Goal: Task Accomplishment & Management: Use online tool/utility

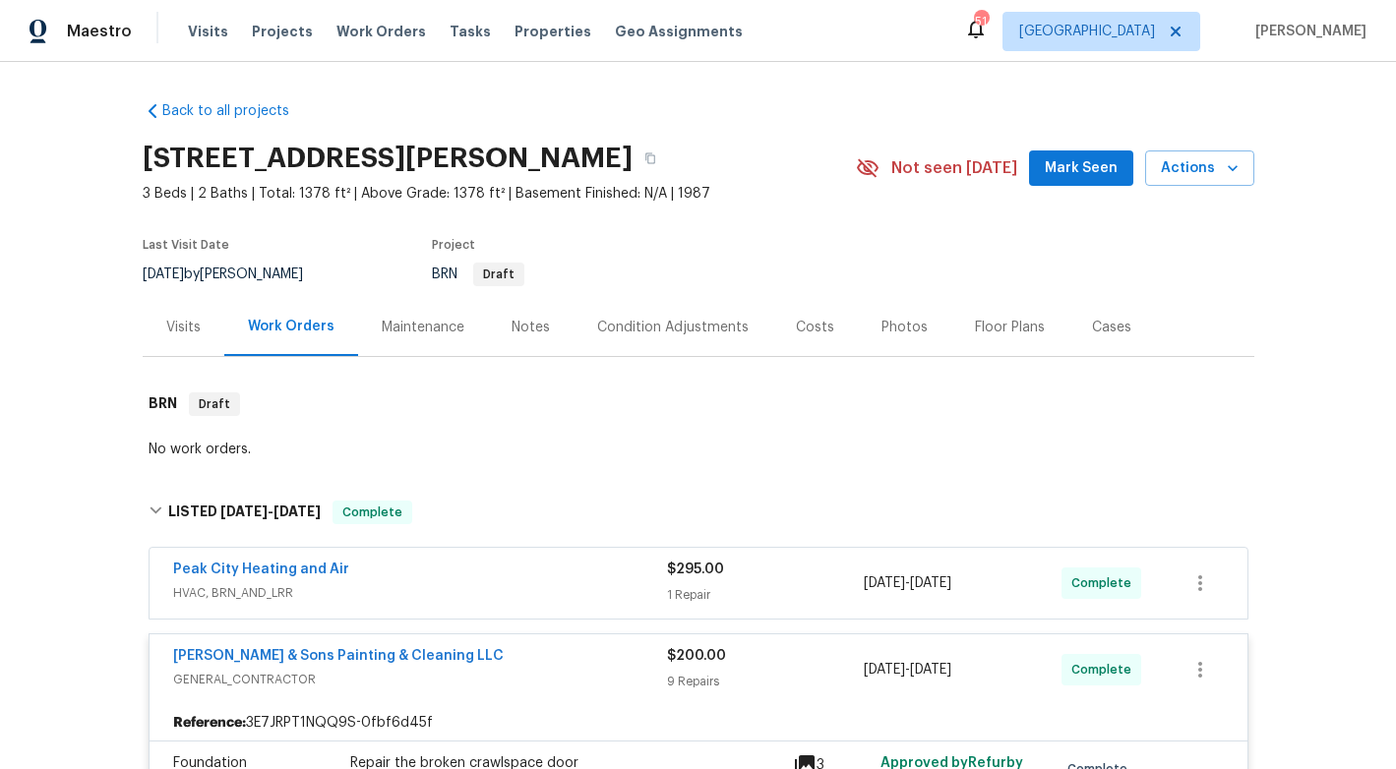
click at [478, 657] on div "[PERSON_NAME] & Sons Painting & Cleaning LLC" at bounding box center [420, 658] width 494 height 24
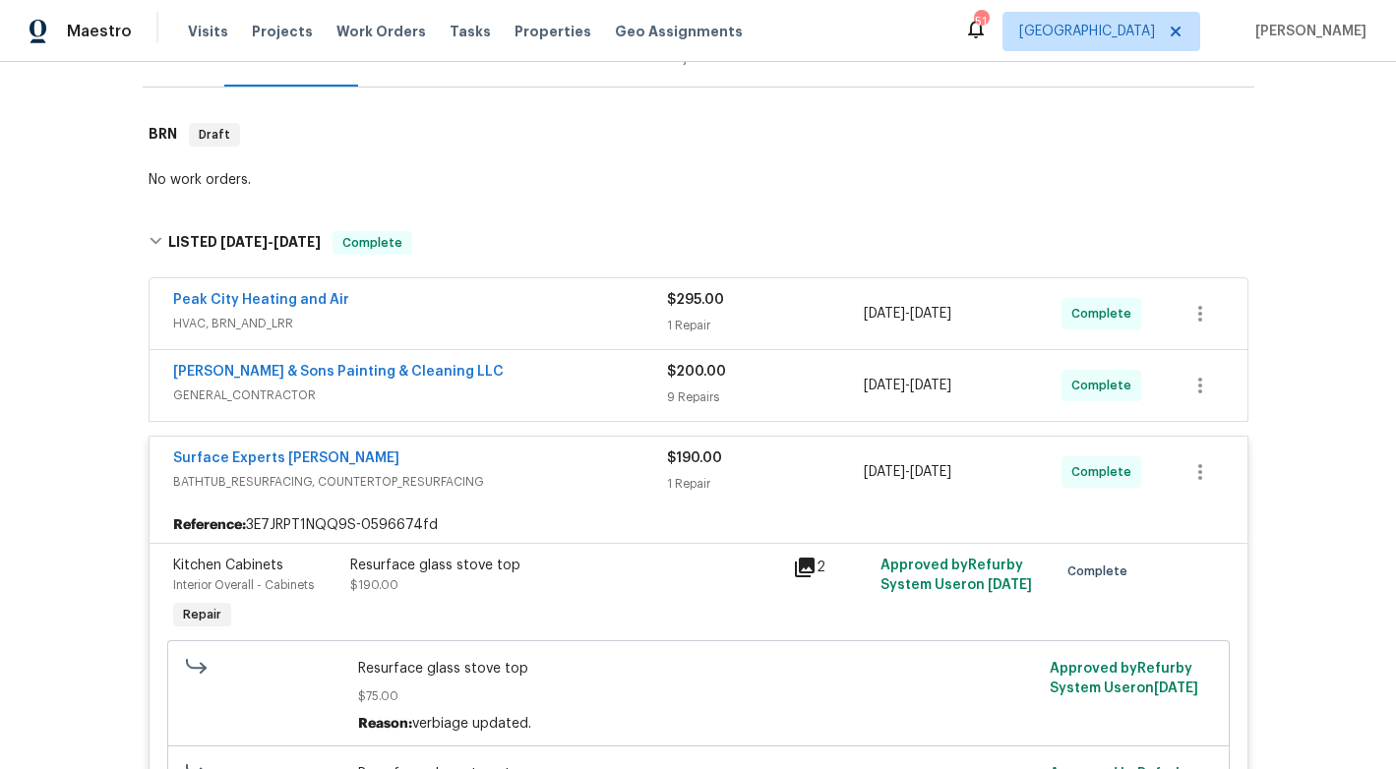
scroll to position [276, 0]
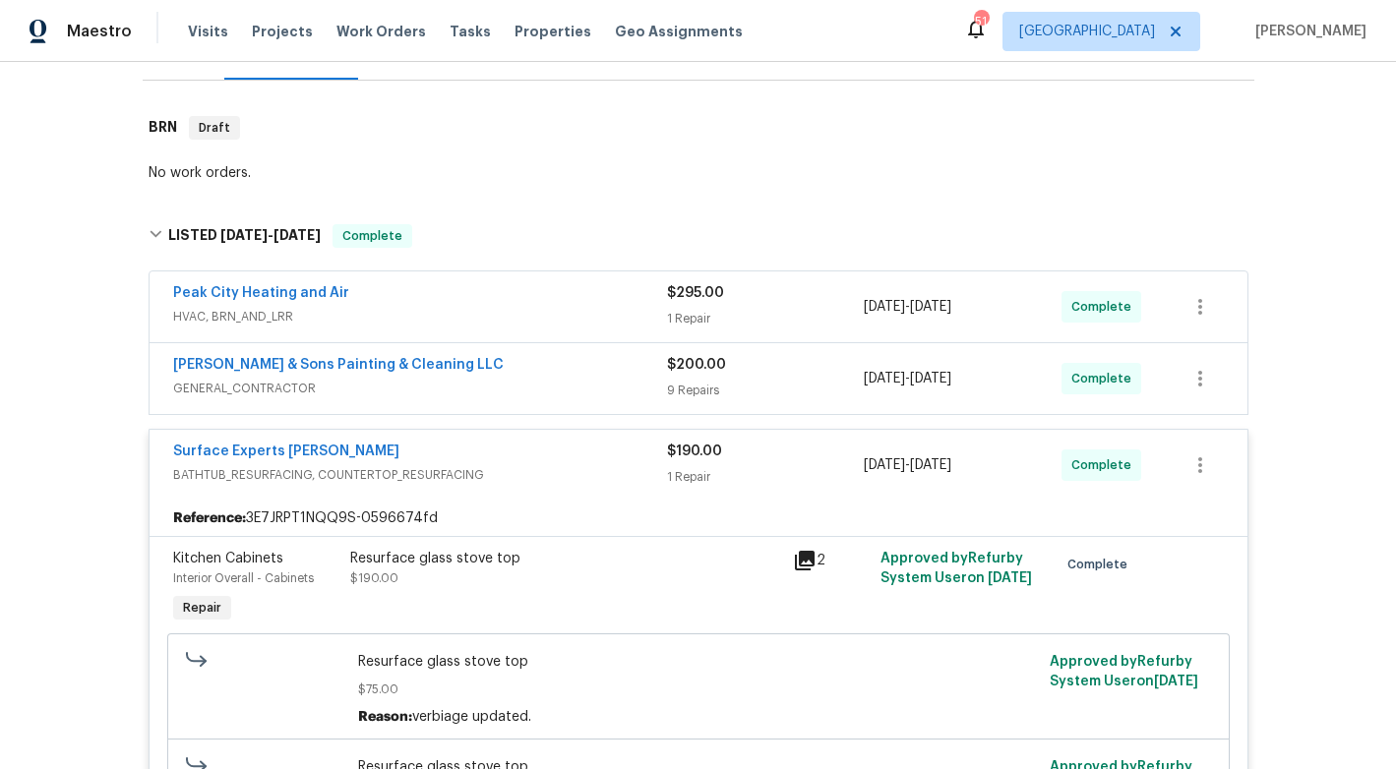
click at [617, 289] on div "Peak City Heating and Air" at bounding box center [420, 295] width 494 height 24
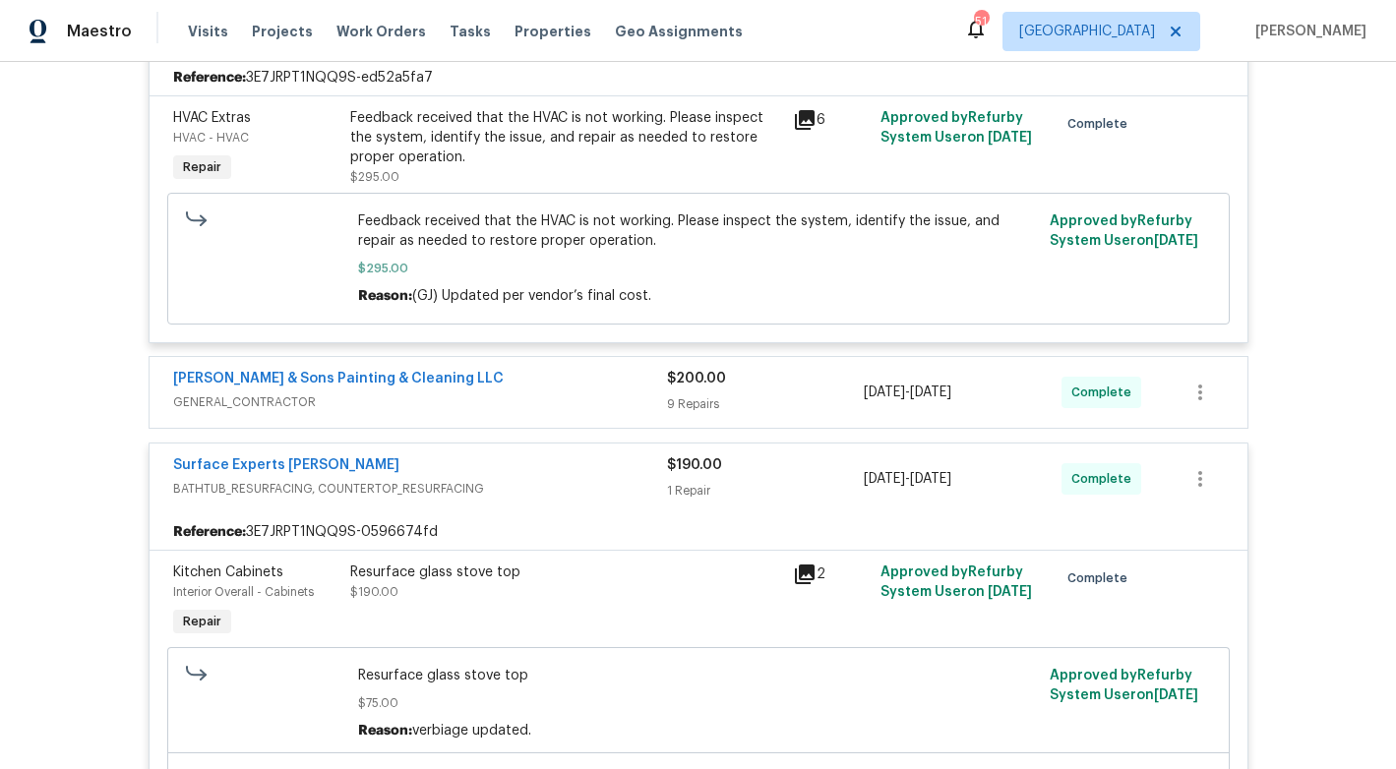
scroll to position [581, 0]
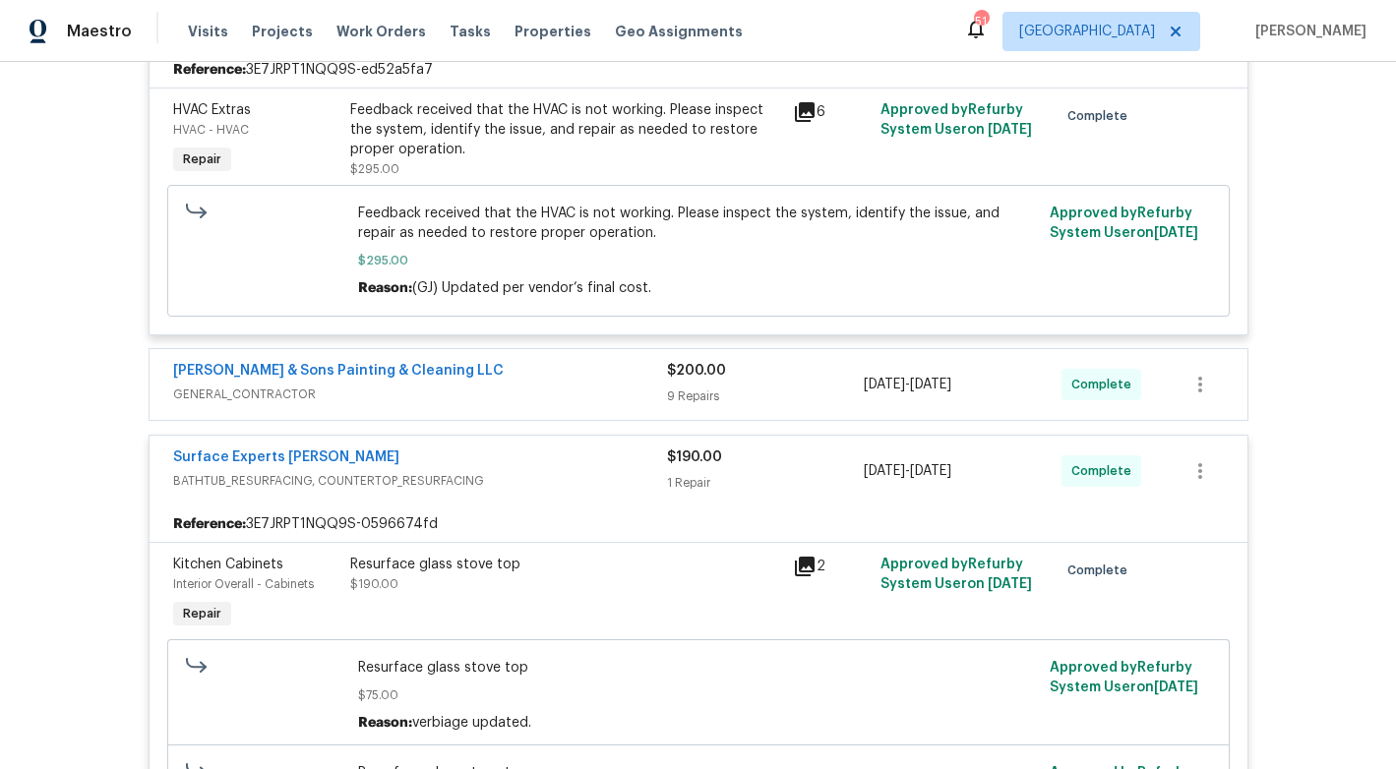
click at [570, 371] on div "[PERSON_NAME] & Sons Painting & Cleaning LLC" at bounding box center [420, 373] width 494 height 24
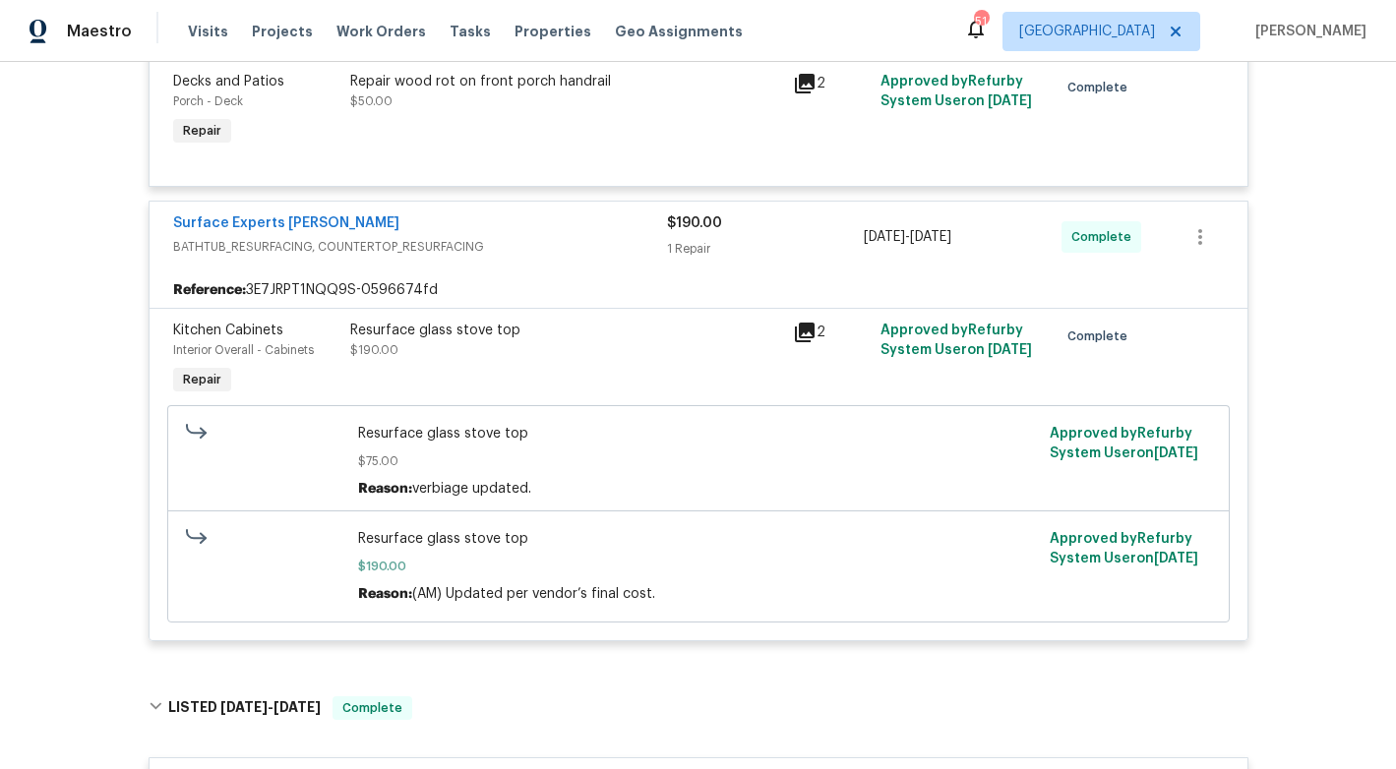
scroll to position [2429, 0]
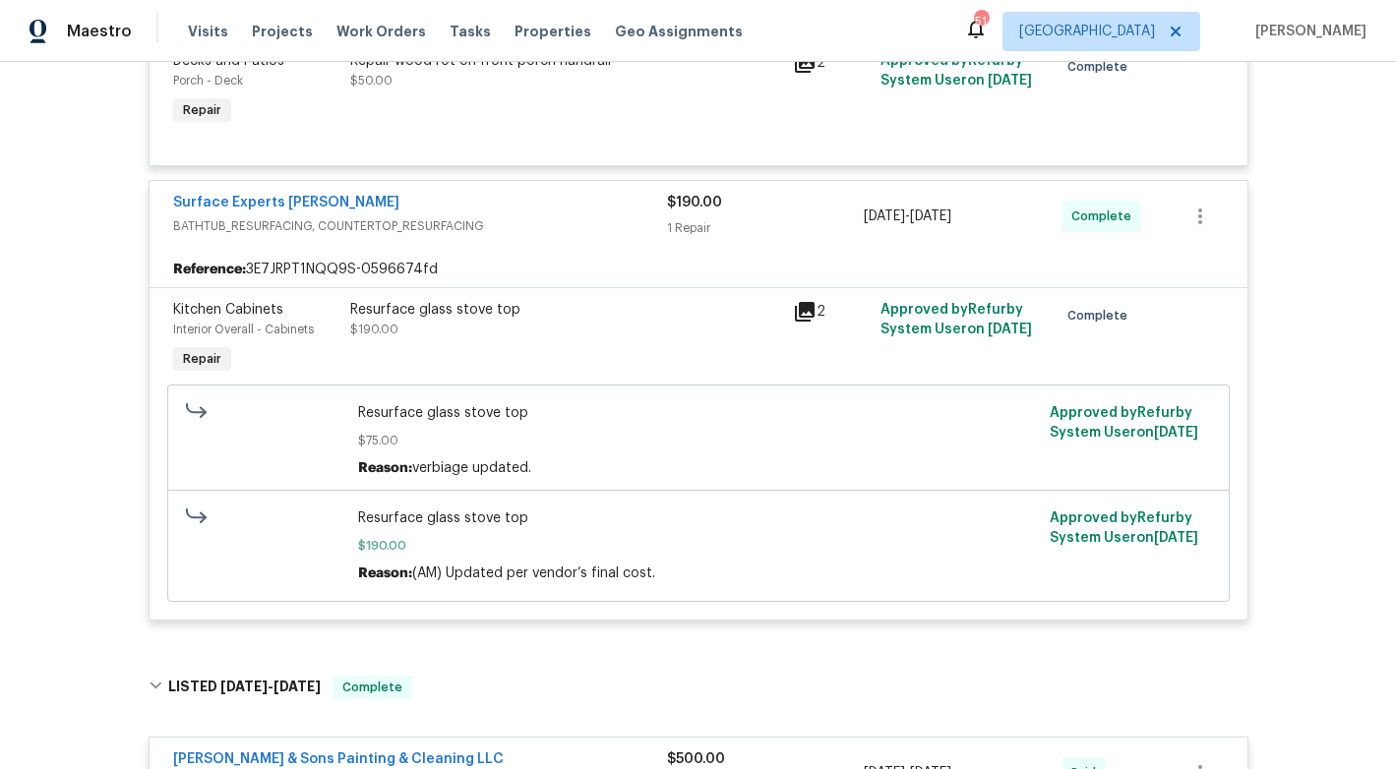
click at [555, 215] on div "Surface Experts [PERSON_NAME]" at bounding box center [420, 205] width 494 height 24
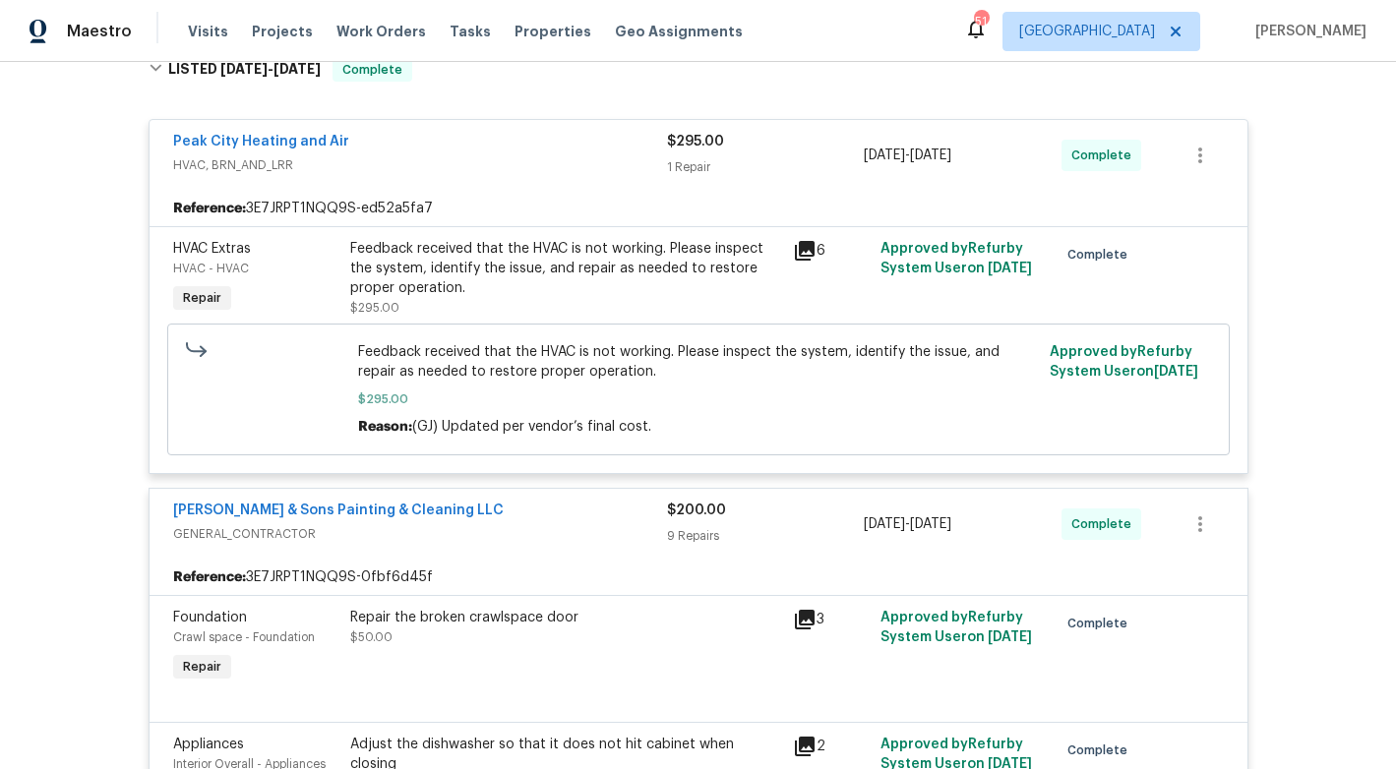
scroll to position [378, 0]
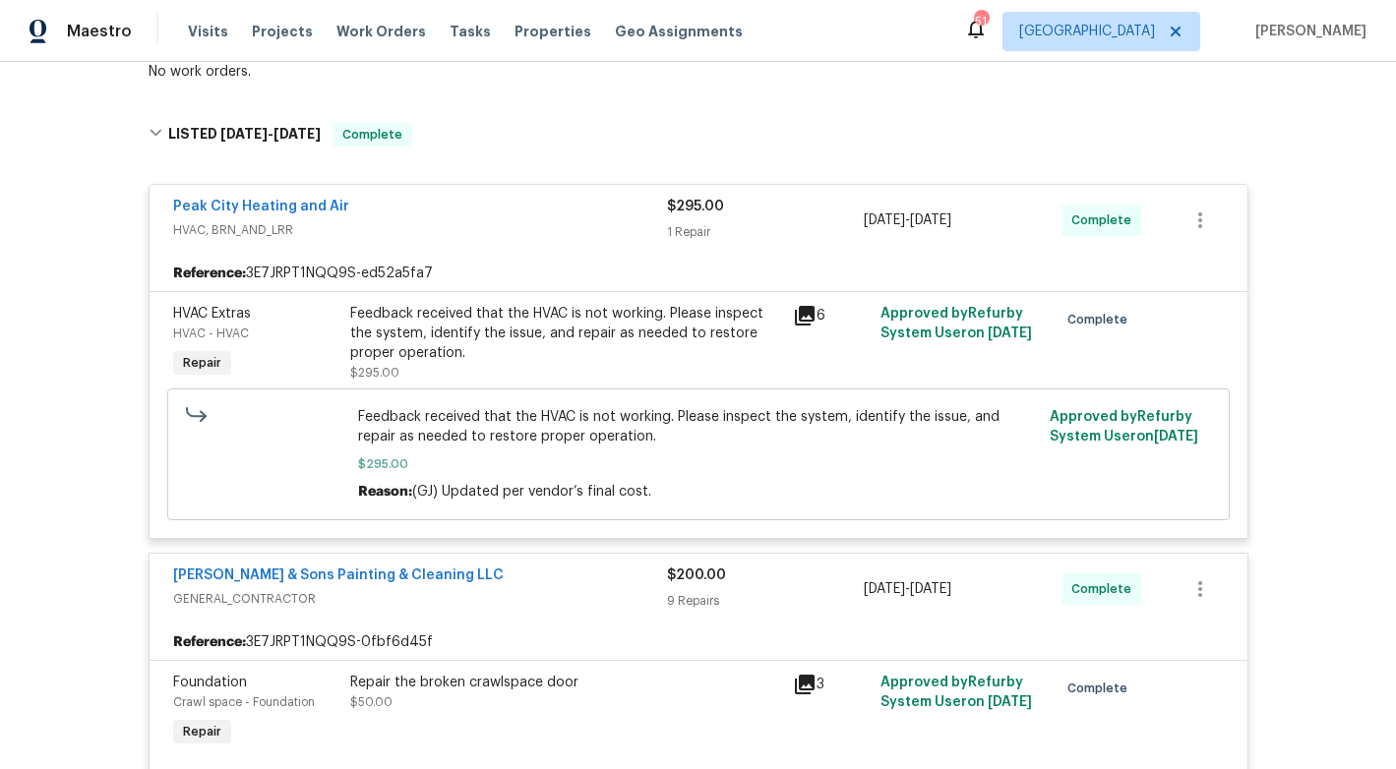
click at [475, 577] on div "[PERSON_NAME] & Sons Painting & Cleaning LLC" at bounding box center [420, 578] width 494 height 24
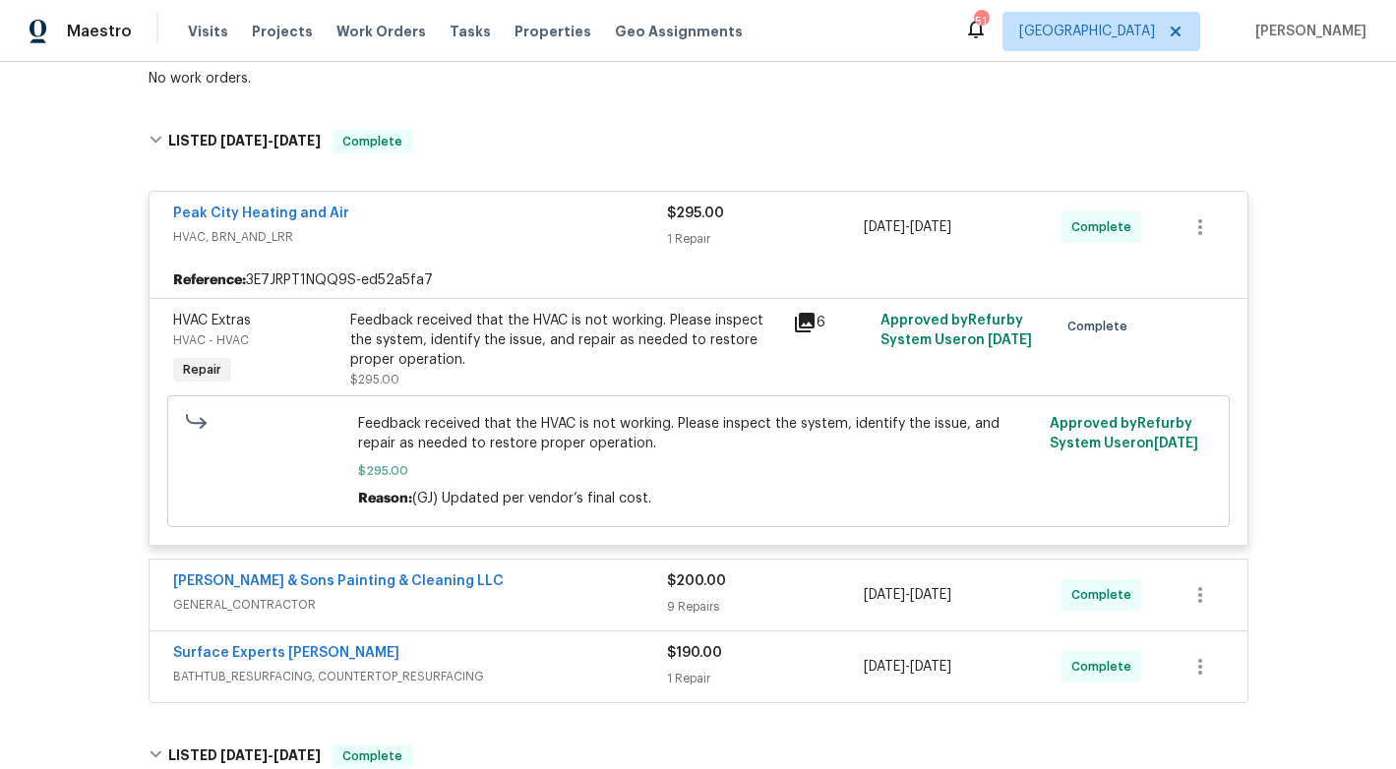
scroll to position [400, 0]
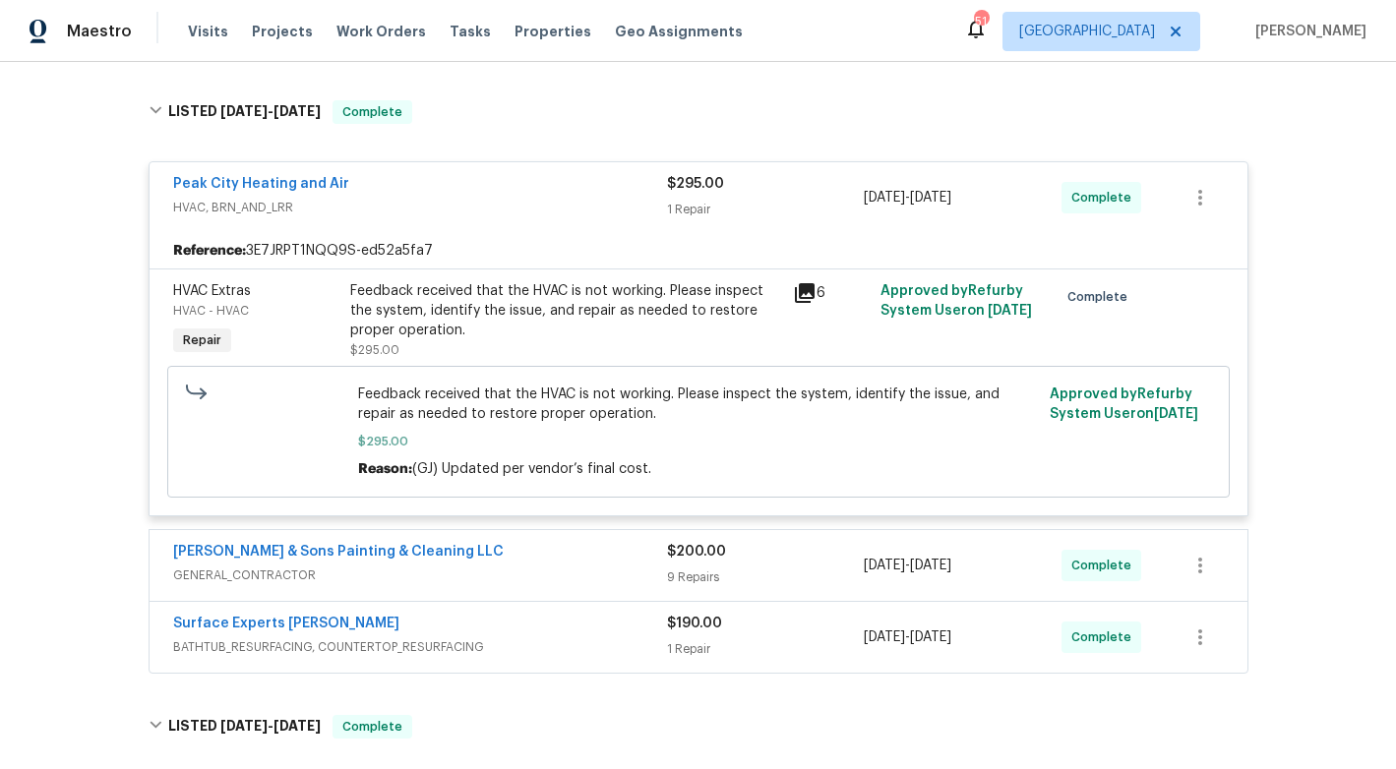
click at [514, 186] on div "Peak City Heating and Air" at bounding box center [420, 186] width 494 height 24
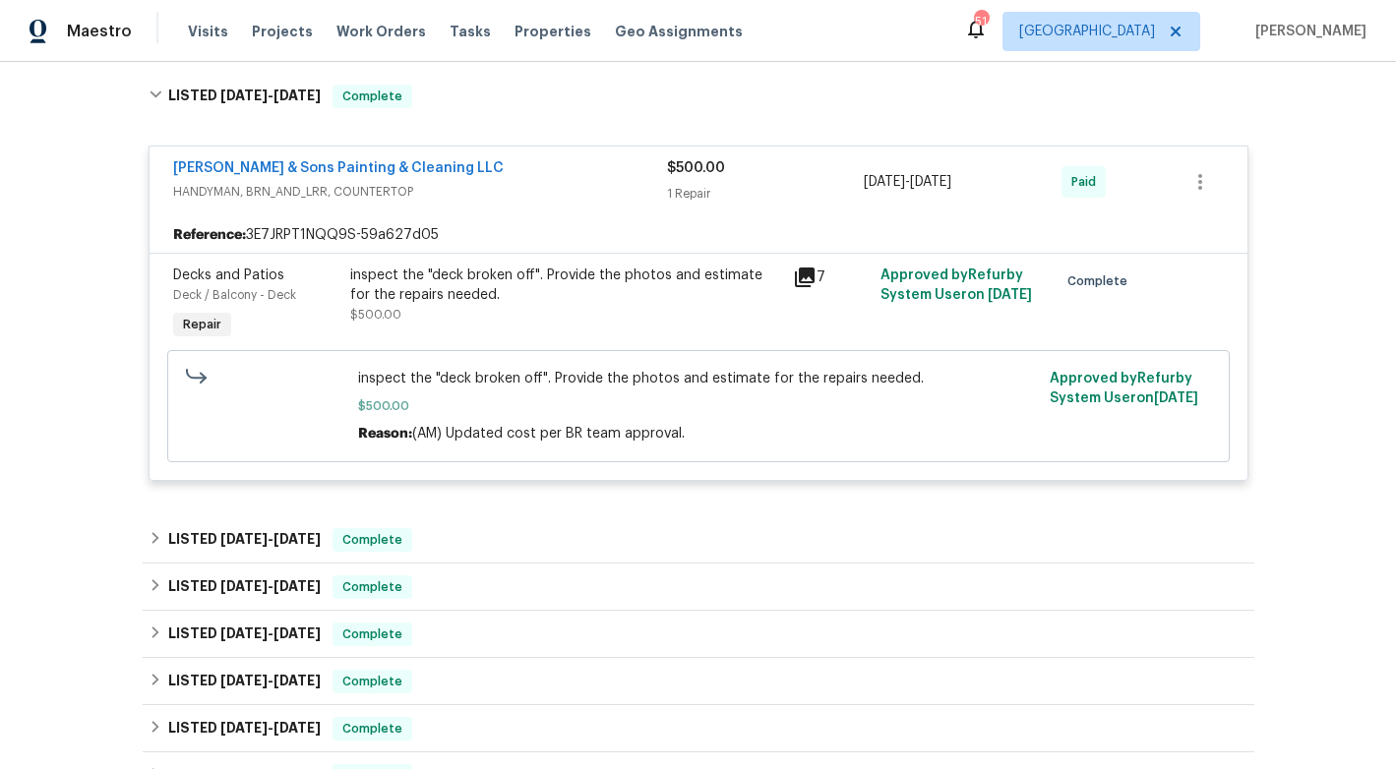
scroll to position [723, 0]
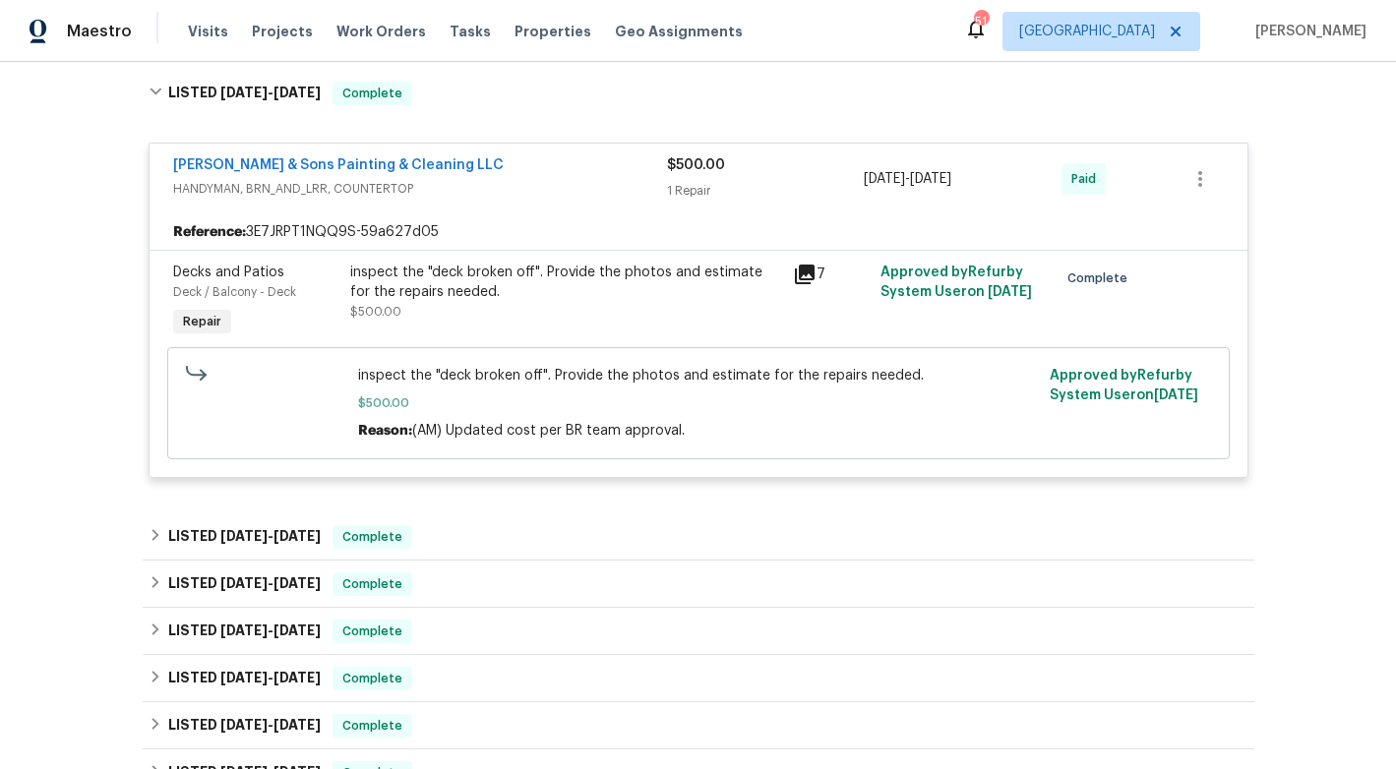
click at [493, 170] on div "[PERSON_NAME] & Sons Painting & Cleaning LLC" at bounding box center [420, 167] width 494 height 24
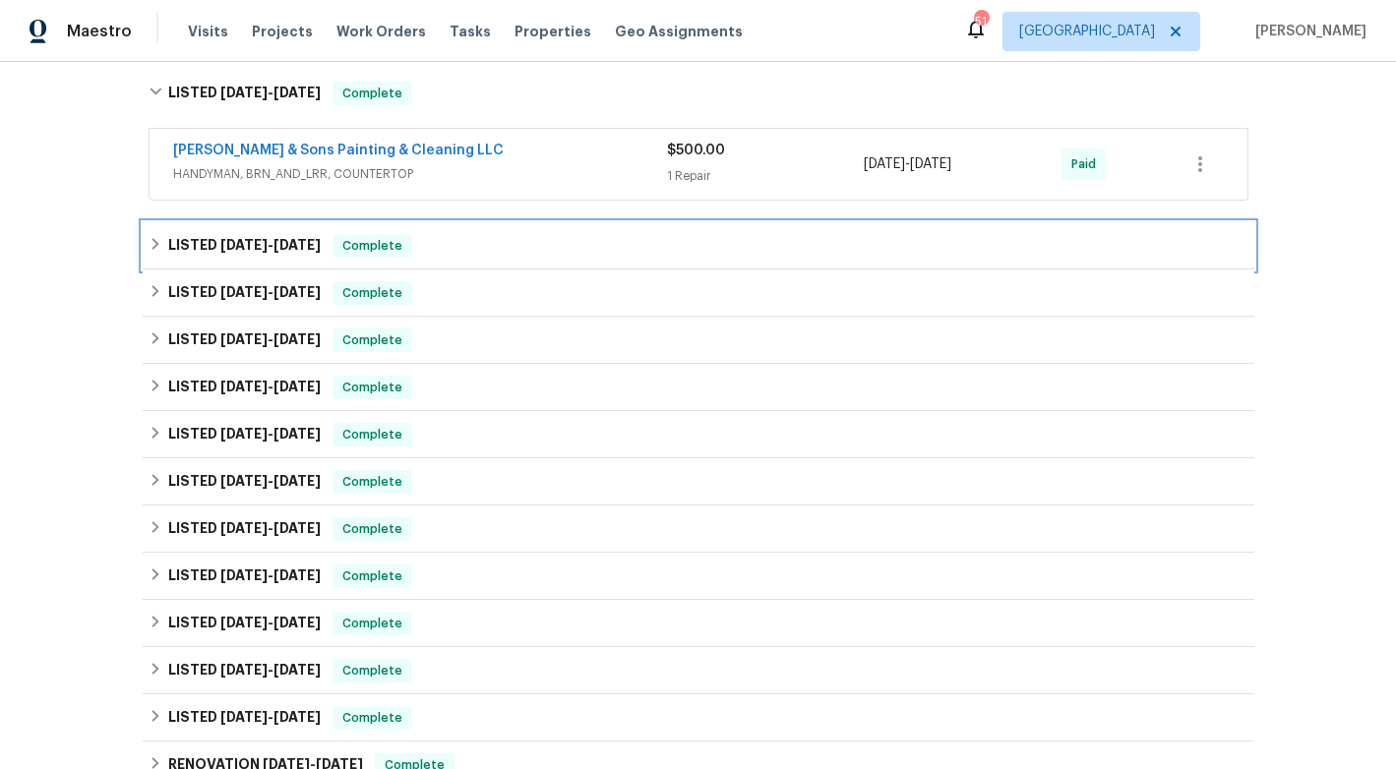
click at [484, 256] on div "LISTED [DATE] - [DATE] Complete" at bounding box center [699, 246] width 1100 height 24
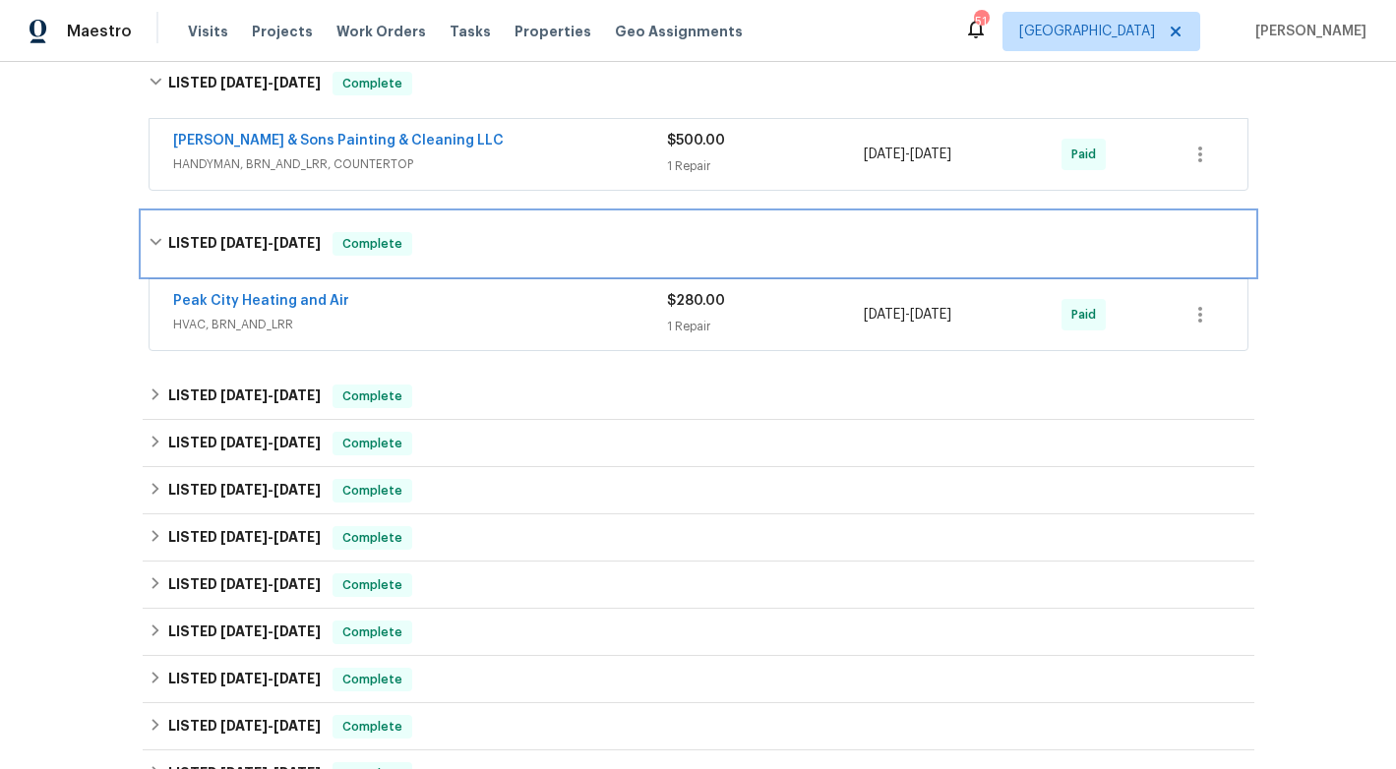
scroll to position [772, 0]
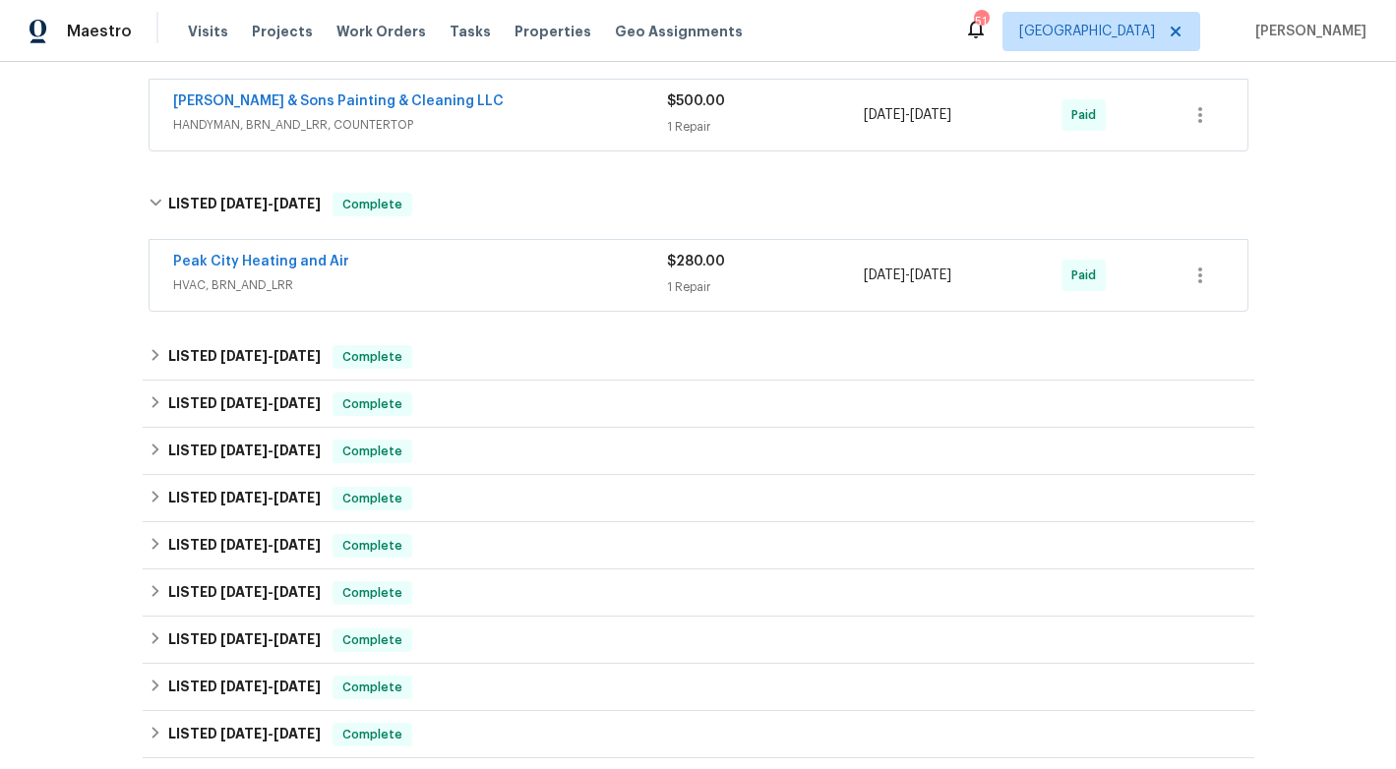
click at [445, 266] on div "Peak City Heating and Air" at bounding box center [420, 264] width 494 height 24
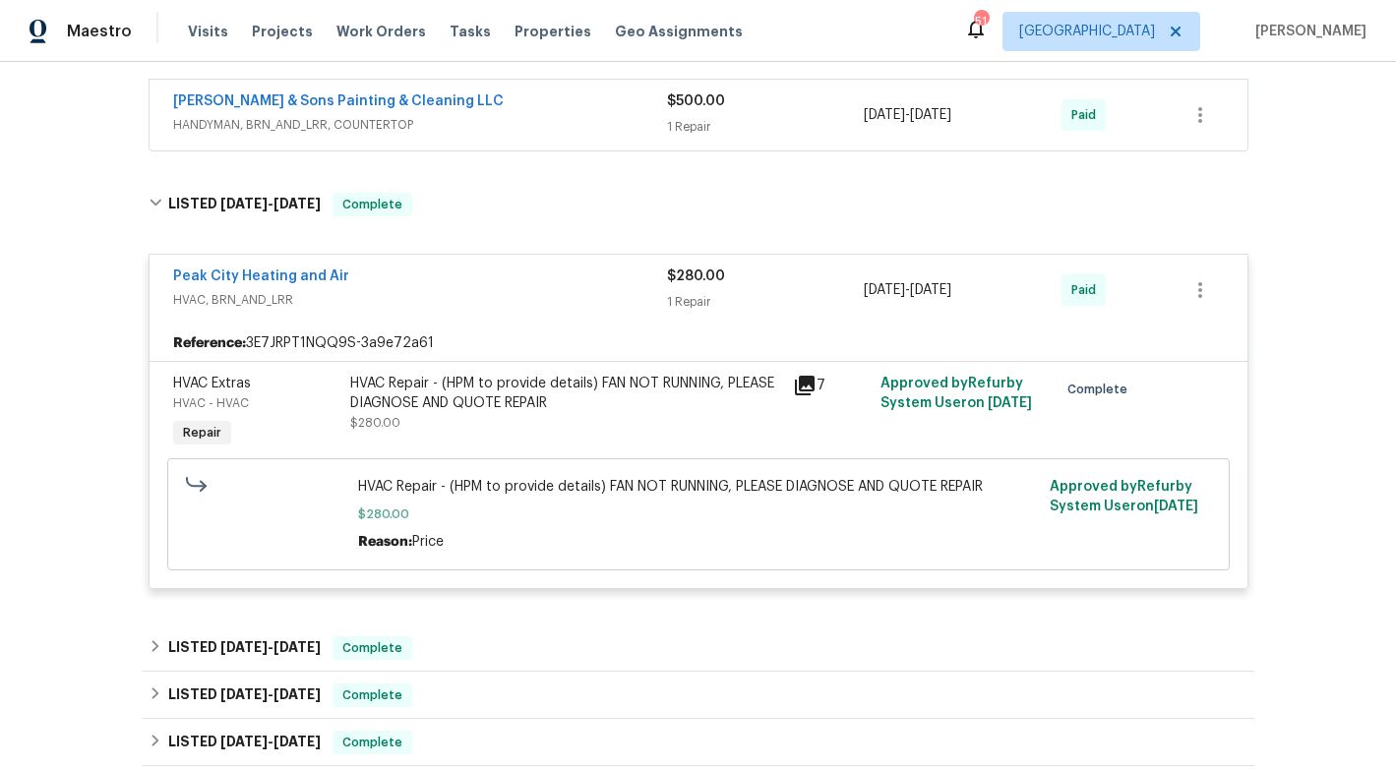
click at [475, 281] on div "Peak City Heating and Air" at bounding box center [420, 279] width 494 height 24
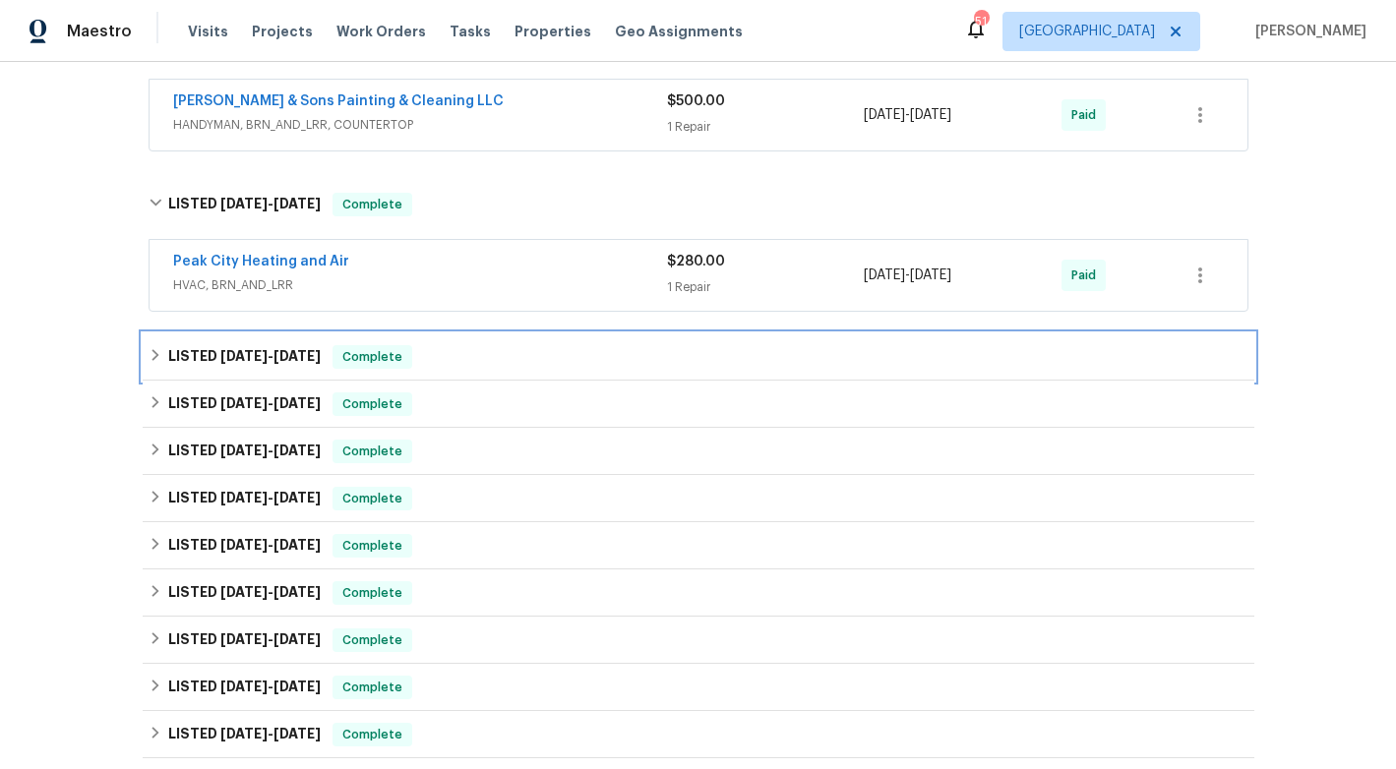
click at [504, 365] on div "LISTED [DATE] - [DATE] Complete" at bounding box center [699, 357] width 1100 height 24
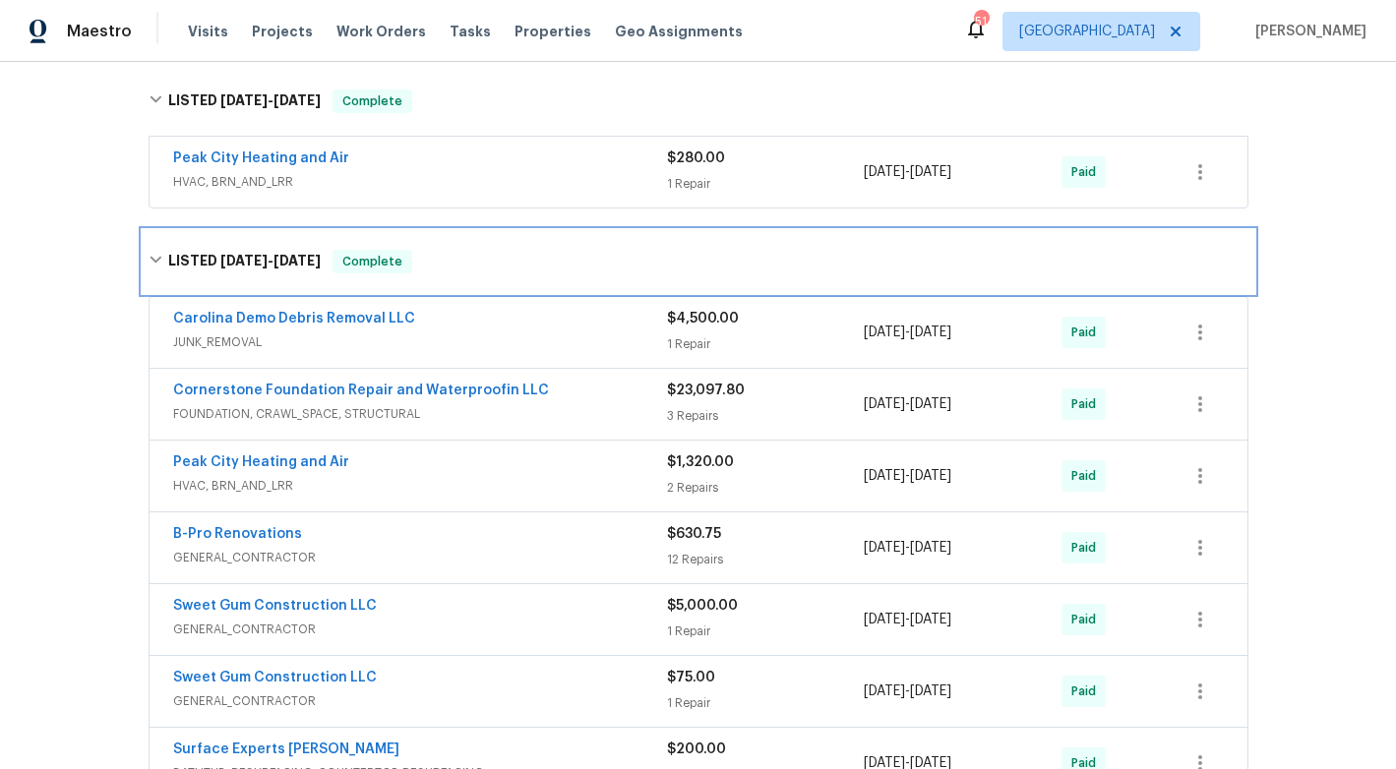
scroll to position [880, 0]
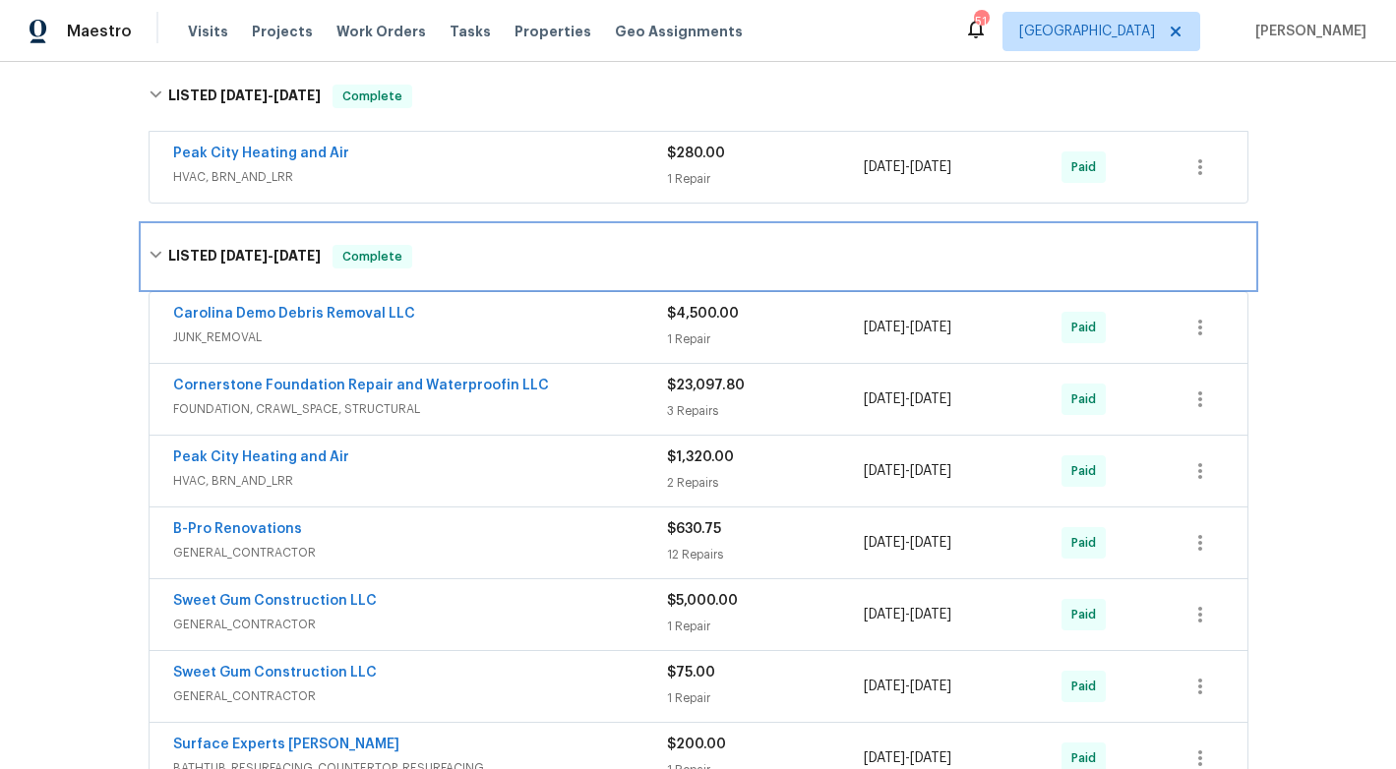
click at [542, 261] on div "LISTED [DATE] - [DATE] Complete" at bounding box center [699, 257] width 1100 height 24
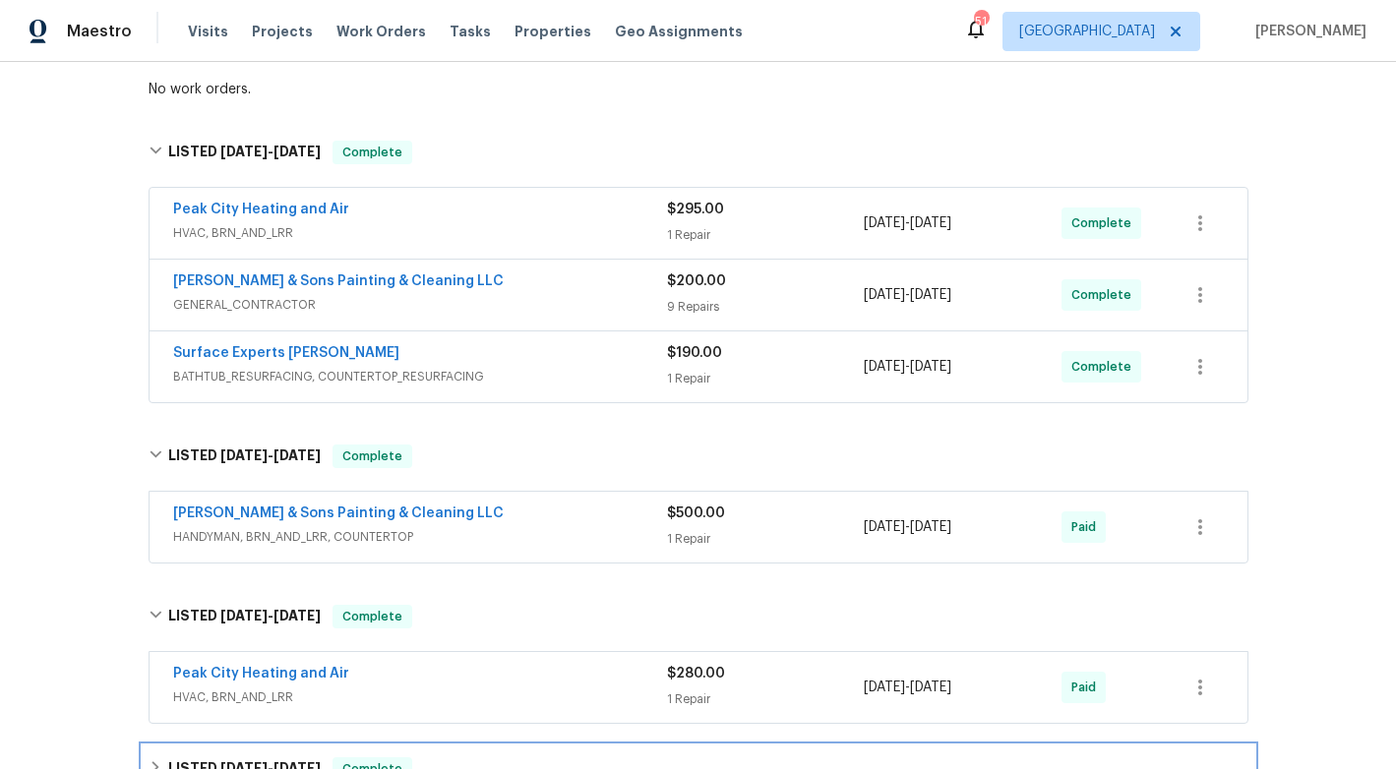
scroll to position [280, 0]
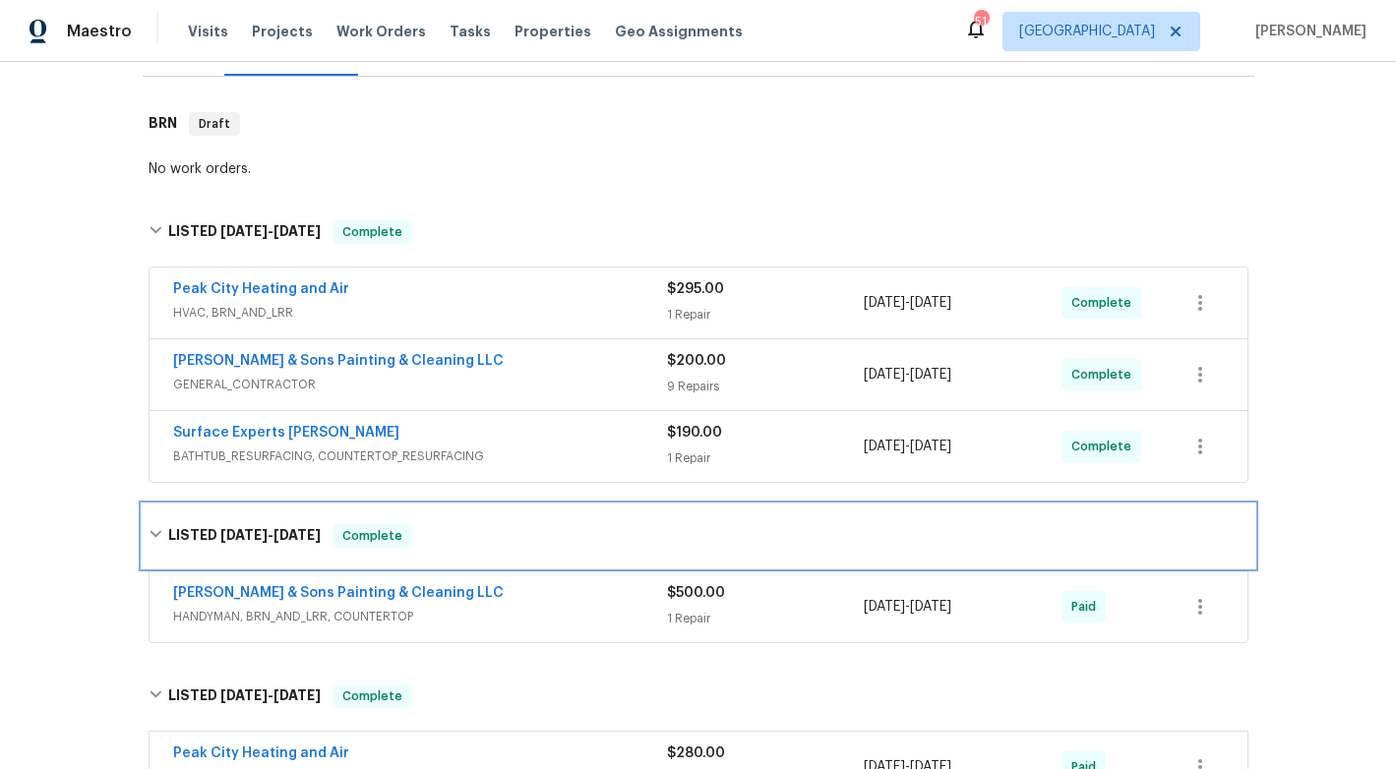
click at [484, 537] on div "LISTED [DATE] - [DATE] Complete" at bounding box center [699, 536] width 1100 height 24
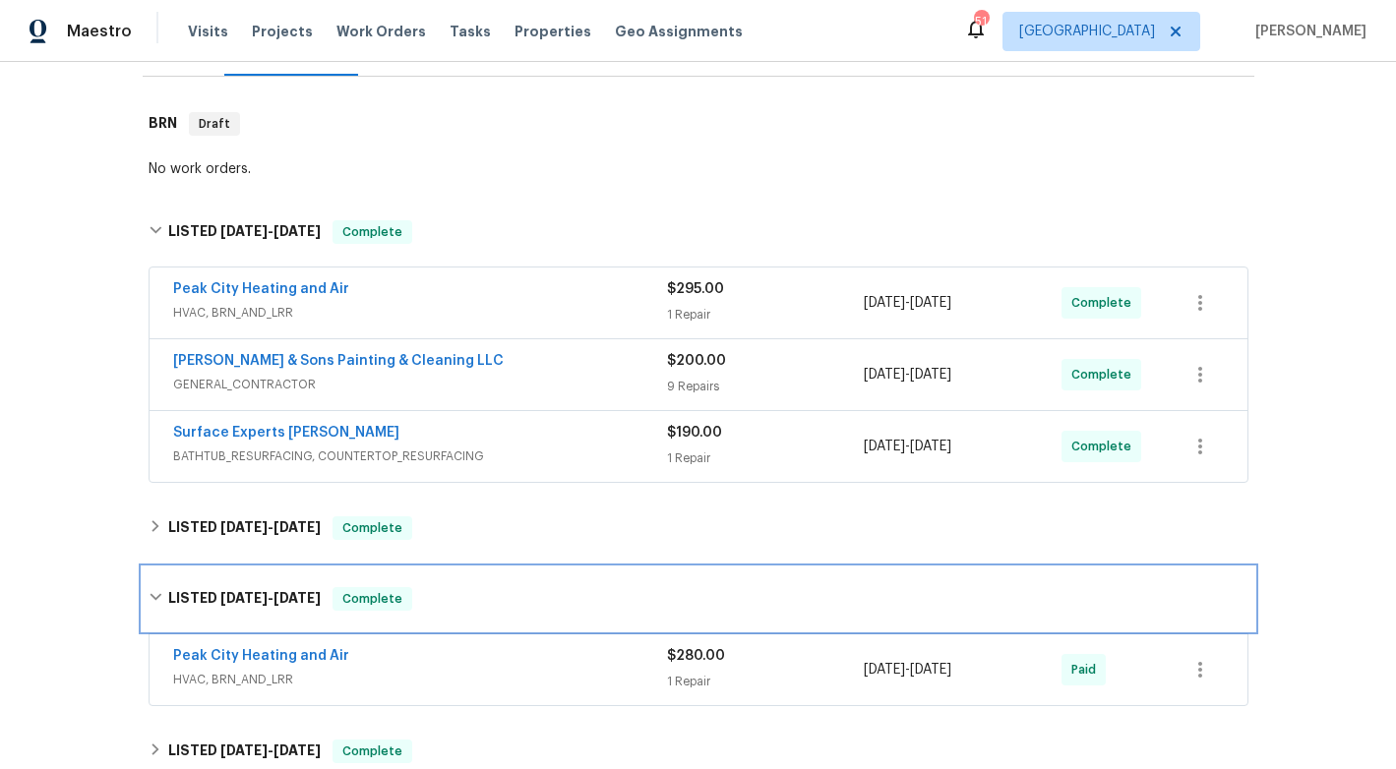
click at [484, 601] on div "LISTED [DATE] - [DATE] Complete" at bounding box center [699, 599] width 1100 height 24
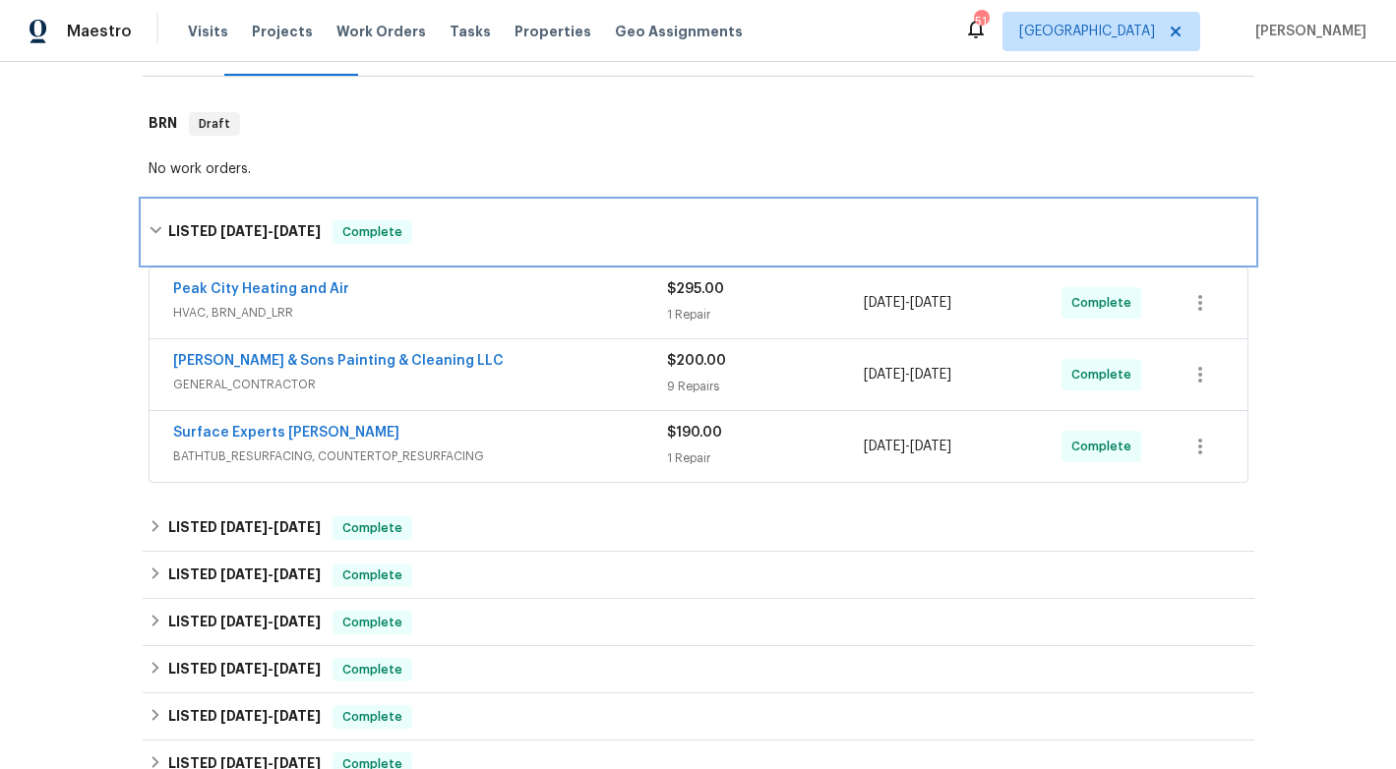
click at [517, 237] on div "LISTED [DATE] - [DATE] Complete" at bounding box center [699, 232] width 1100 height 24
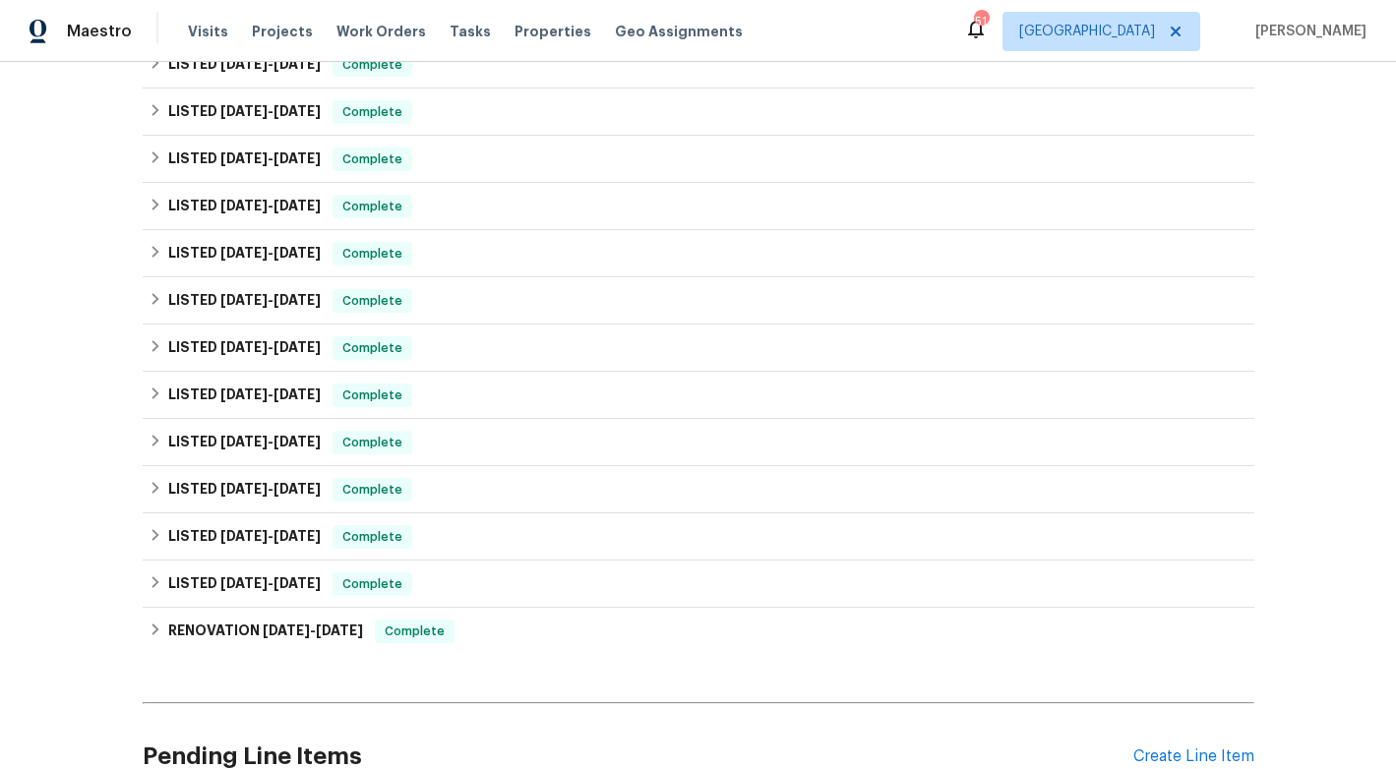
scroll to position [593, 0]
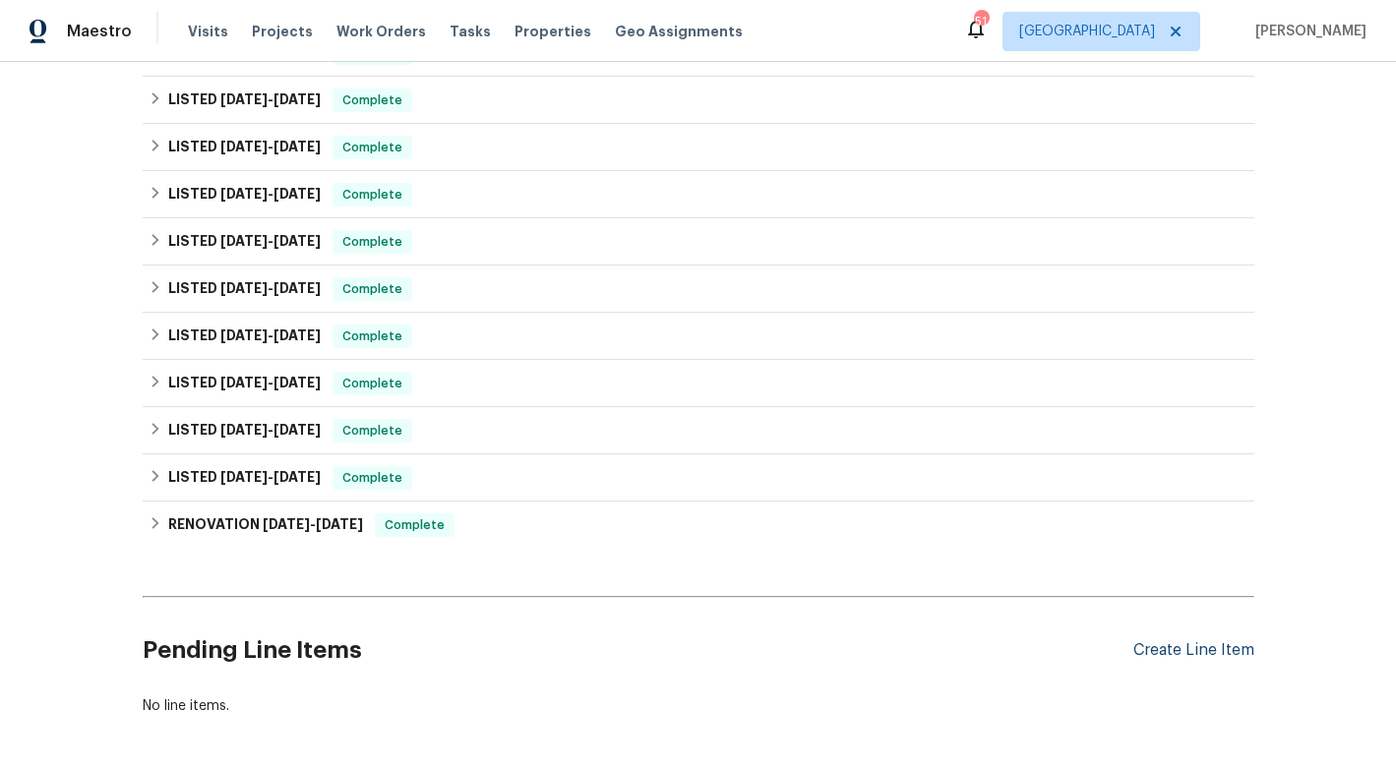
click at [1206, 643] on div "Create Line Item" at bounding box center [1193, 650] width 121 height 19
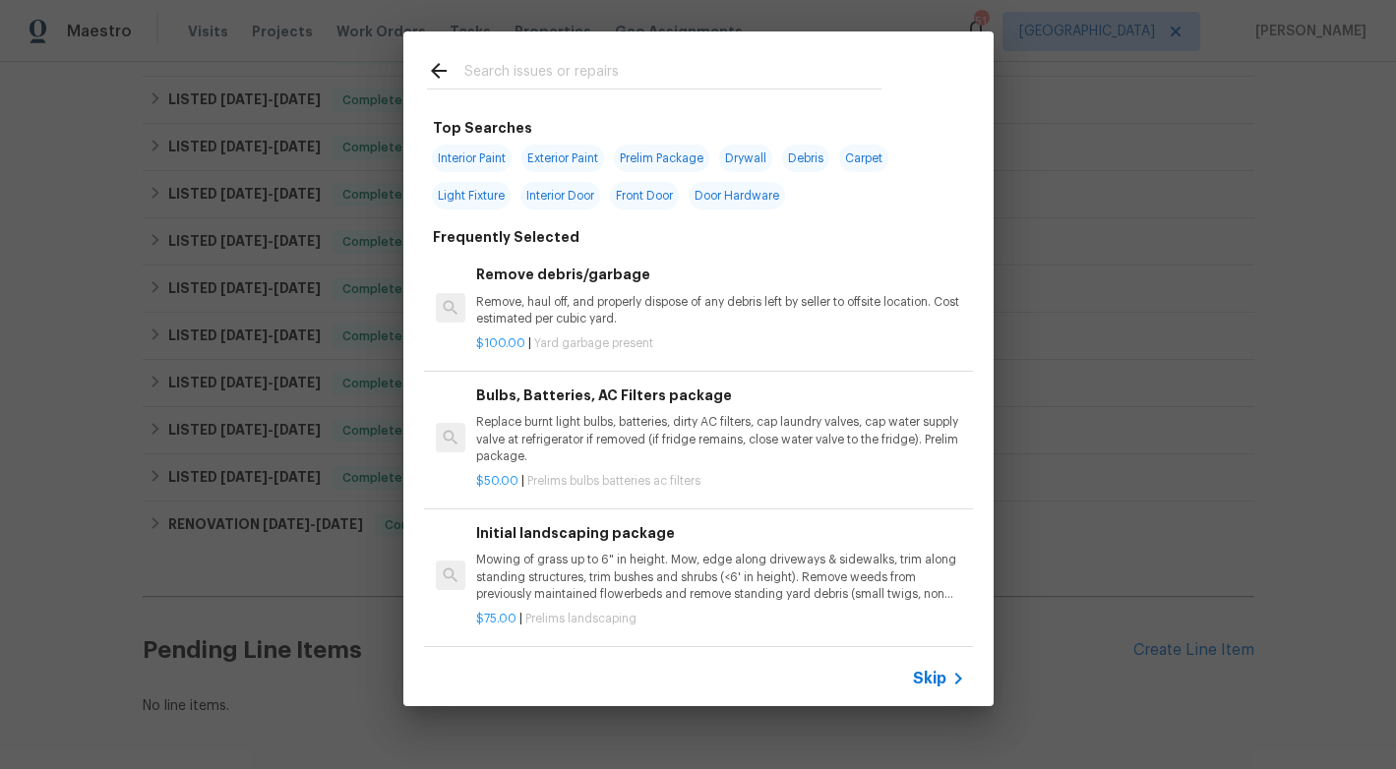
click at [598, 62] on input "text" at bounding box center [672, 74] width 417 height 30
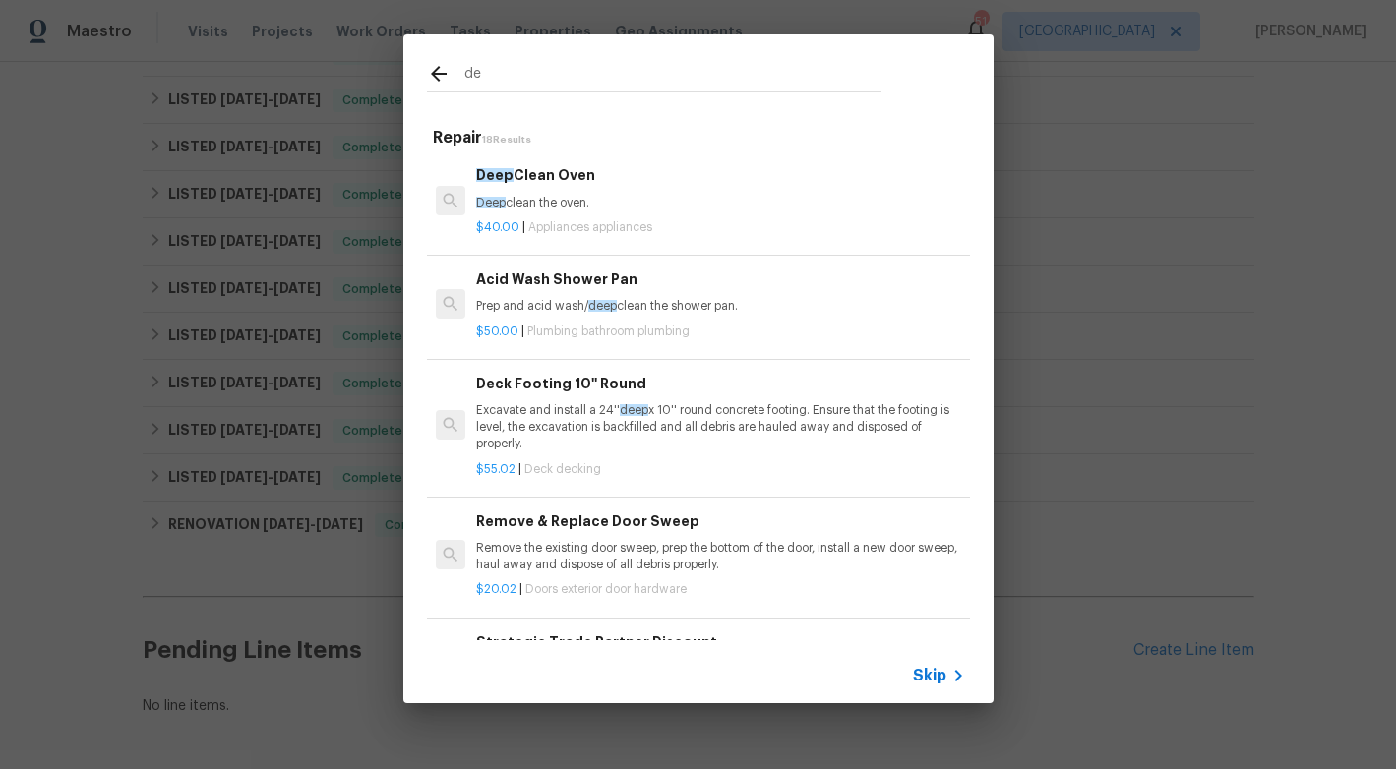
type input "d"
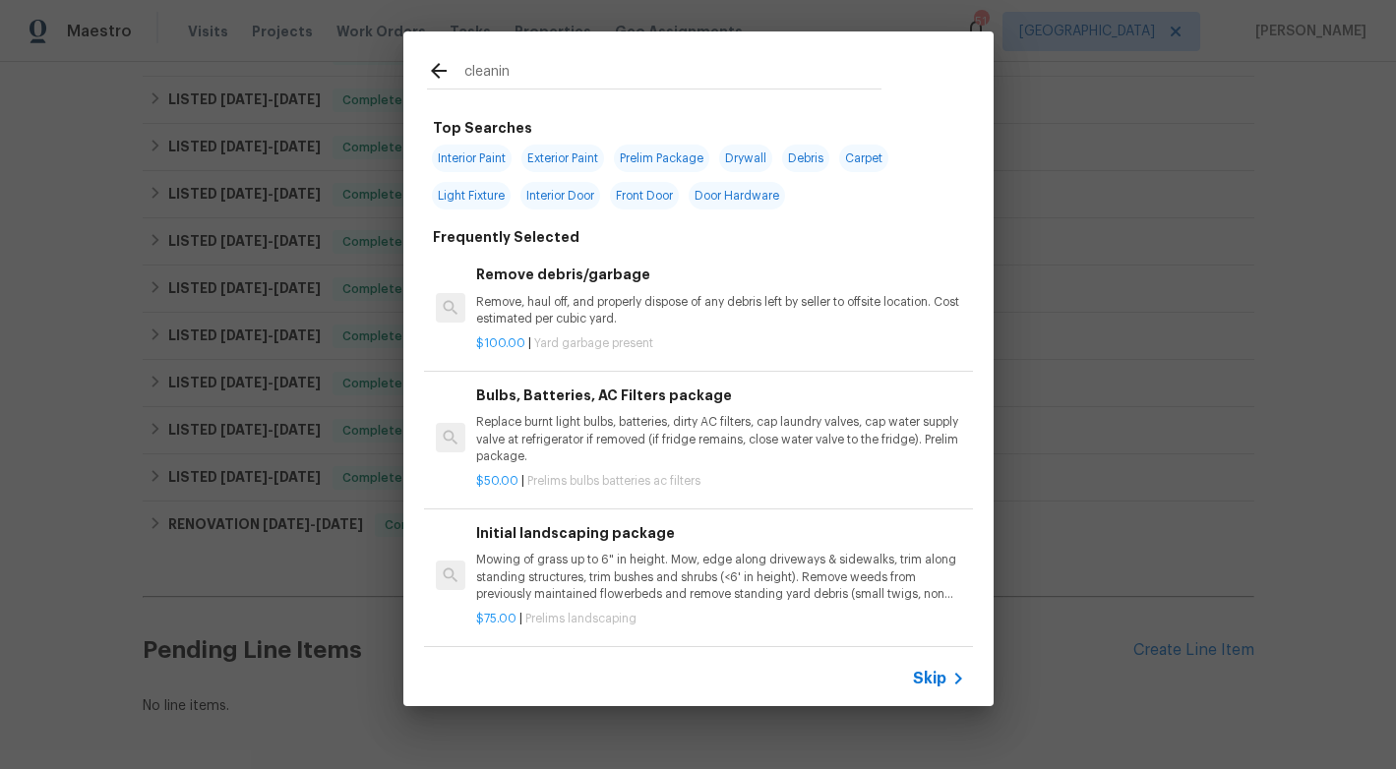
type input "cleaning"
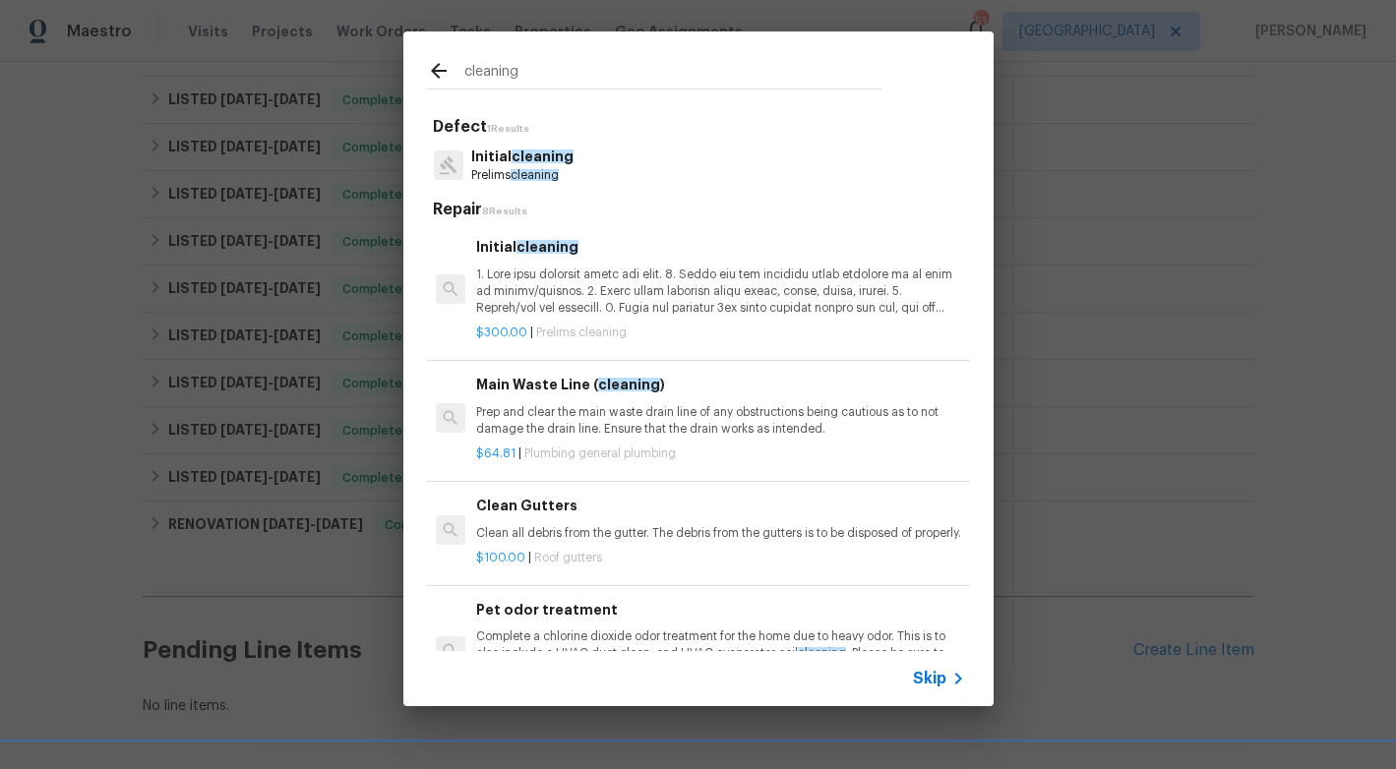
click at [519, 174] on span "cleaning" at bounding box center [534, 175] width 48 height 12
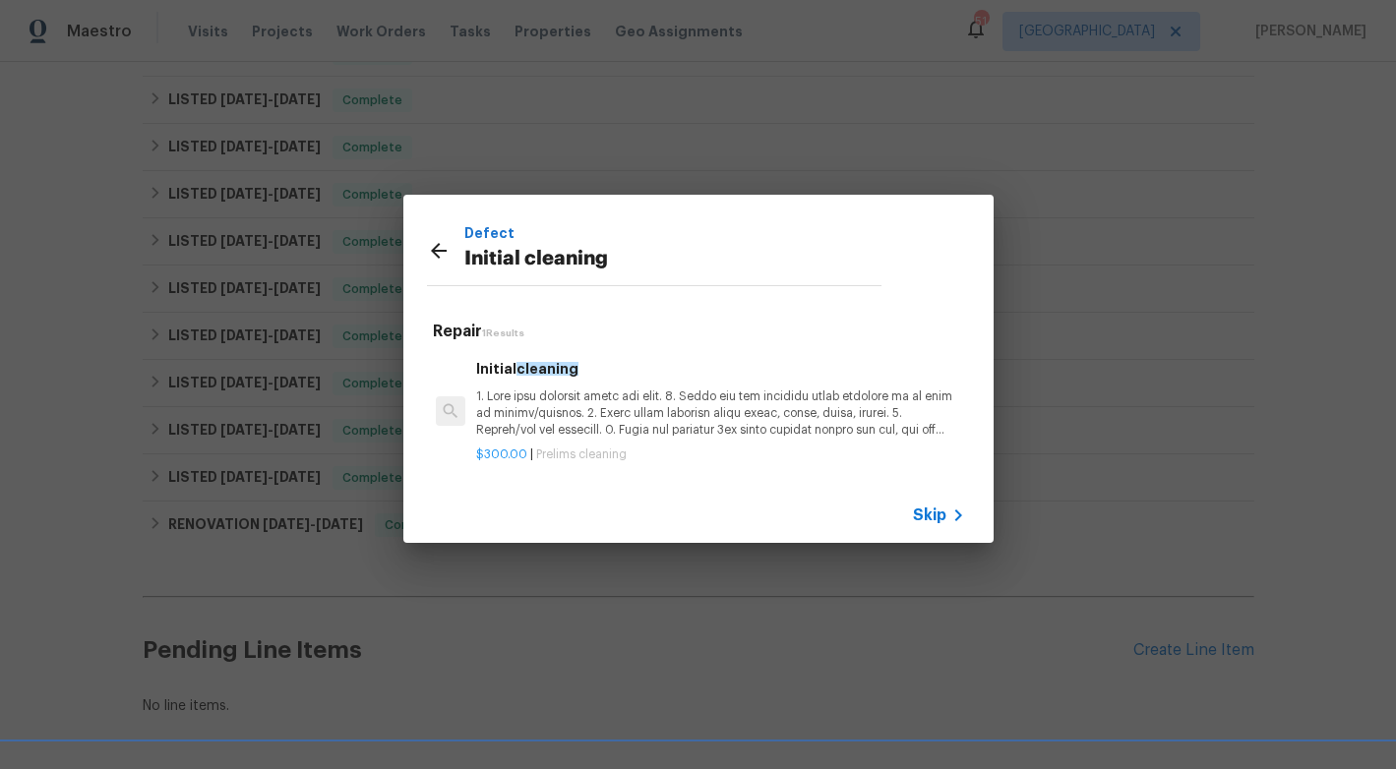
click at [551, 391] on p at bounding box center [720, 414] width 488 height 50
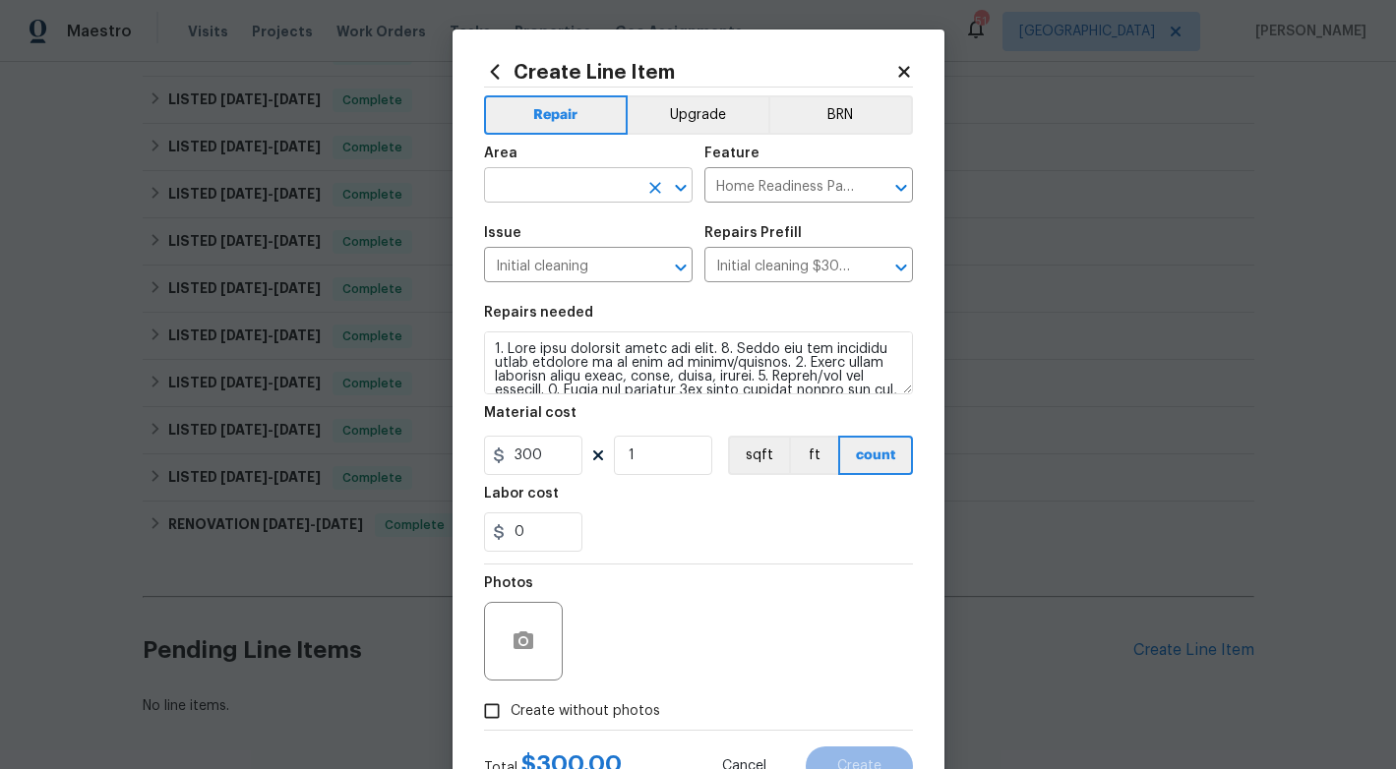
click at [567, 189] on input "text" at bounding box center [560, 187] width 153 height 30
type input "c"
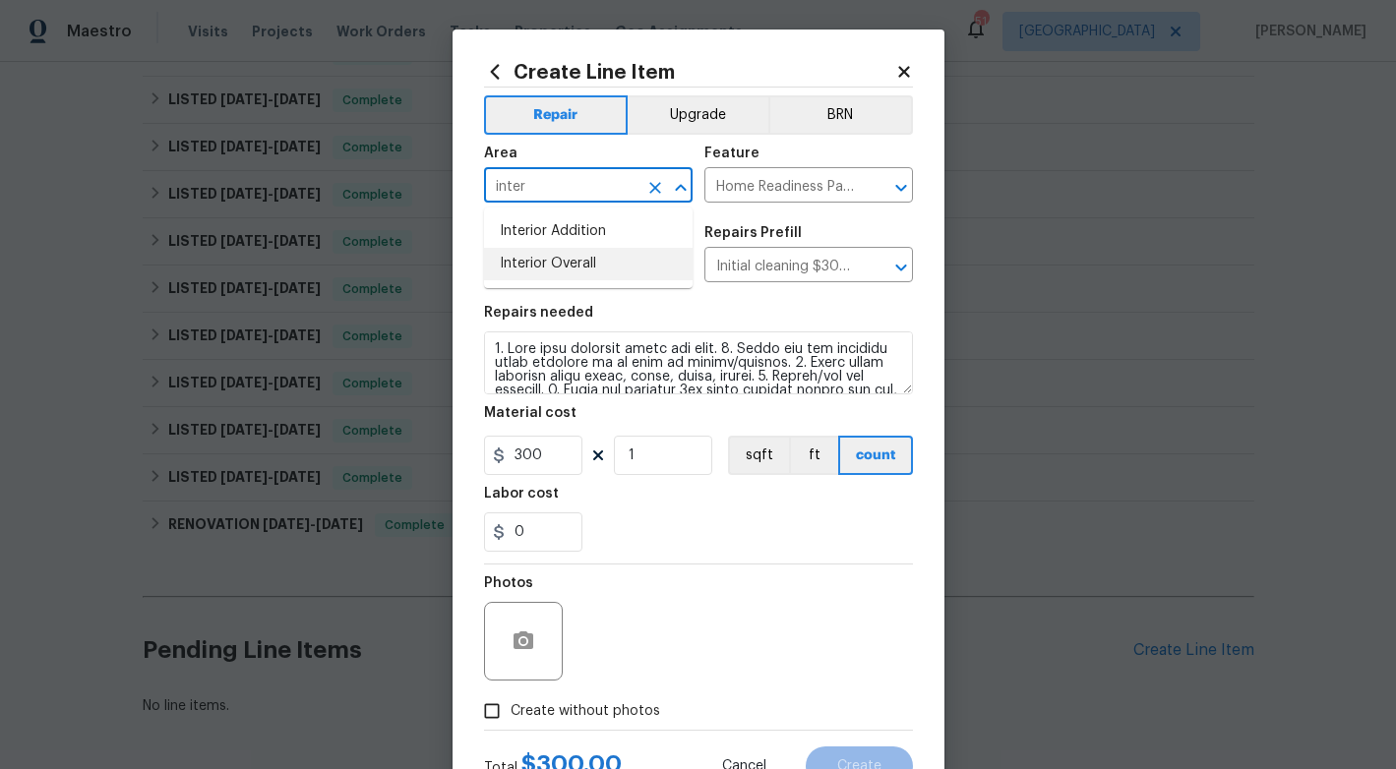
click at [575, 264] on li "Interior Overall" at bounding box center [588, 264] width 209 height 32
type input "Interior Overall"
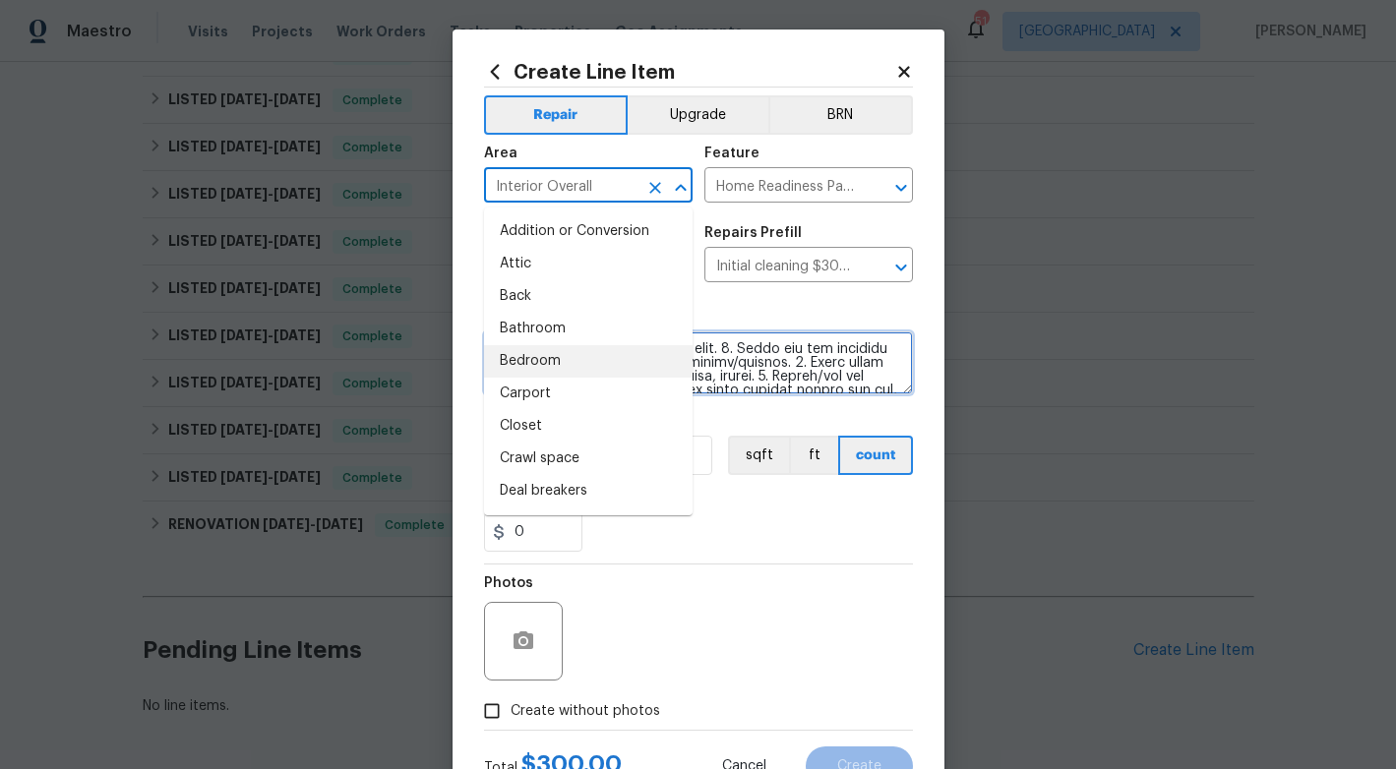
click at [845, 348] on textarea at bounding box center [698, 362] width 429 height 63
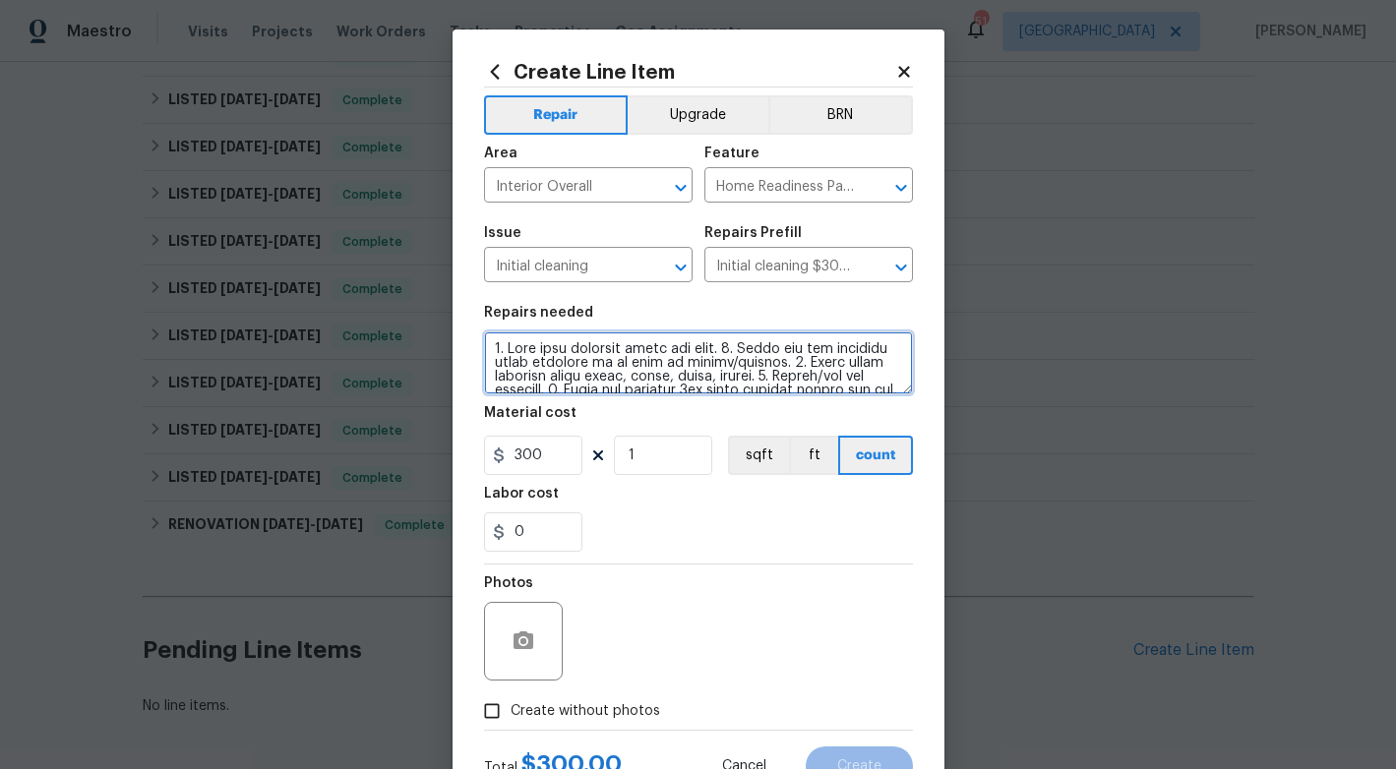
click at [769, 372] on textarea at bounding box center [698, 362] width 429 height 63
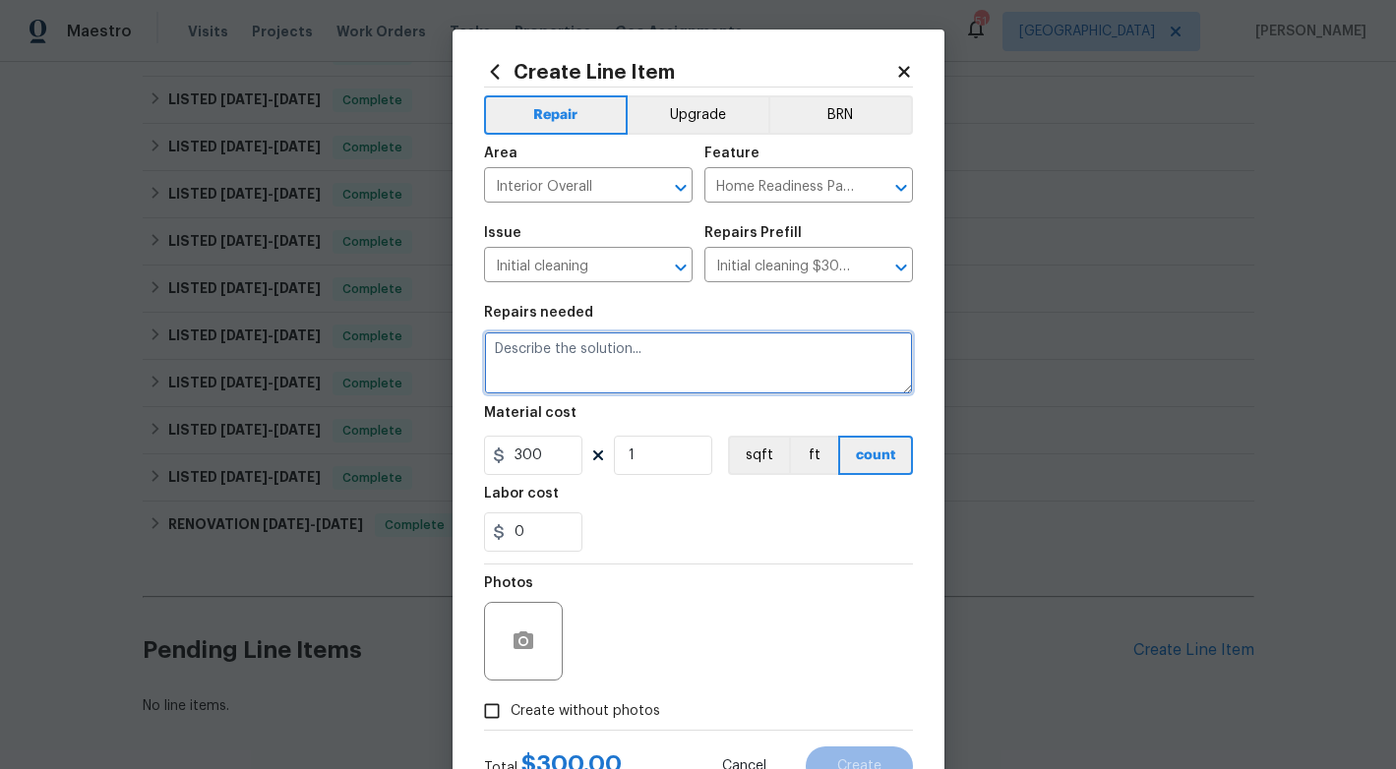
paste textarea "Home need a good deep clean. Make sure to get the appliances."
type textarea "Home need a good deep clean. Make sure to get the appliances."
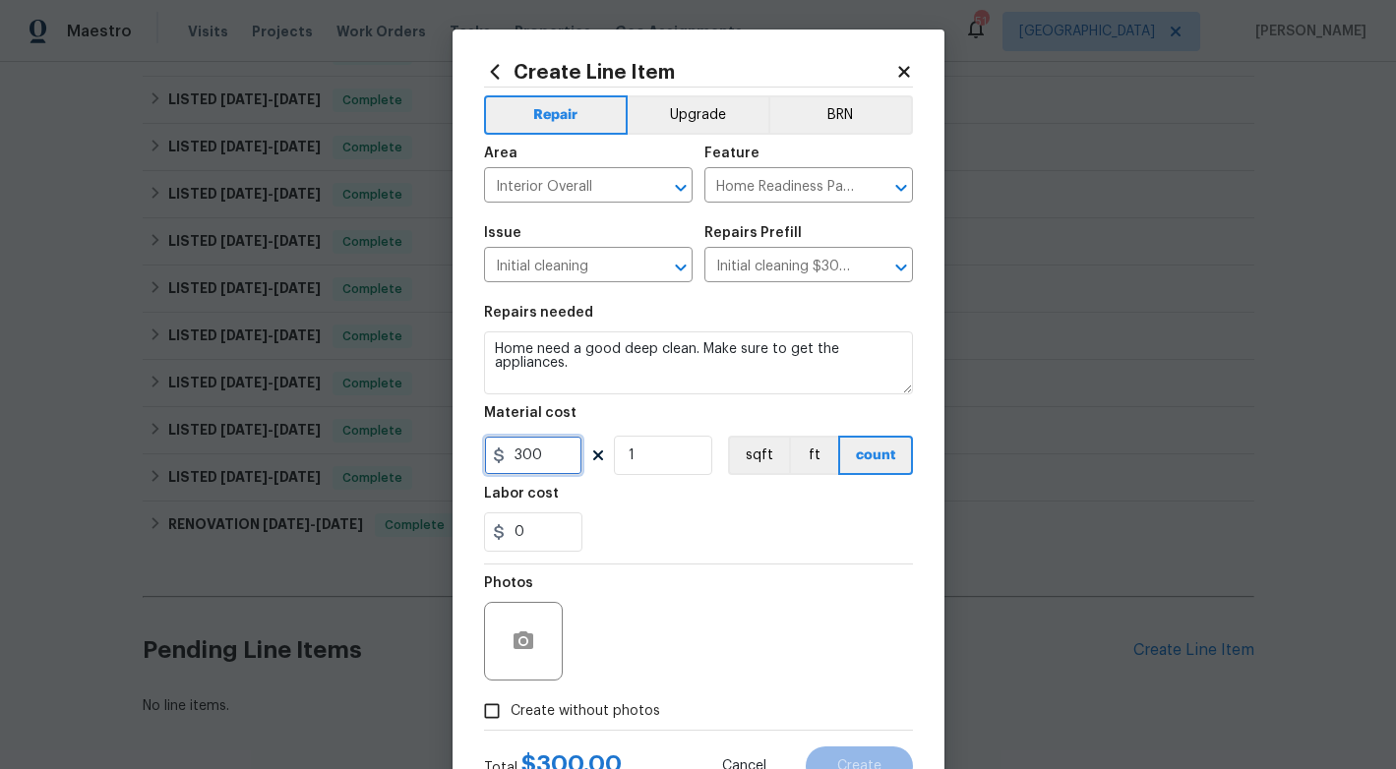
click at [580, 438] on input "300" at bounding box center [533, 455] width 98 height 39
type input "75"
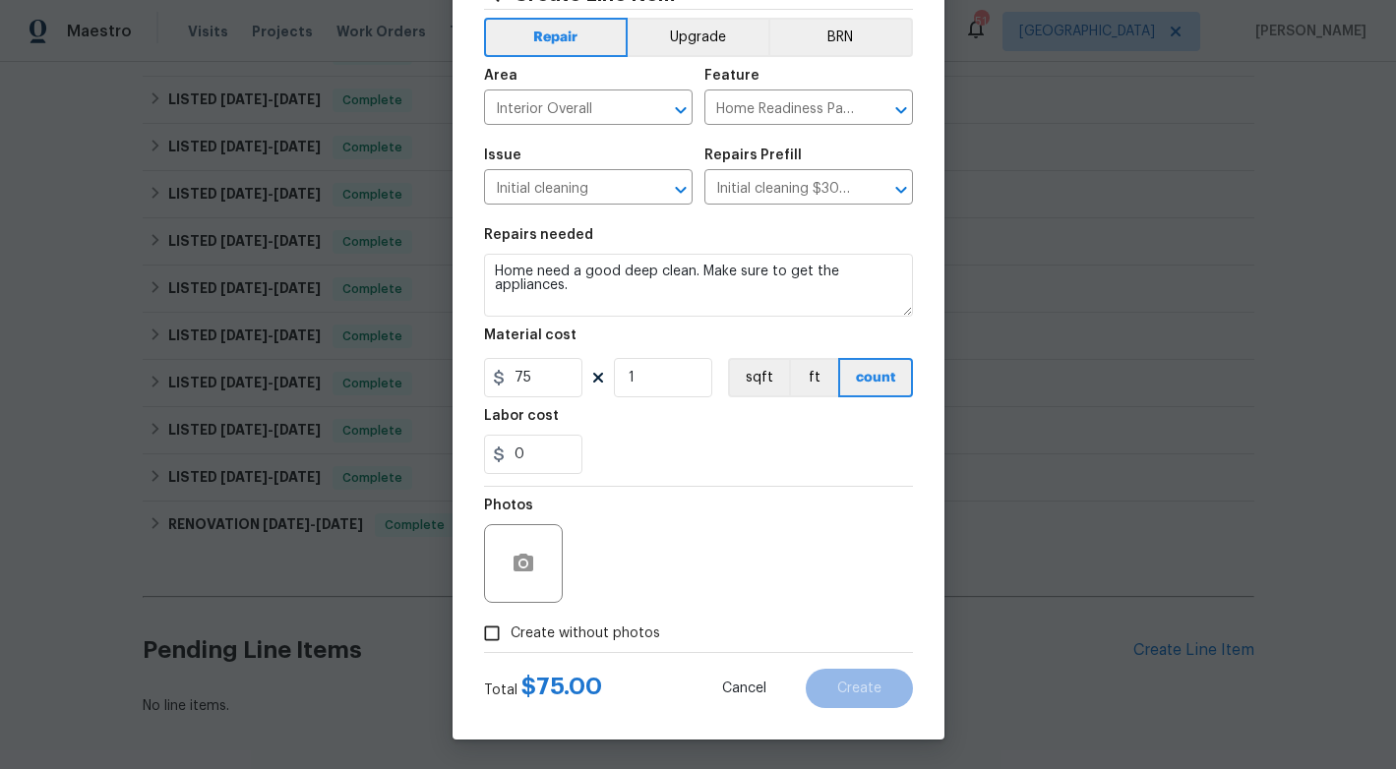
click at [623, 629] on span "Create without photos" at bounding box center [585, 634] width 150 height 21
click at [510, 629] on input "Create without photos" at bounding box center [491, 633] width 37 height 37
checkbox input "true"
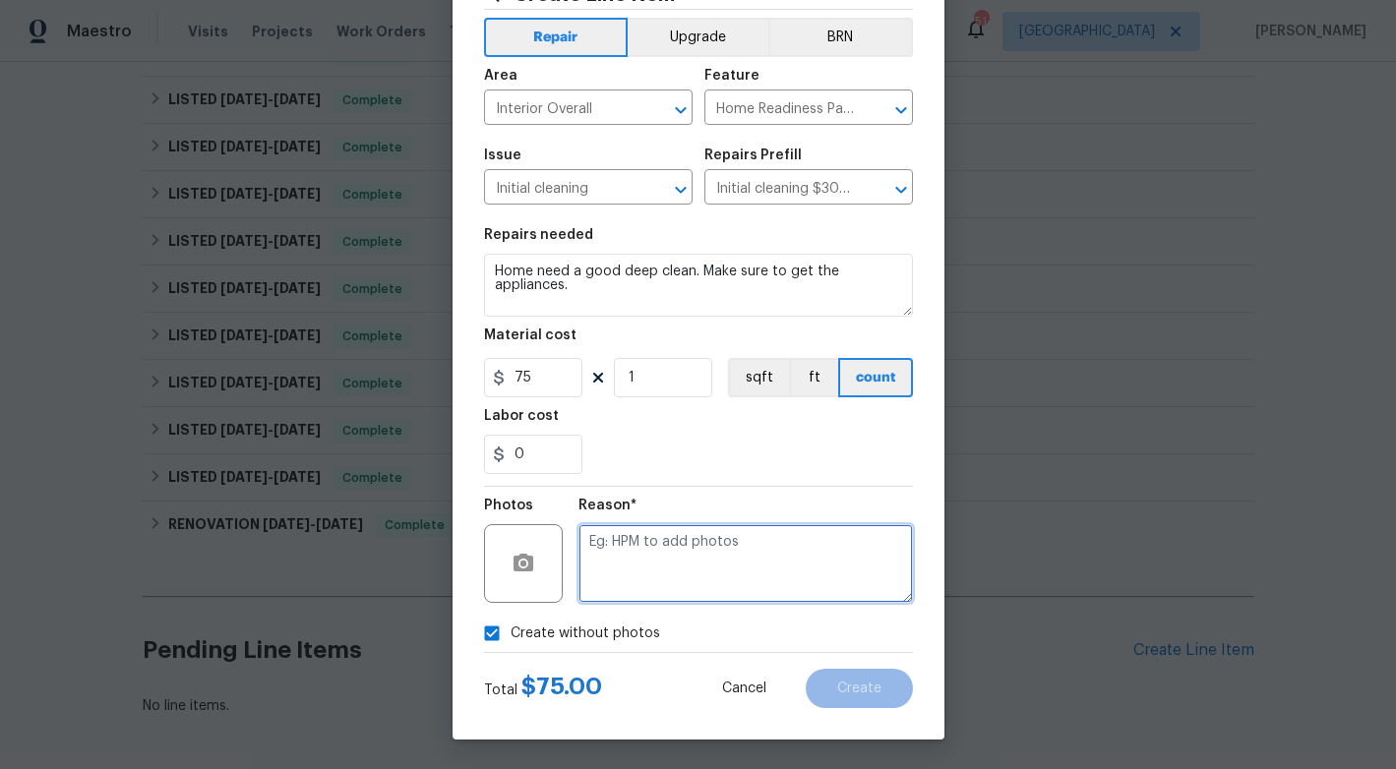
click at [765, 529] on textarea at bounding box center [745, 563] width 334 height 79
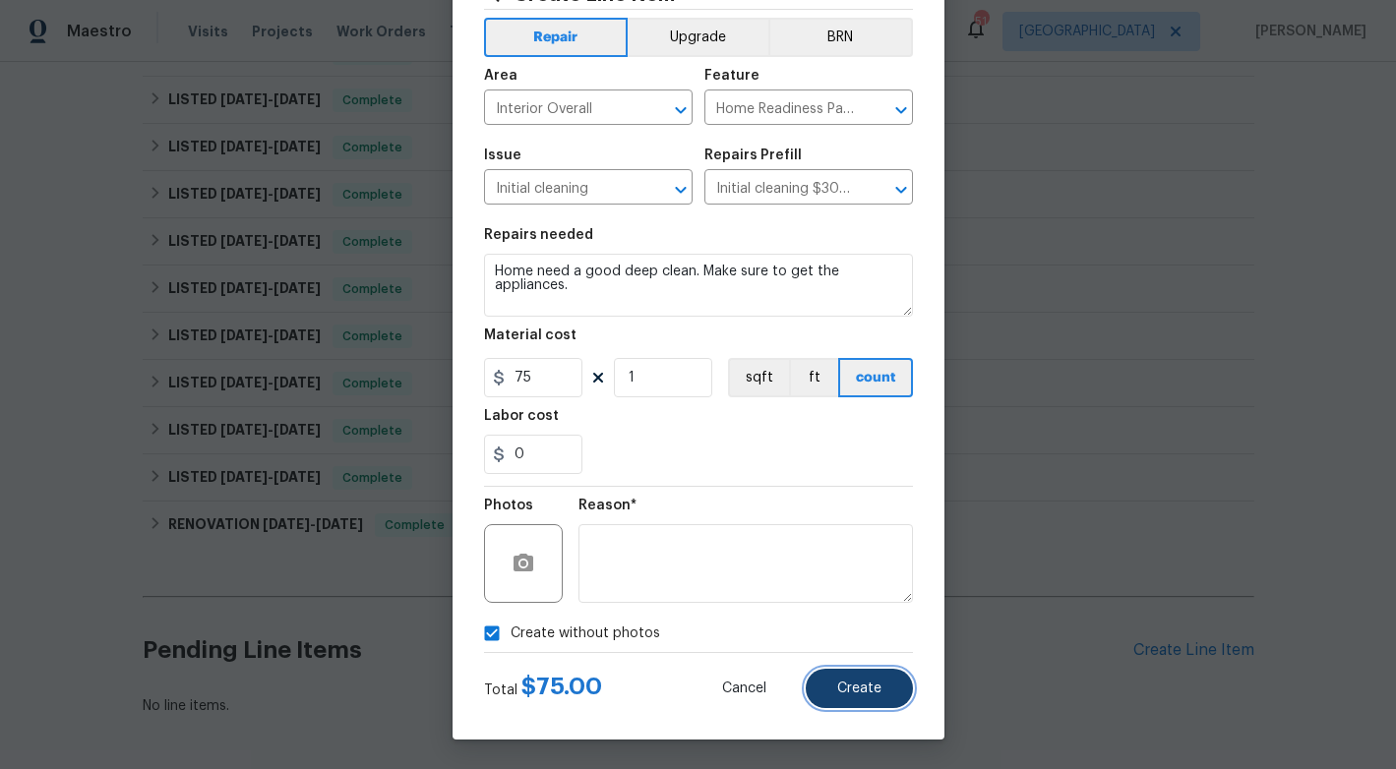
click at [864, 688] on span "Create" at bounding box center [859, 689] width 44 height 15
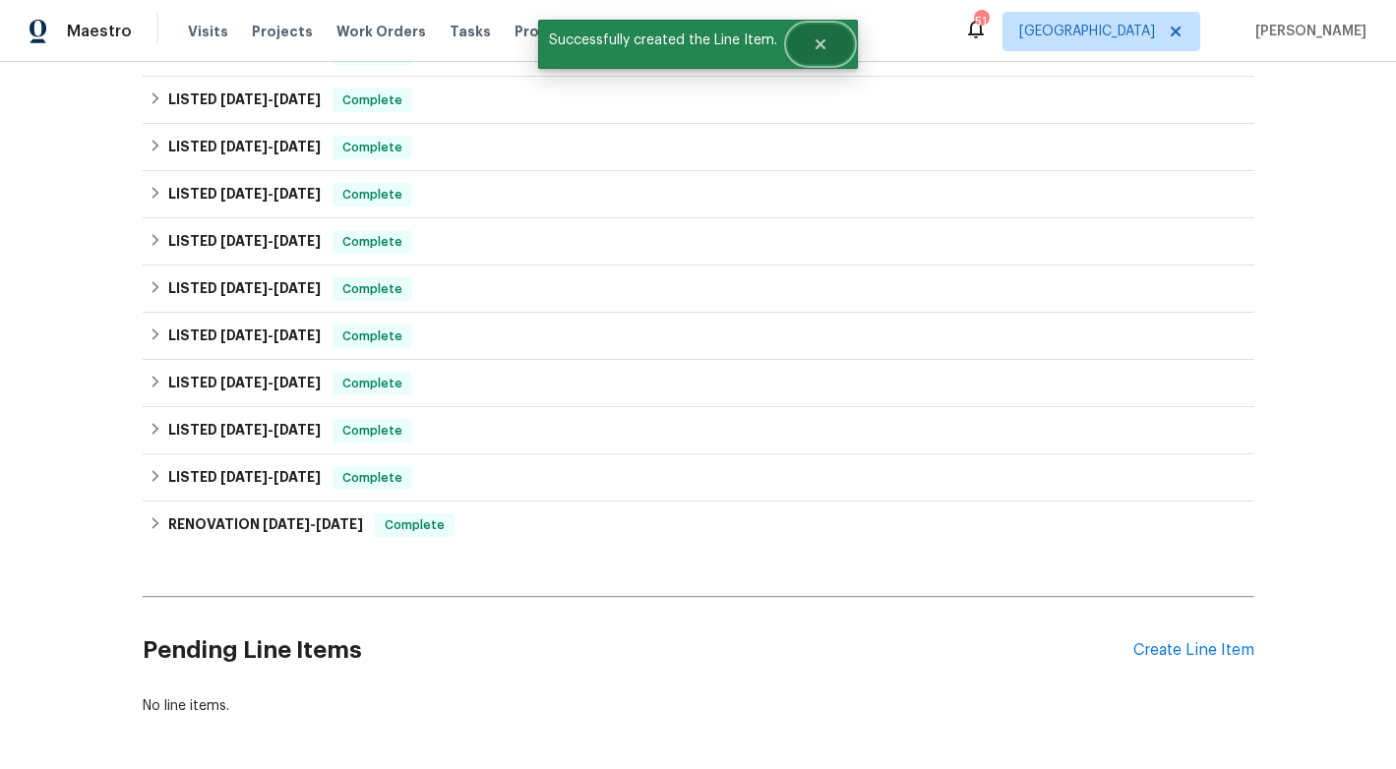
click at [820, 47] on icon "Close" at bounding box center [820, 44] width 10 height 10
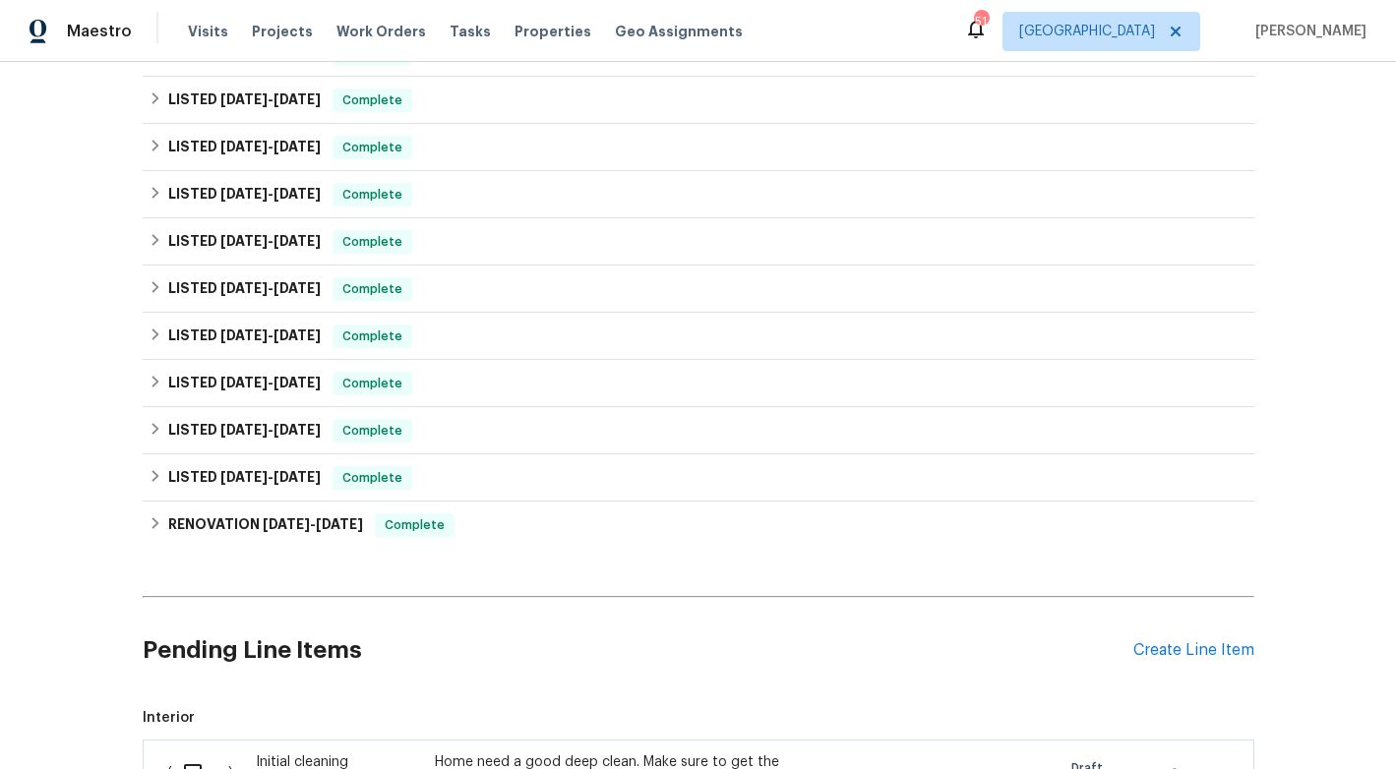
scroll to position [919, 0]
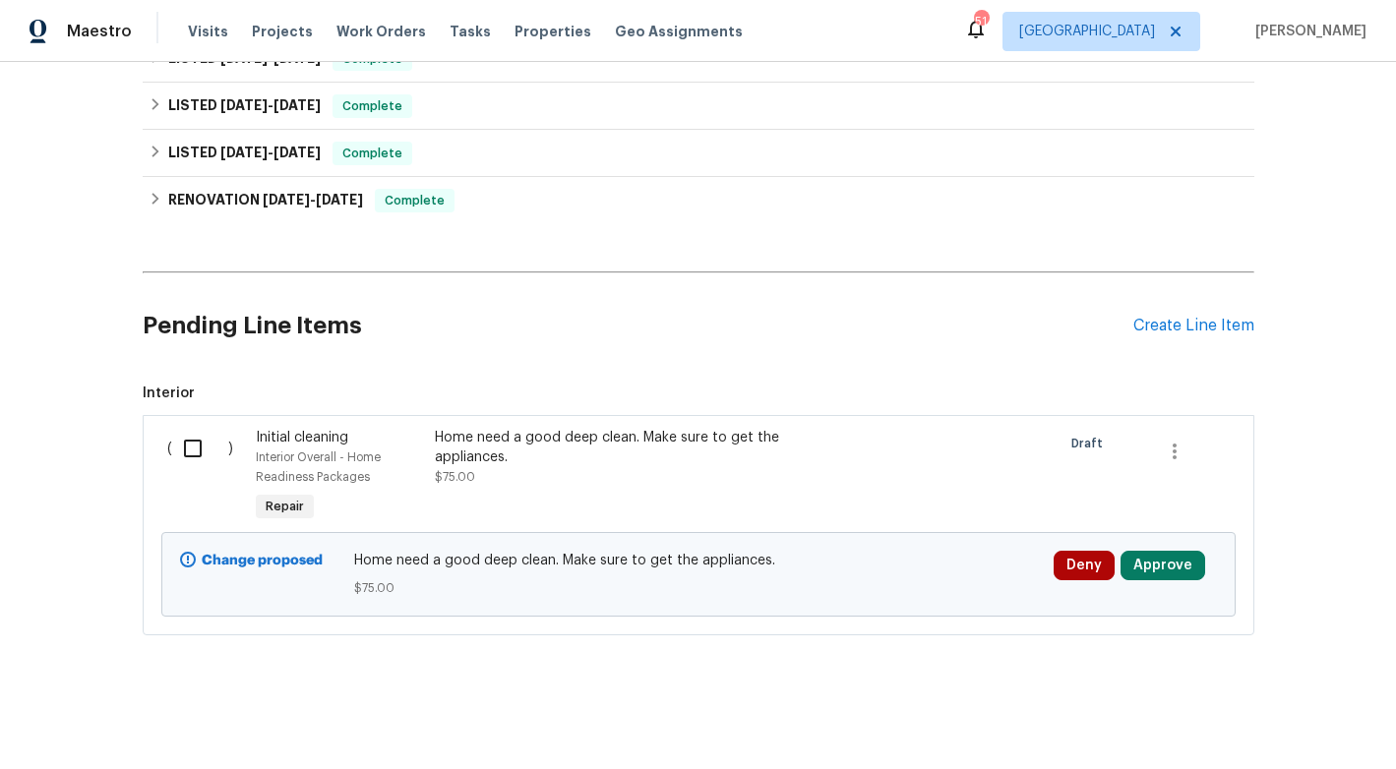
click at [204, 455] on input "checkbox" at bounding box center [200, 448] width 56 height 41
checkbox input "true"
click at [1236, 718] on span "Create Work Order" at bounding box center [1283, 720] width 131 height 25
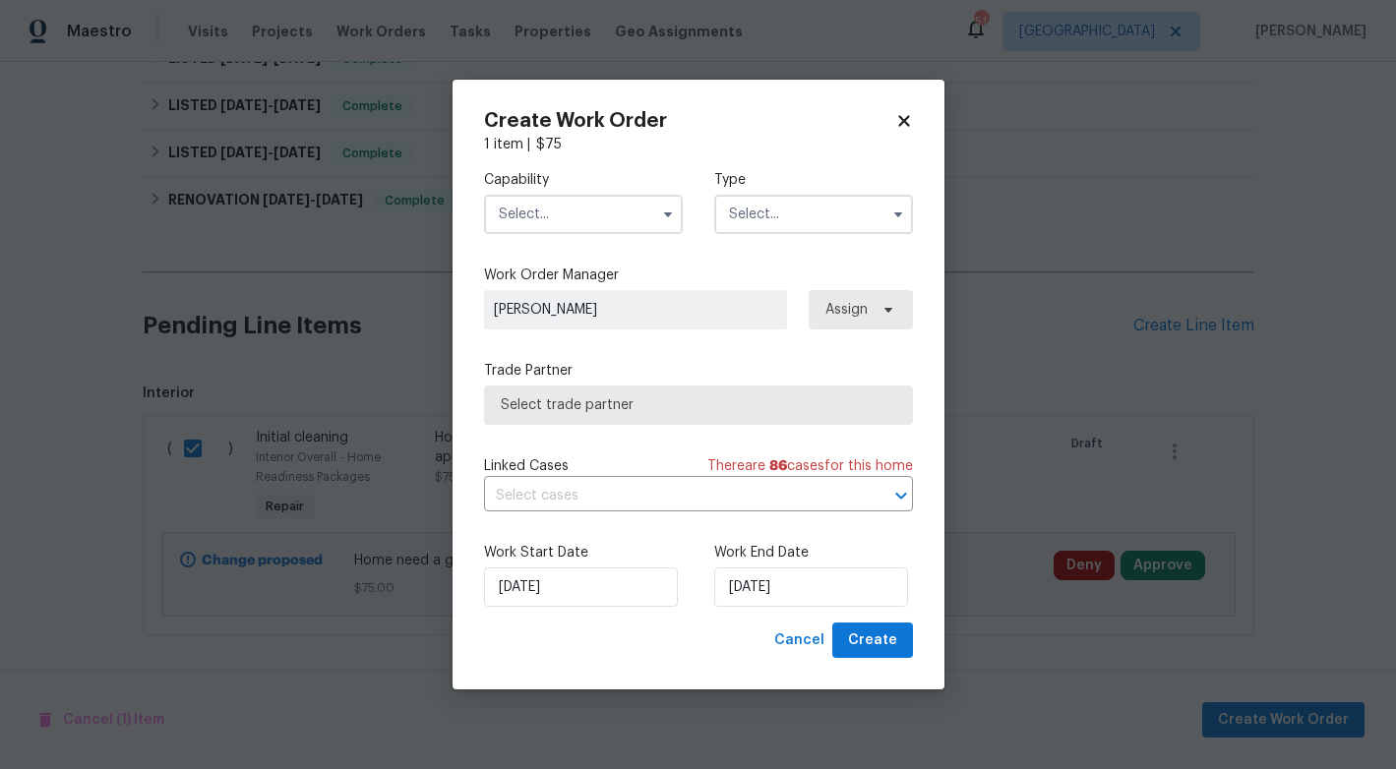
click at [584, 214] on input "text" at bounding box center [583, 214] width 199 height 39
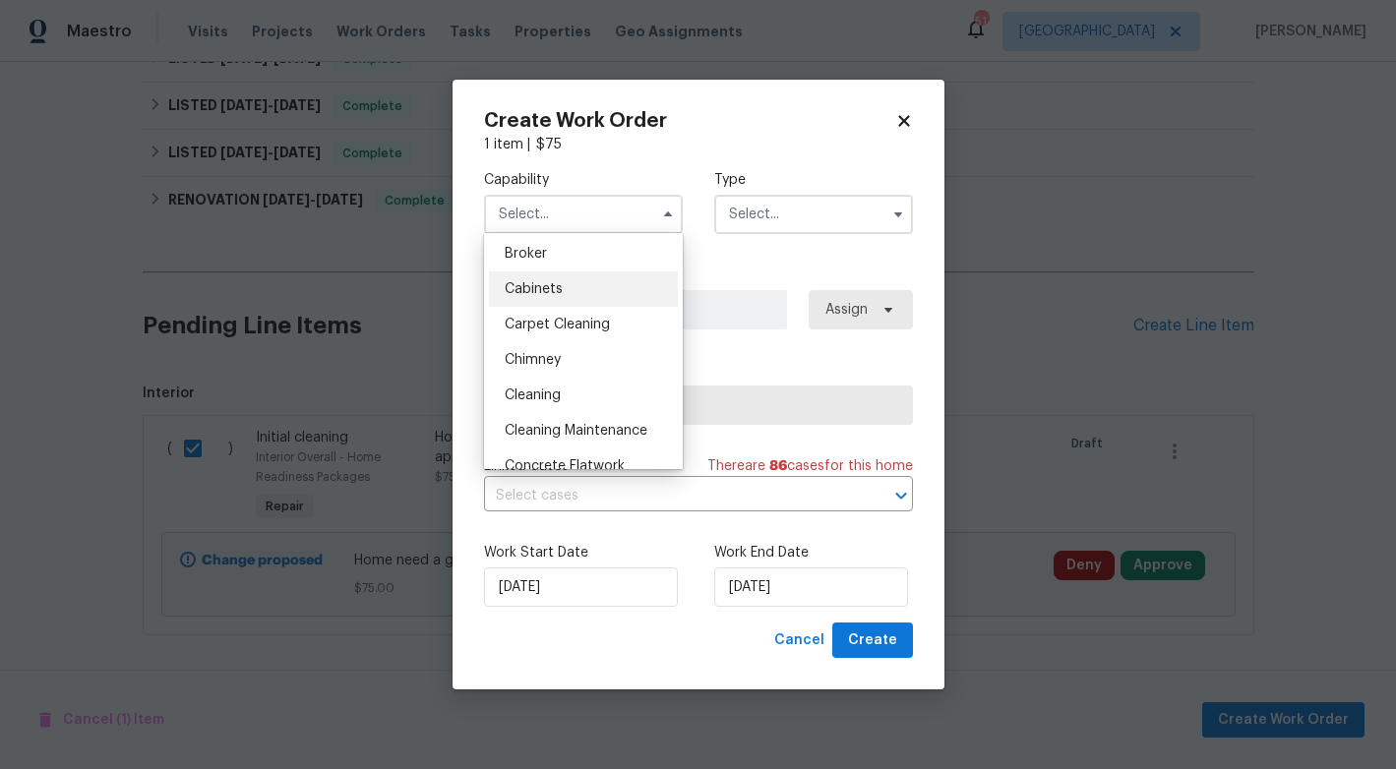
scroll to position [151, 0]
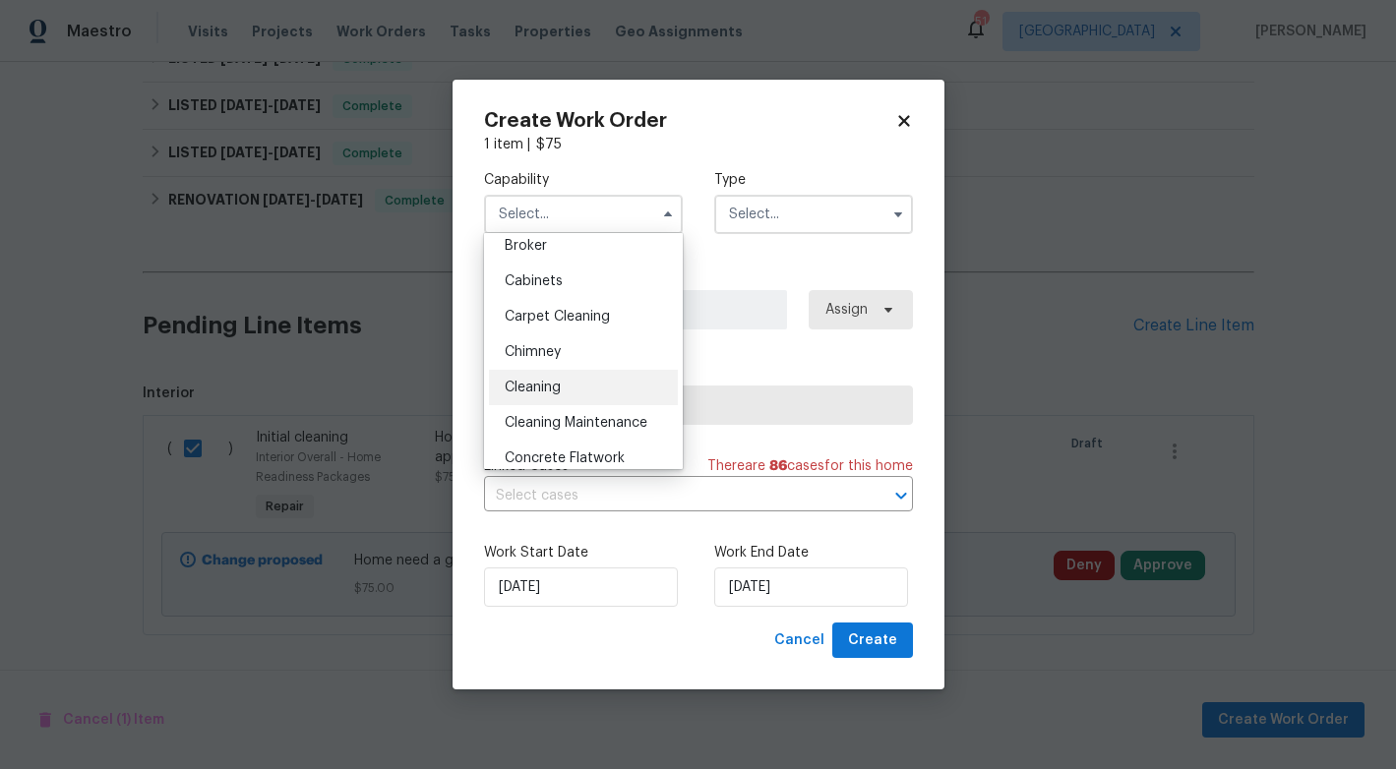
click at [560, 392] on span "Cleaning" at bounding box center [533, 388] width 56 height 14
type input "Cleaning"
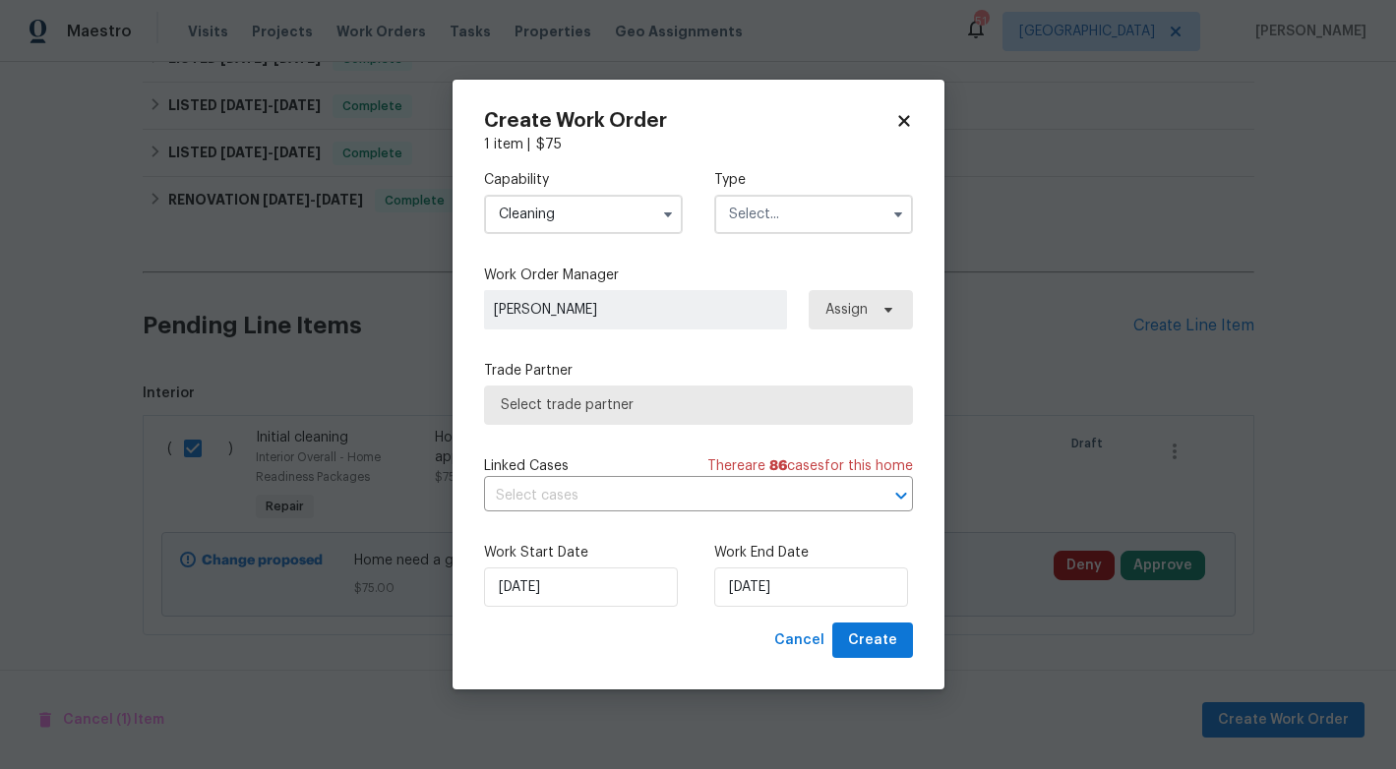
click at [823, 226] on input "text" at bounding box center [813, 214] width 199 height 39
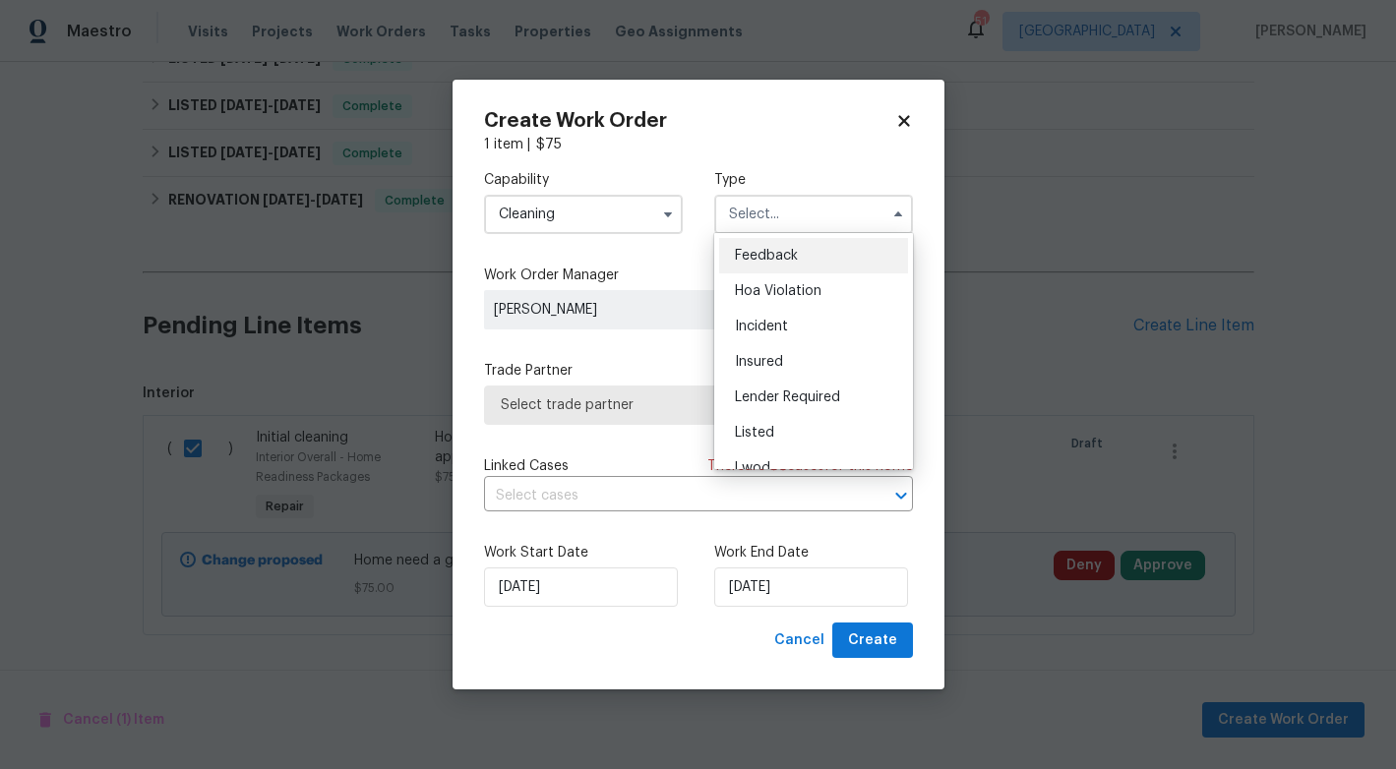
click at [806, 255] on div "Feedback" at bounding box center [813, 255] width 189 height 35
type input "Feedback"
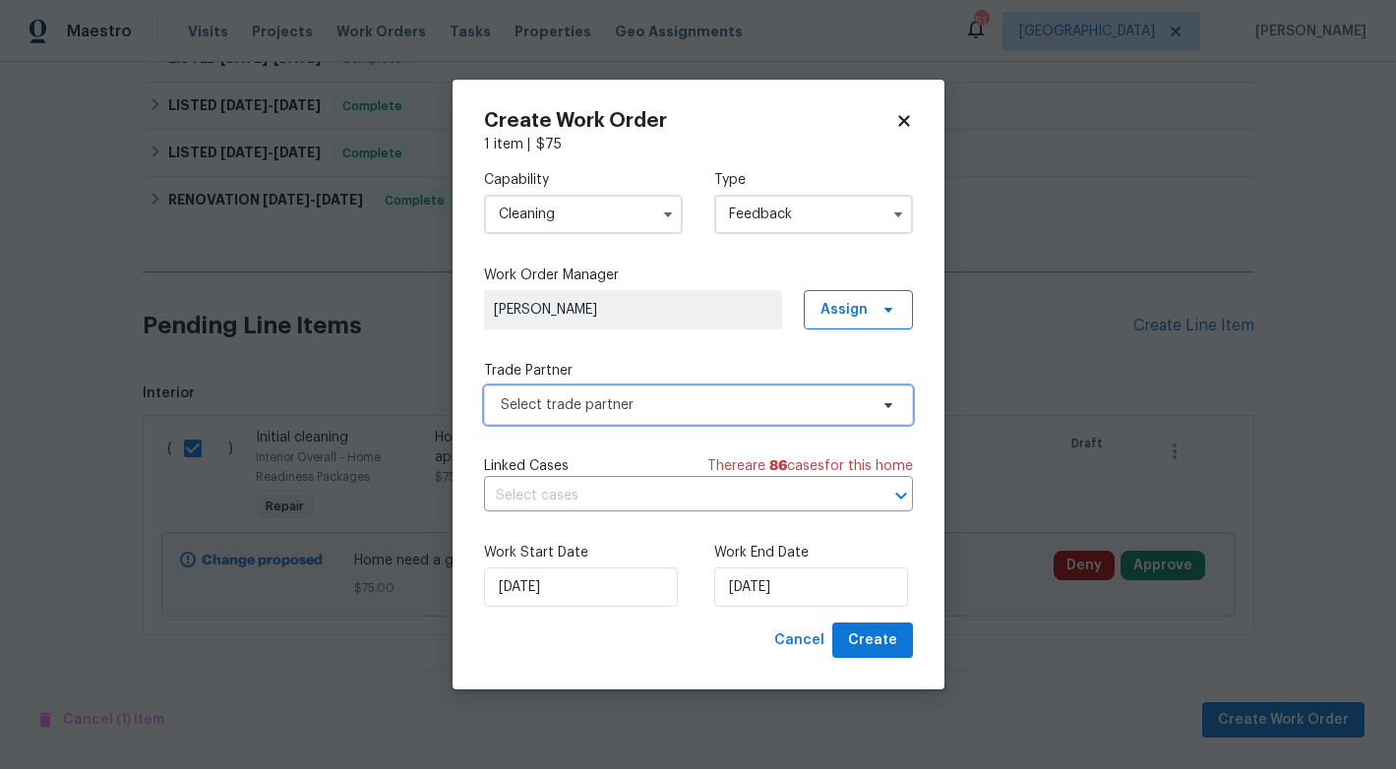
click at [605, 410] on span "Select trade partner" at bounding box center [684, 405] width 367 height 20
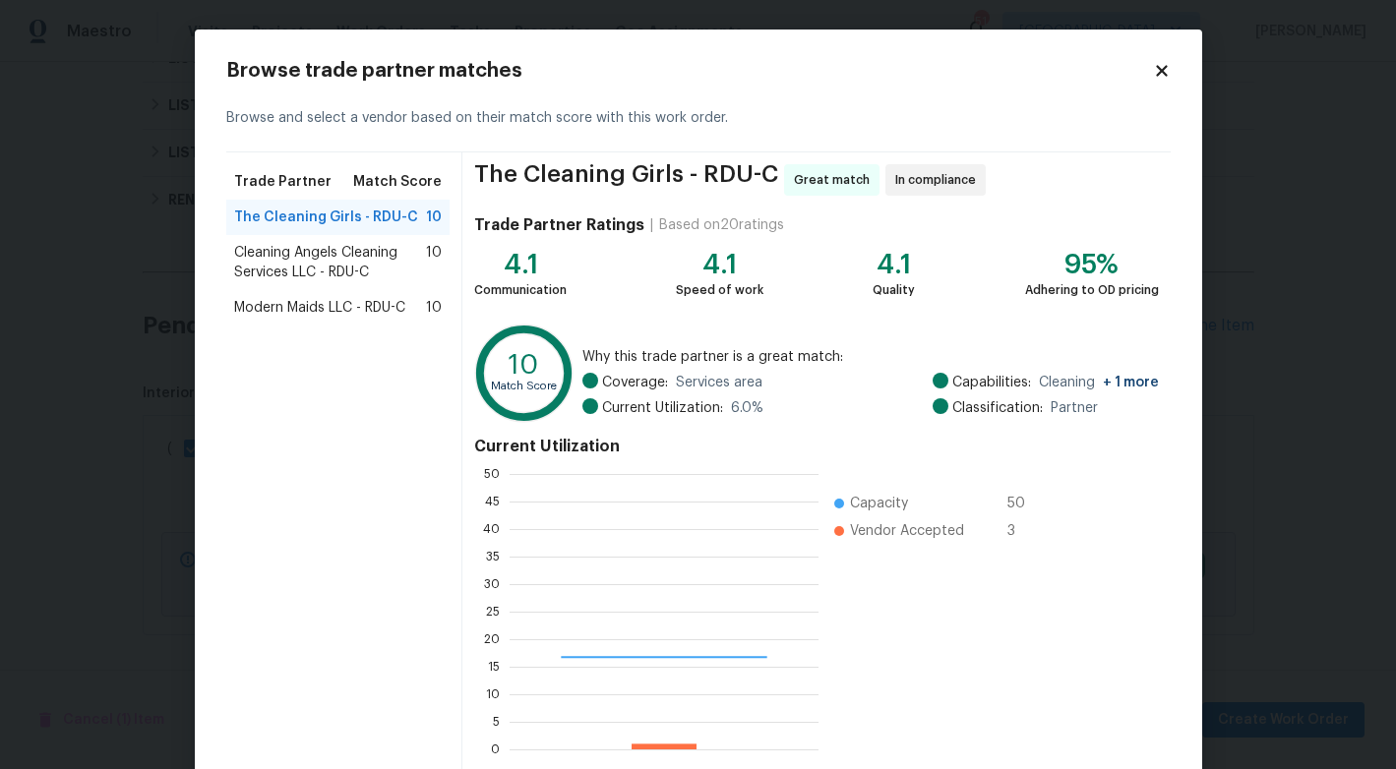
scroll to position [275, 309]
click at [334, 256] on span "Cleaning Angels Cleaning Services LLC - RDU-C" at bounding box center [330, 262] width 193 height 39
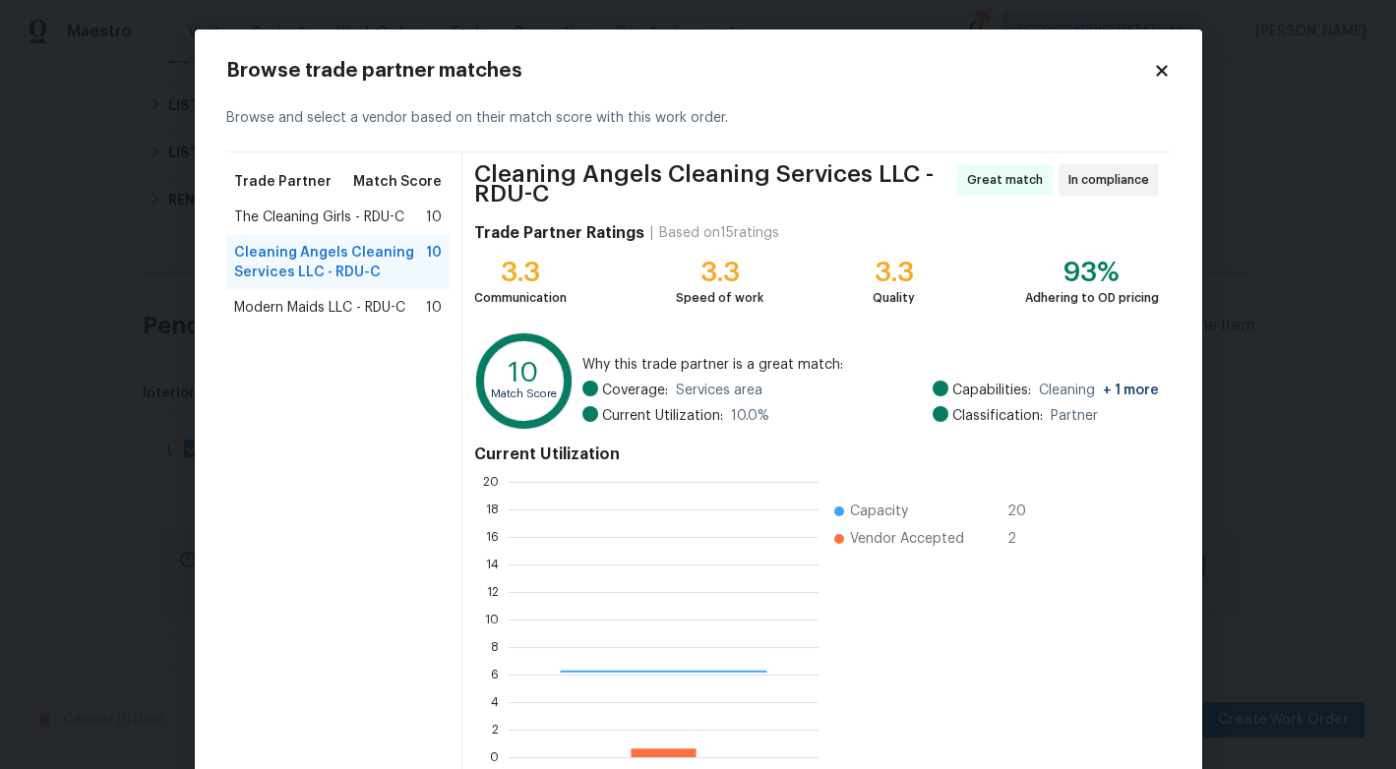
scroll to position [275, 310]
click at [297, 308] on span "Modern Maids LLC - RDU-C" at bounding box center [319, 308] width 171 height 20
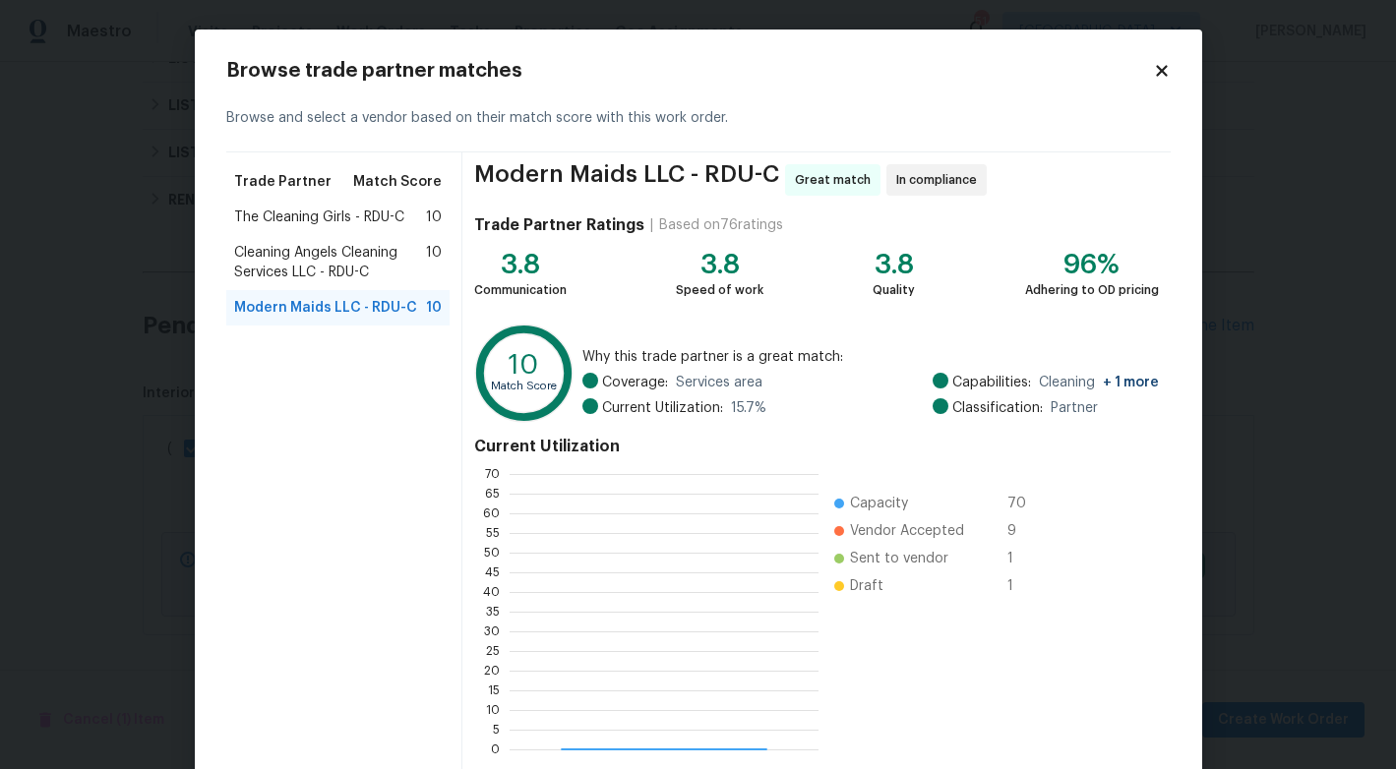
scroll to position [275, 309]
click at [367, 253] on span "Cleaning Angels Cleaning Services LLC - RDU-C" at bounding box center [330, 262] width 193 height 39
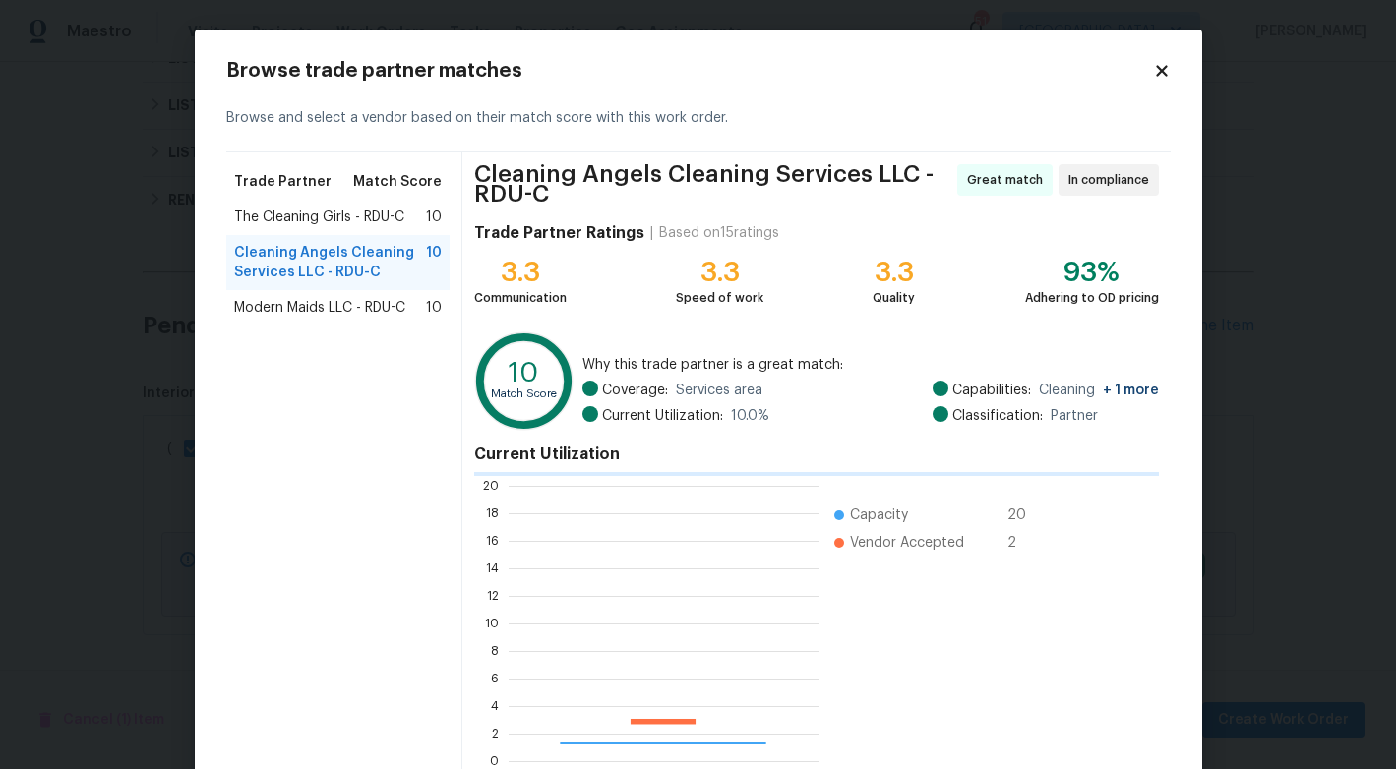
scroll to position [2, 2]
click at [308, 224] on span "The Cleaning Girls - RDU-C" at bounding box center [319, 218] width 170 height 20
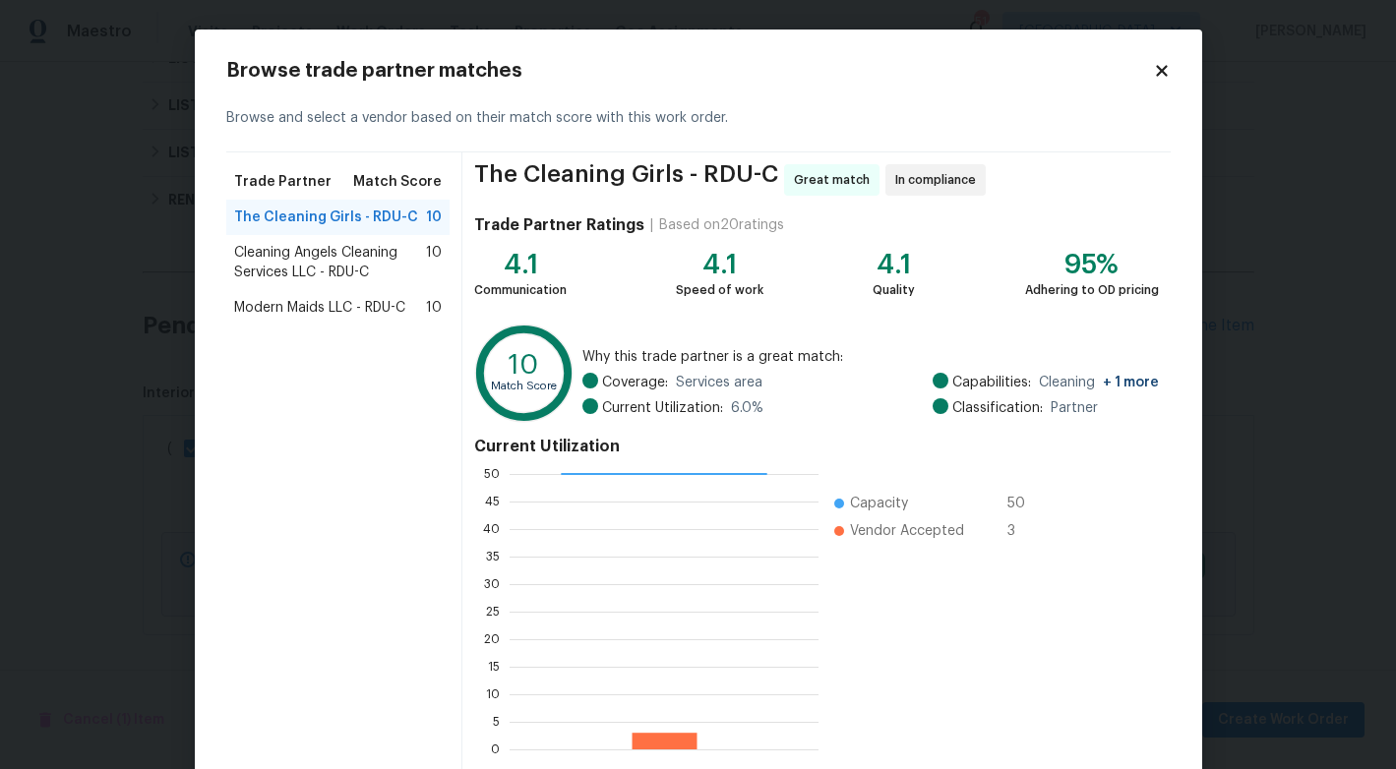
scroll to position [98, 0]
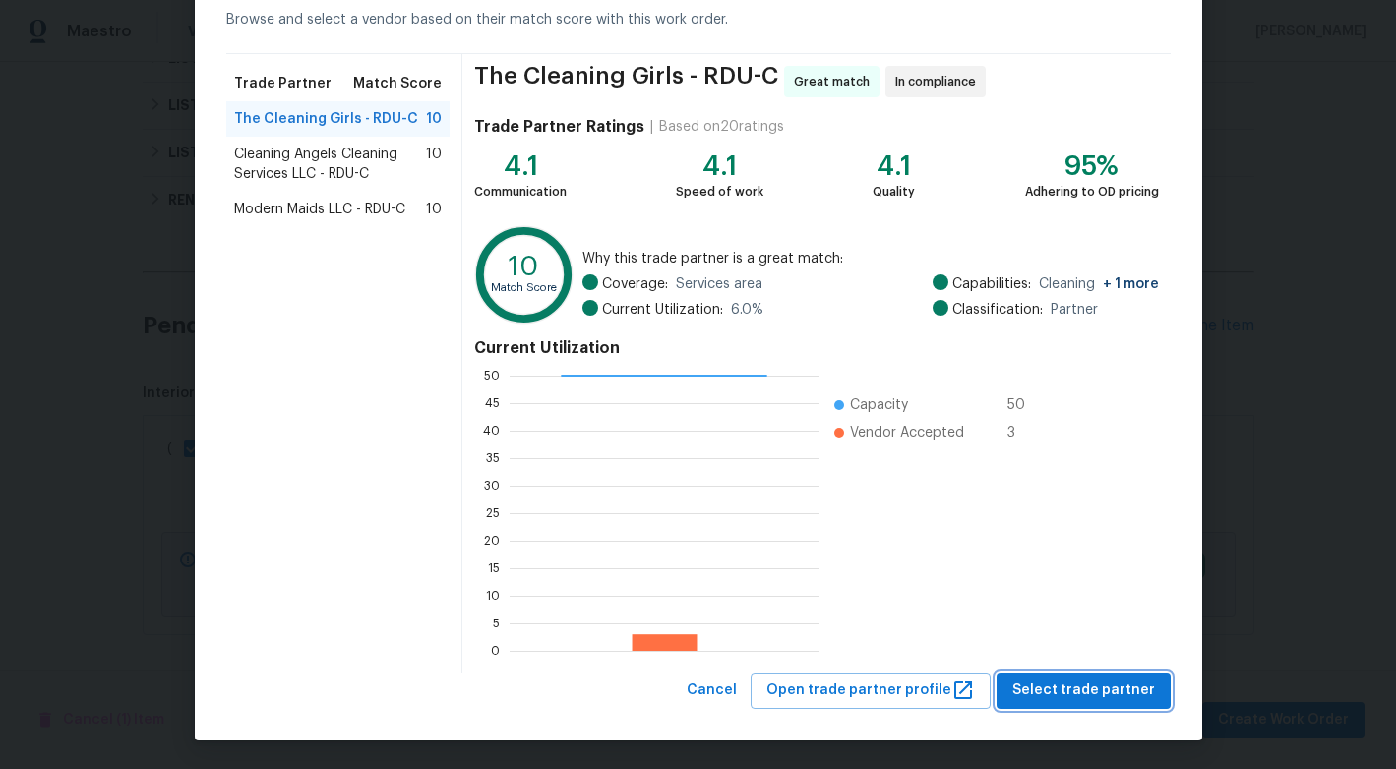
click at [1069, 681] on span "Select trade partner" at bounding box center [1083, 691] width 143 height 25
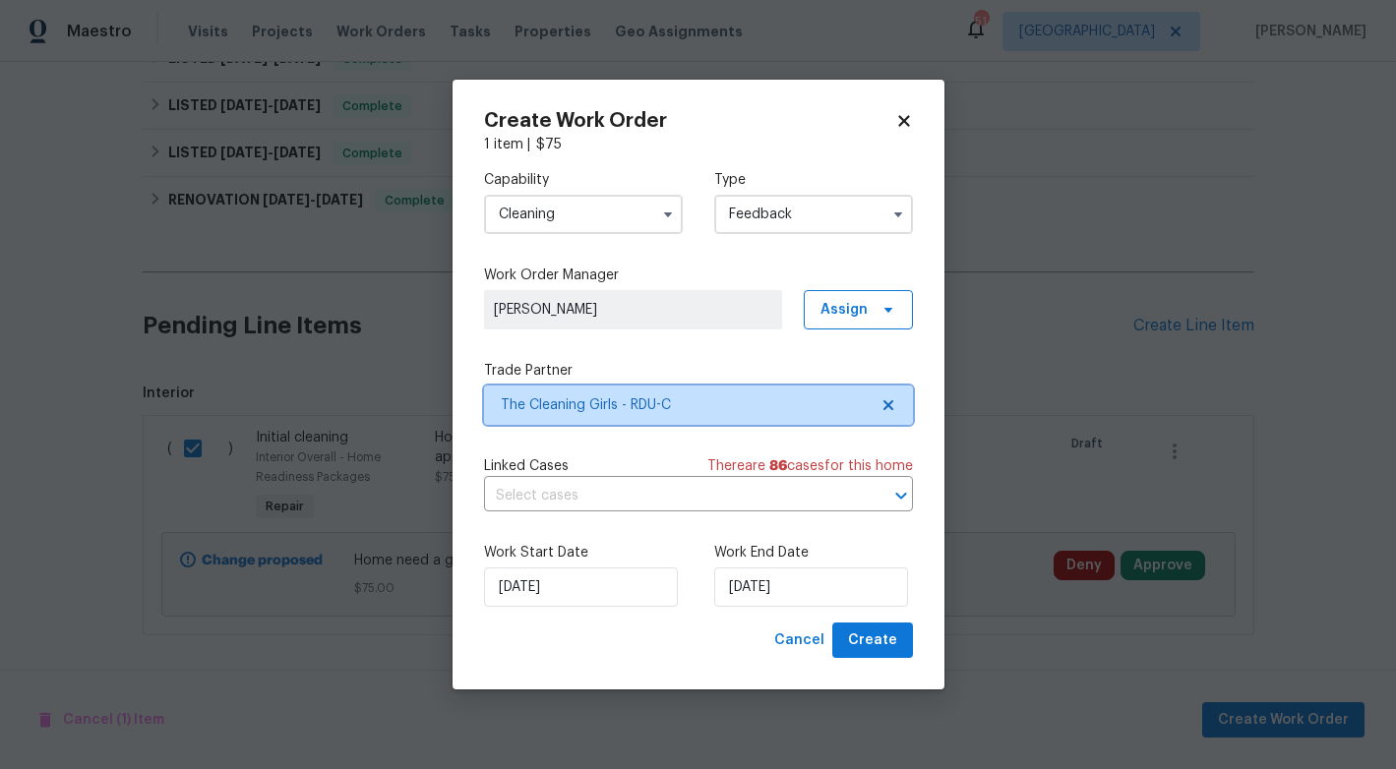
scroll to position [0, 0]
click at [596, 500] on input "text" at bounding box center [671, 496] width 374 height 30
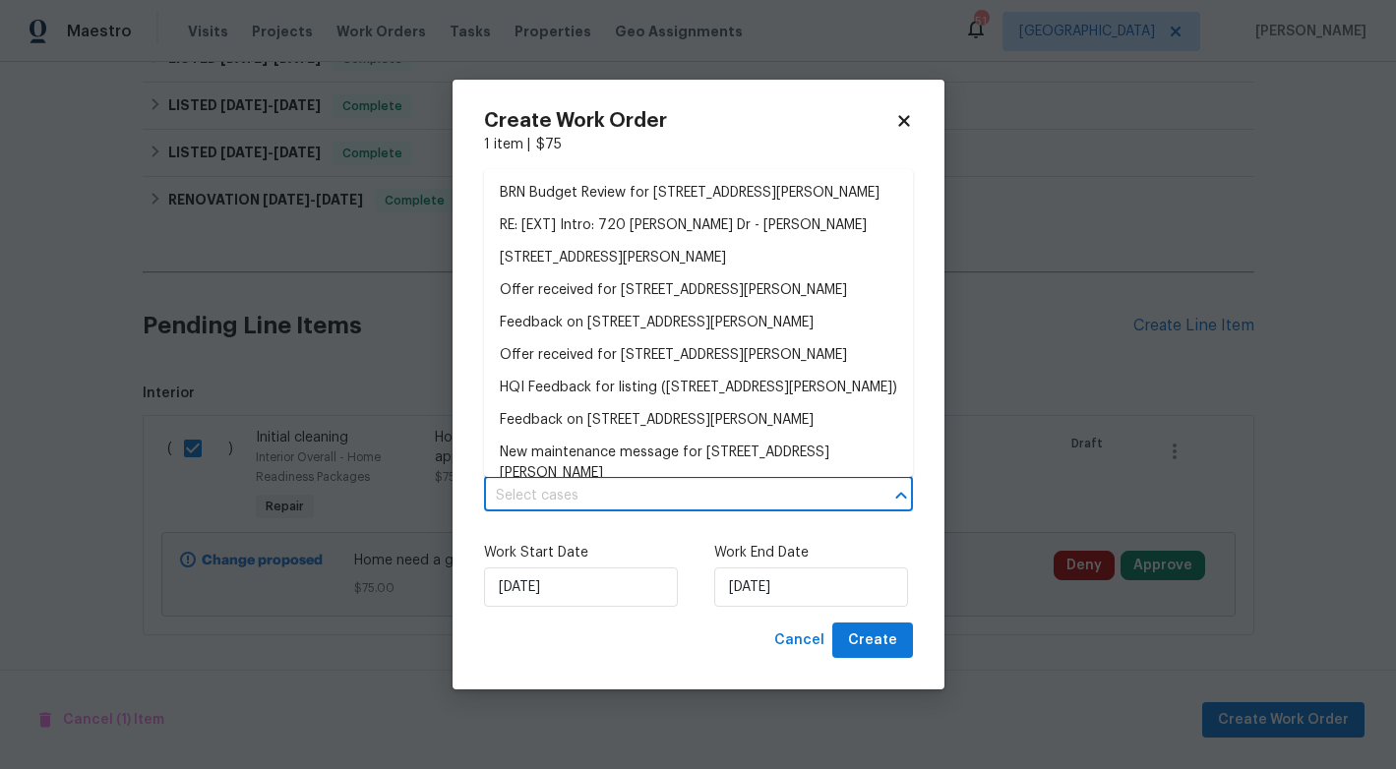
click at [596, 500] on input "text" at bounding box center [671, 496] width 374 height 30
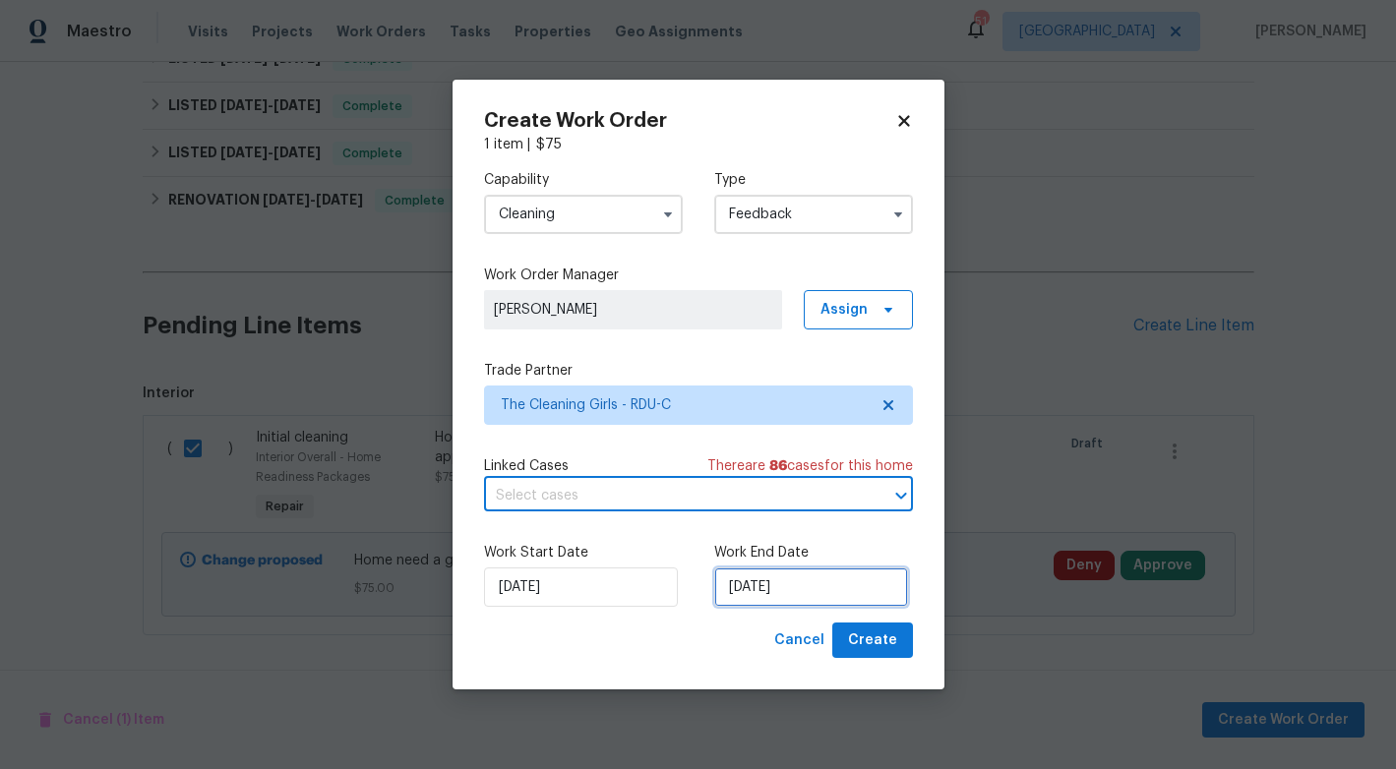
click at [820, 586] on input "[DATE]" at bounding box center [811, 587] width 194 height 39
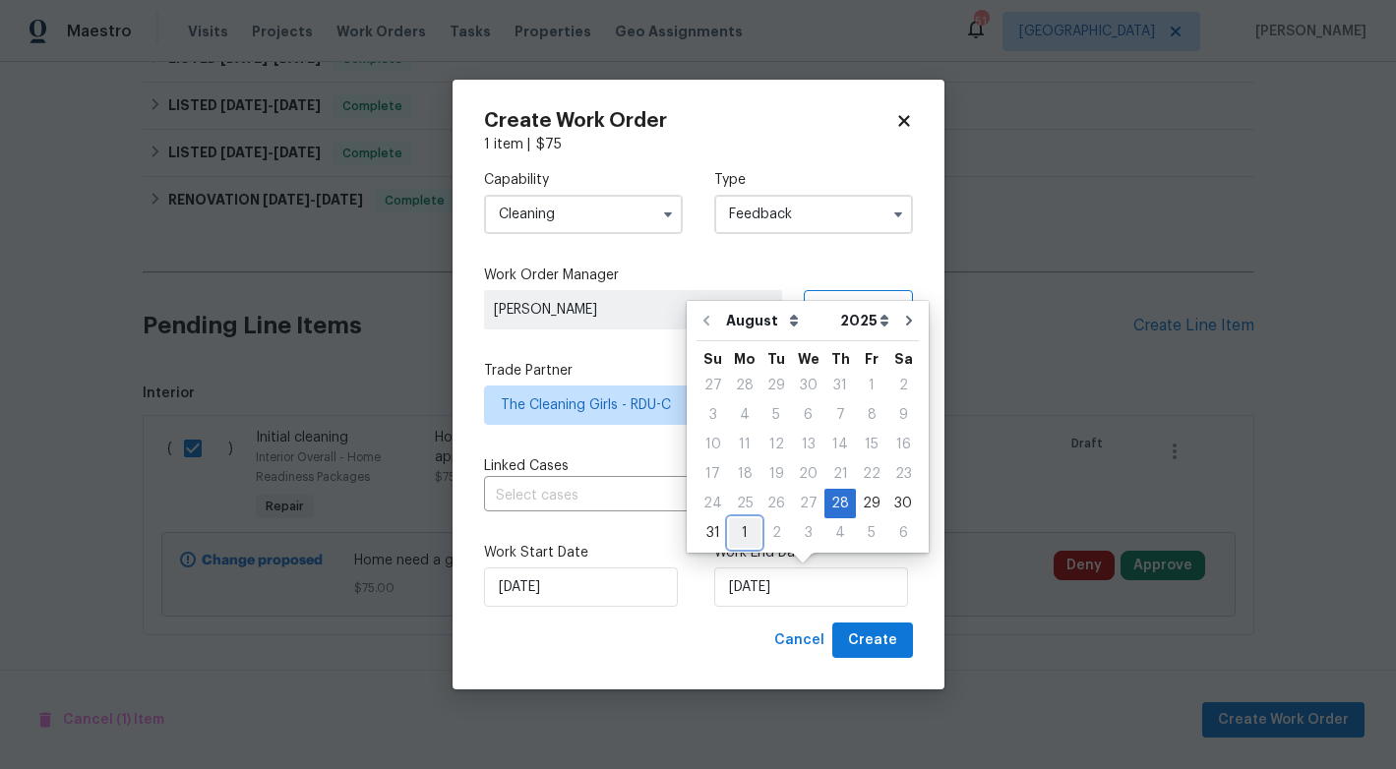
click at [740, 531] on div "1" at bounding box center [744, 533] width 31 height 28
type input "[DATE]"
select select "8"
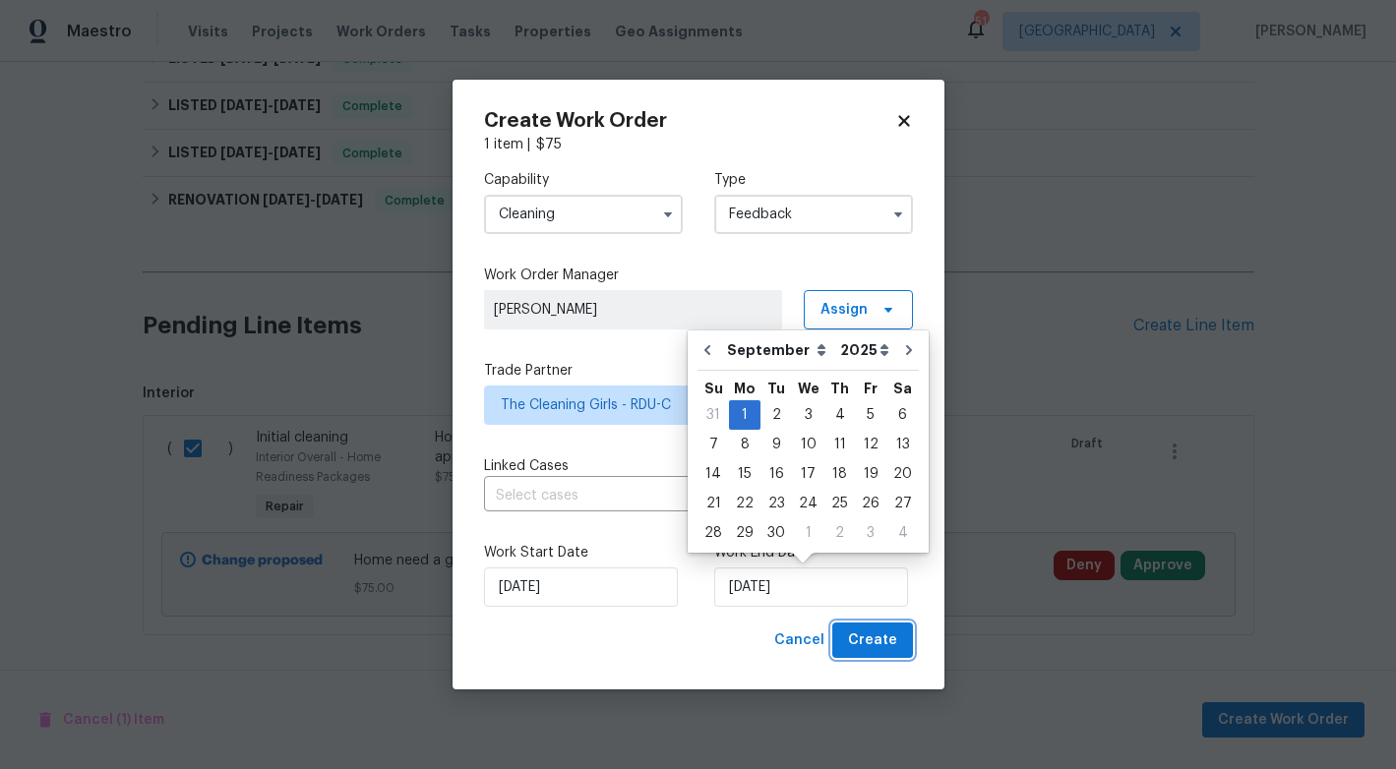
click at [872, 640] on span "Create" at bounding box center [872, 640] width 49 height 25
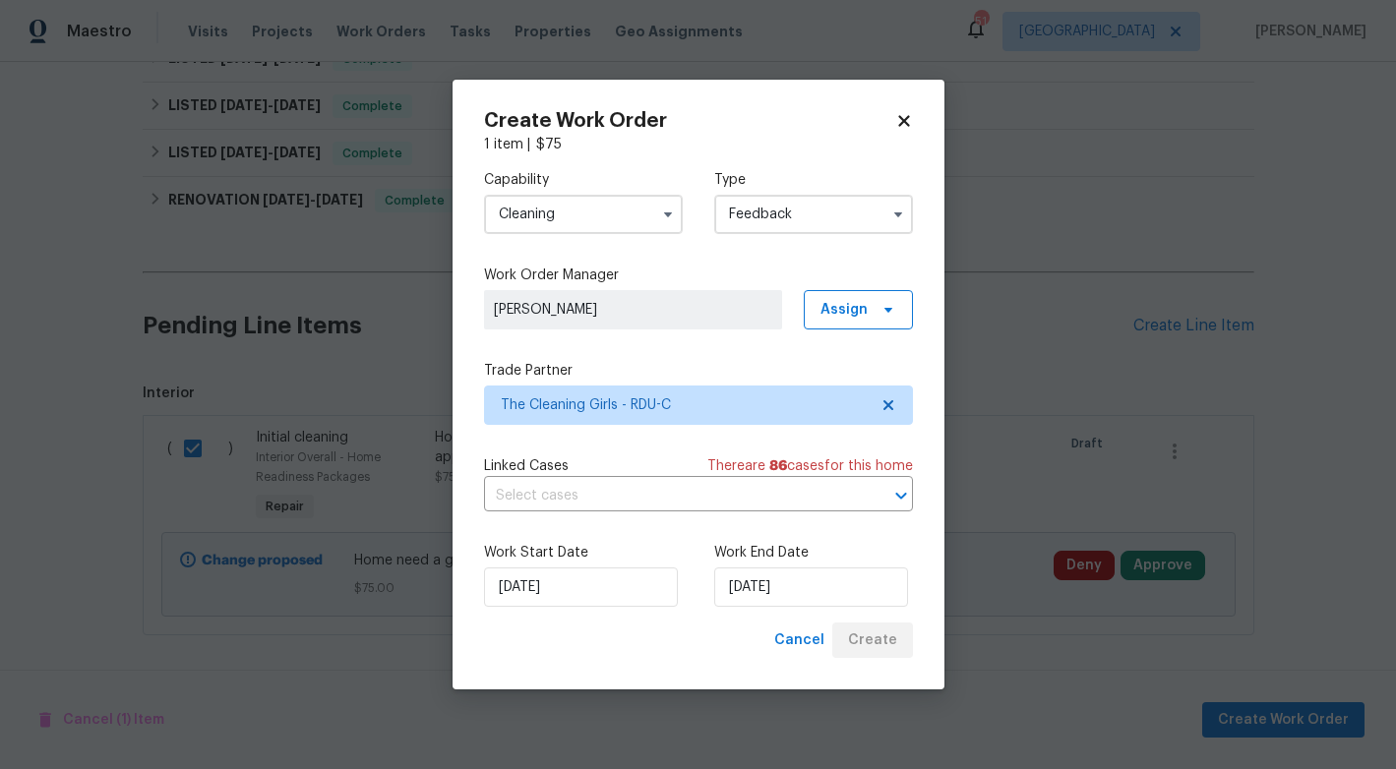
checkbox input "false"
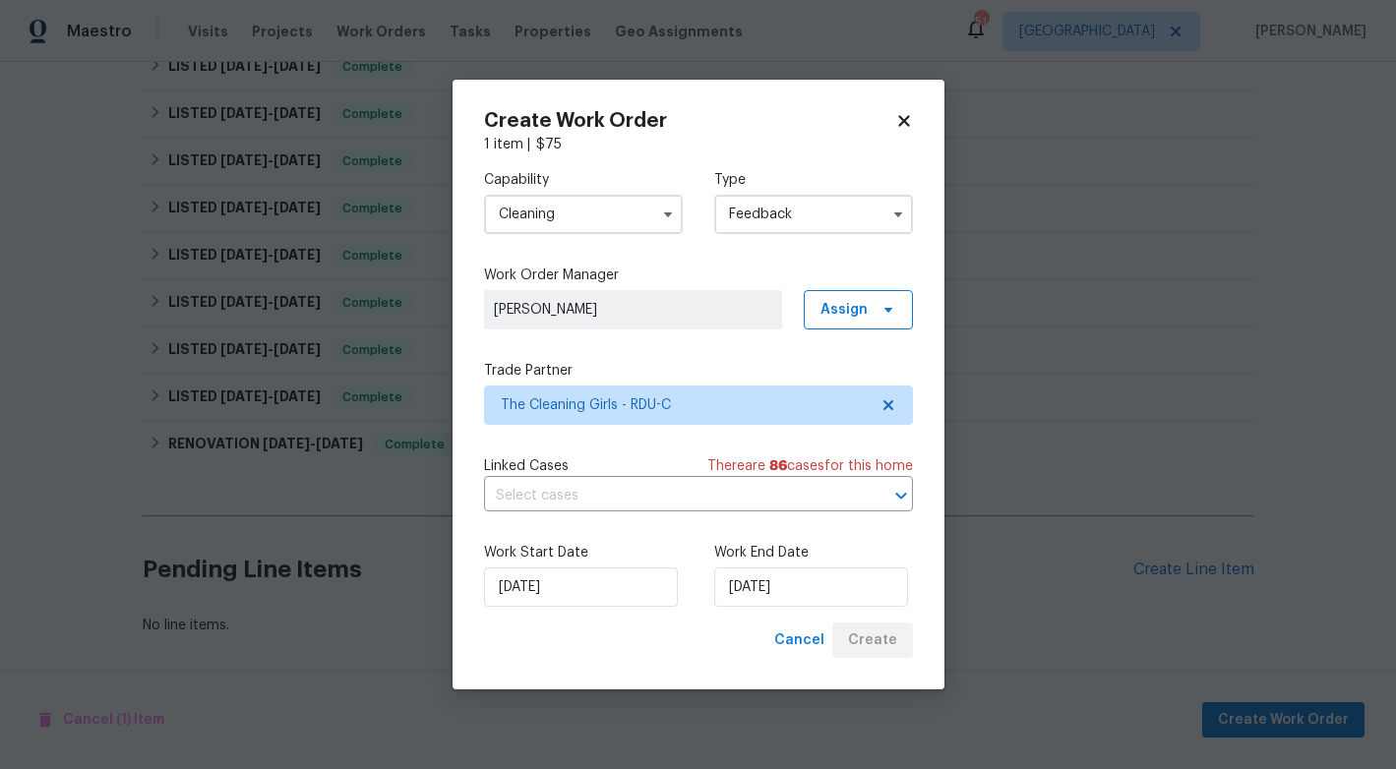
scroll to position [773, 0]
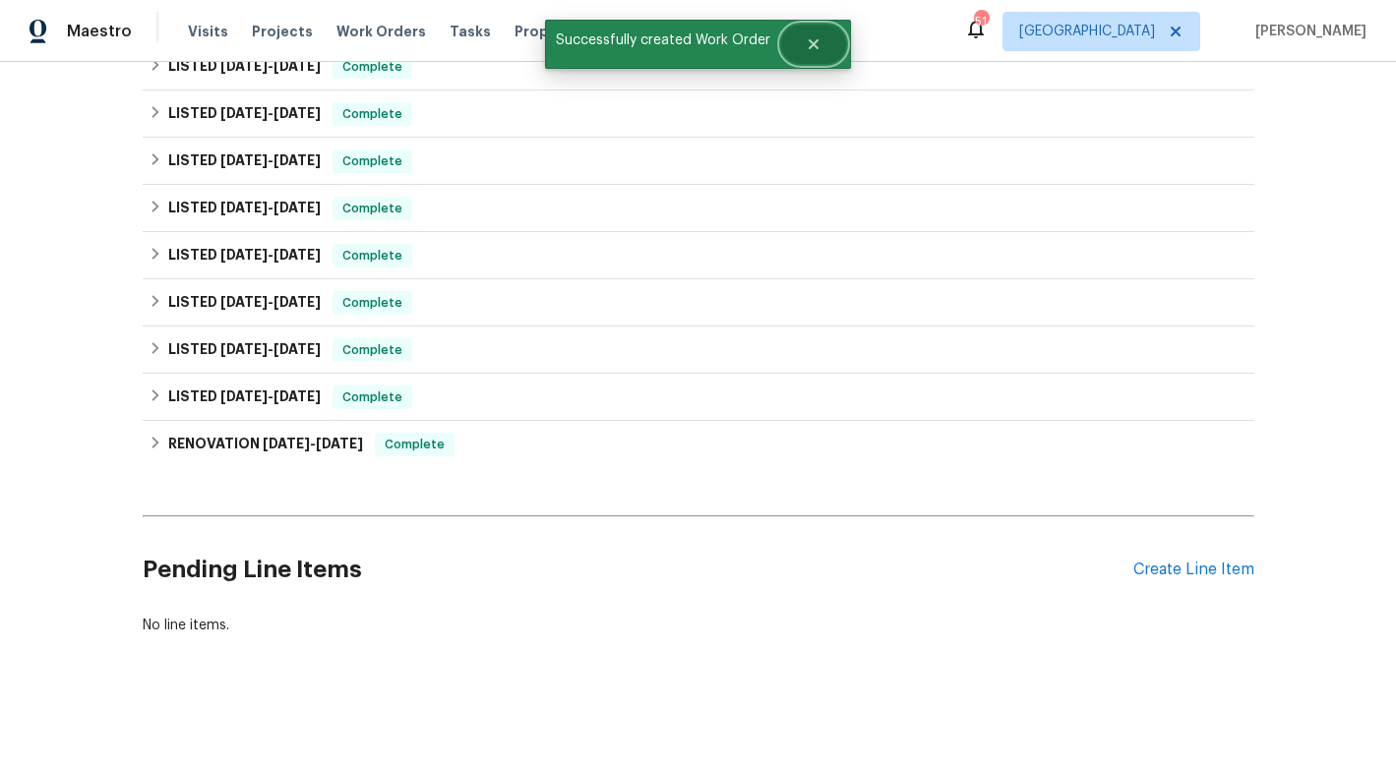
click at [827, 46] on button "Close" at bounding box center [813, 44] width 65 height 39
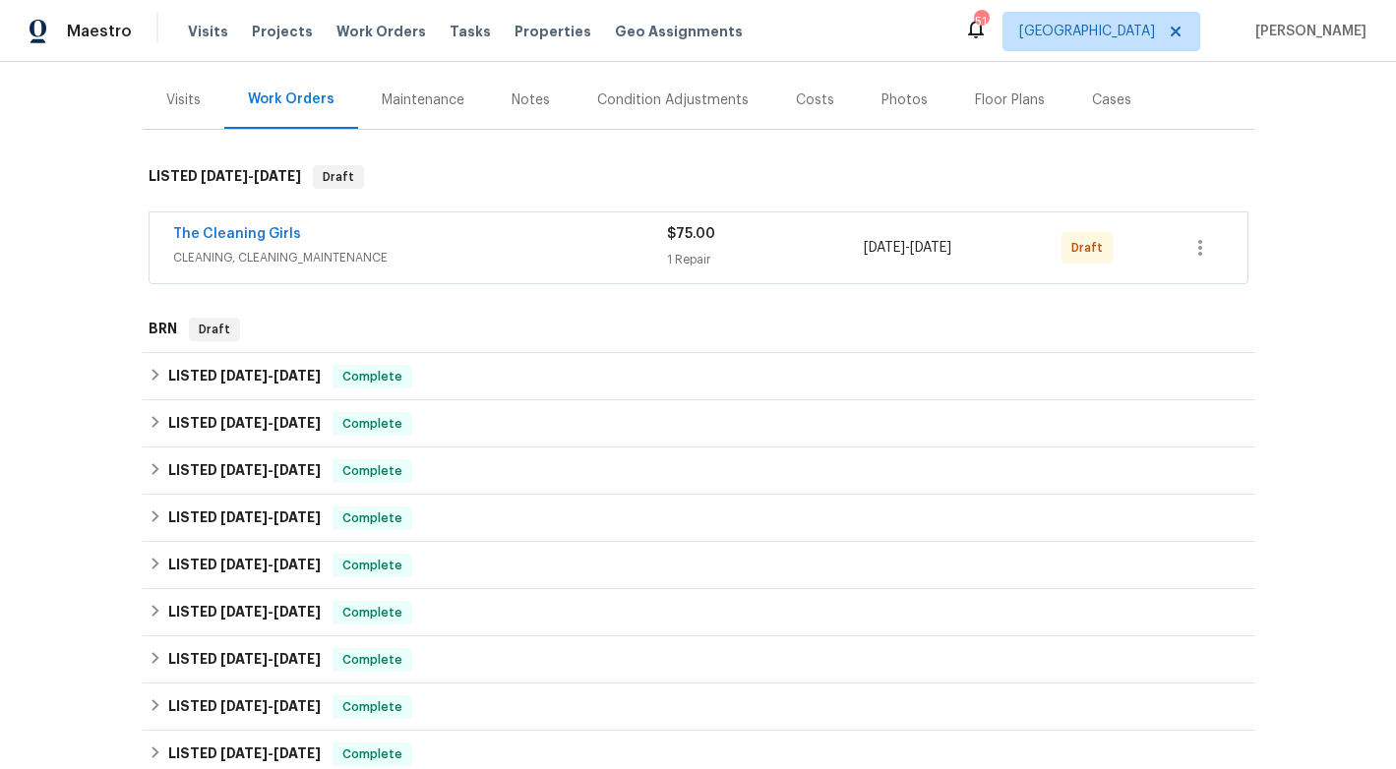
scroll to position [0, 0]
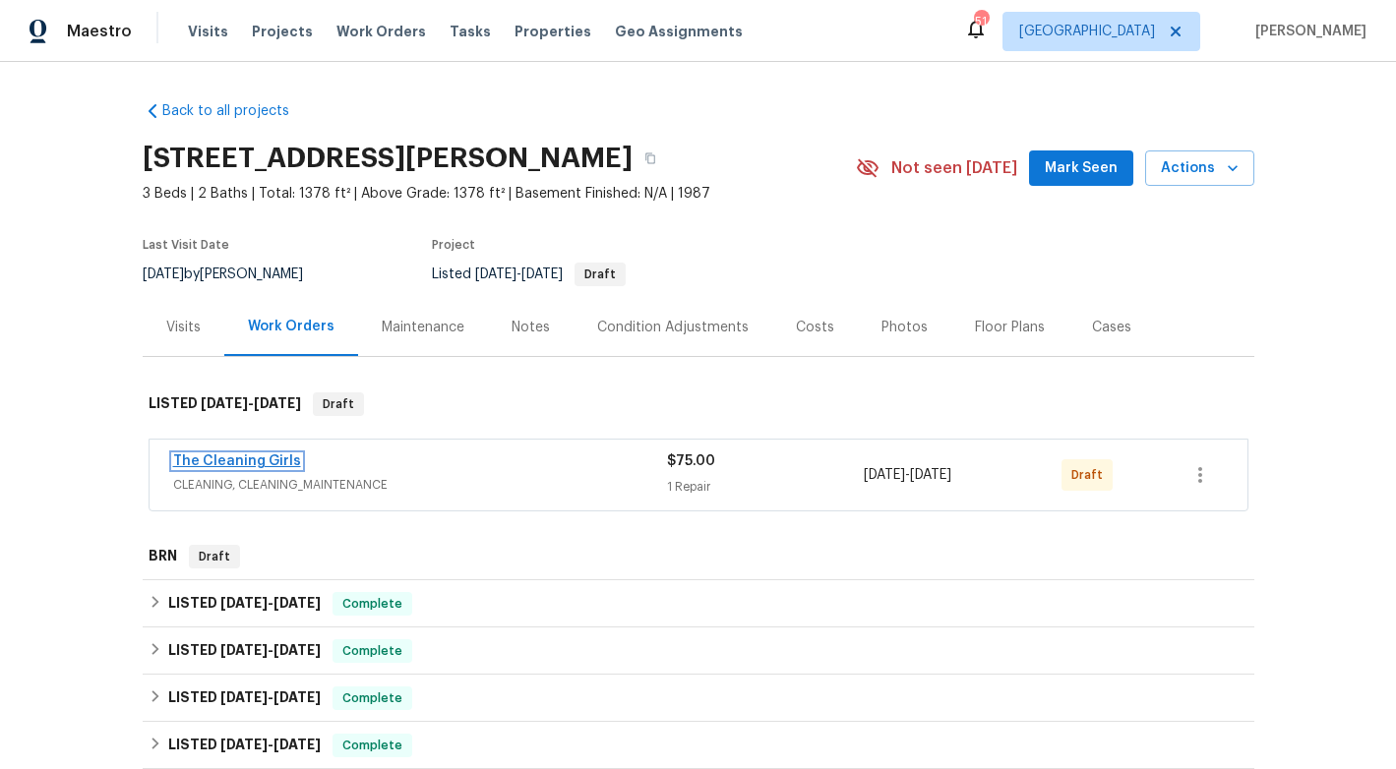
click at [236, 465] on link "The Cleaning Girls" at bounding box center [237, 461] width 128 height 14
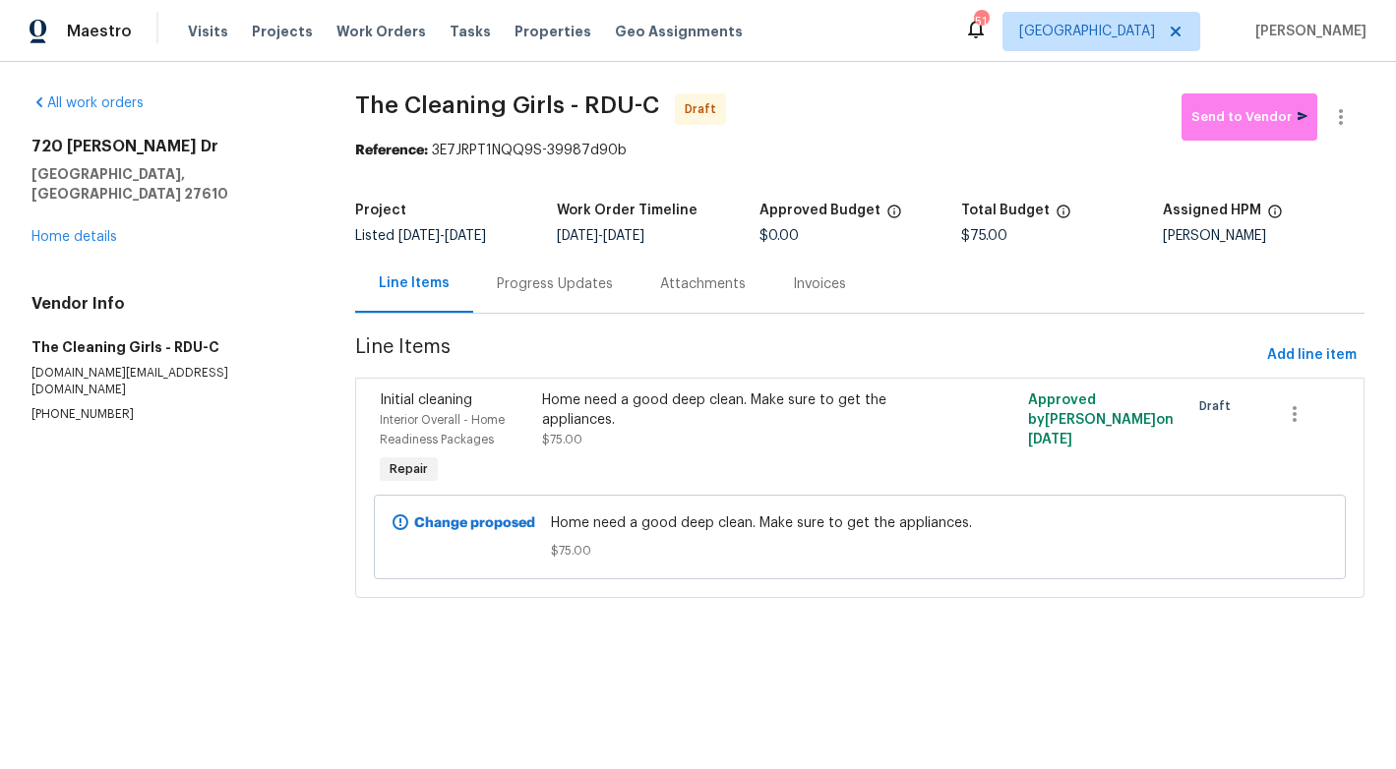
click at [535, 287] on div "Progress Updates" at bounding box center [555, 284] width 116 height 20
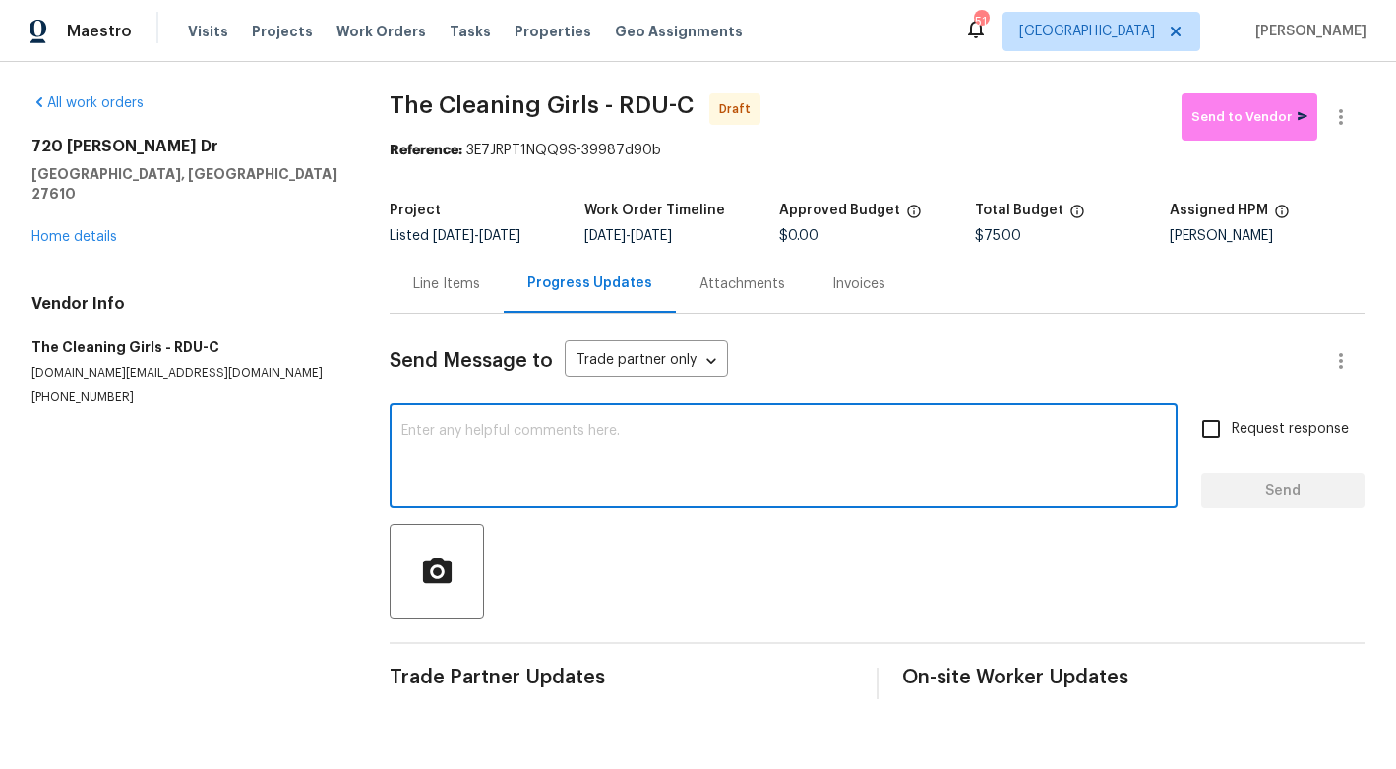
click at [511, 447] on textarea at bounding box center [783, 458] width 764 height 69
click at [676, 450] on textarea at bounding box center [783, 458] width 764 height 69
paste textarea "Hi, this is [PERSON_NAME] with Opendoor. I’m confirming you received the WO for…"
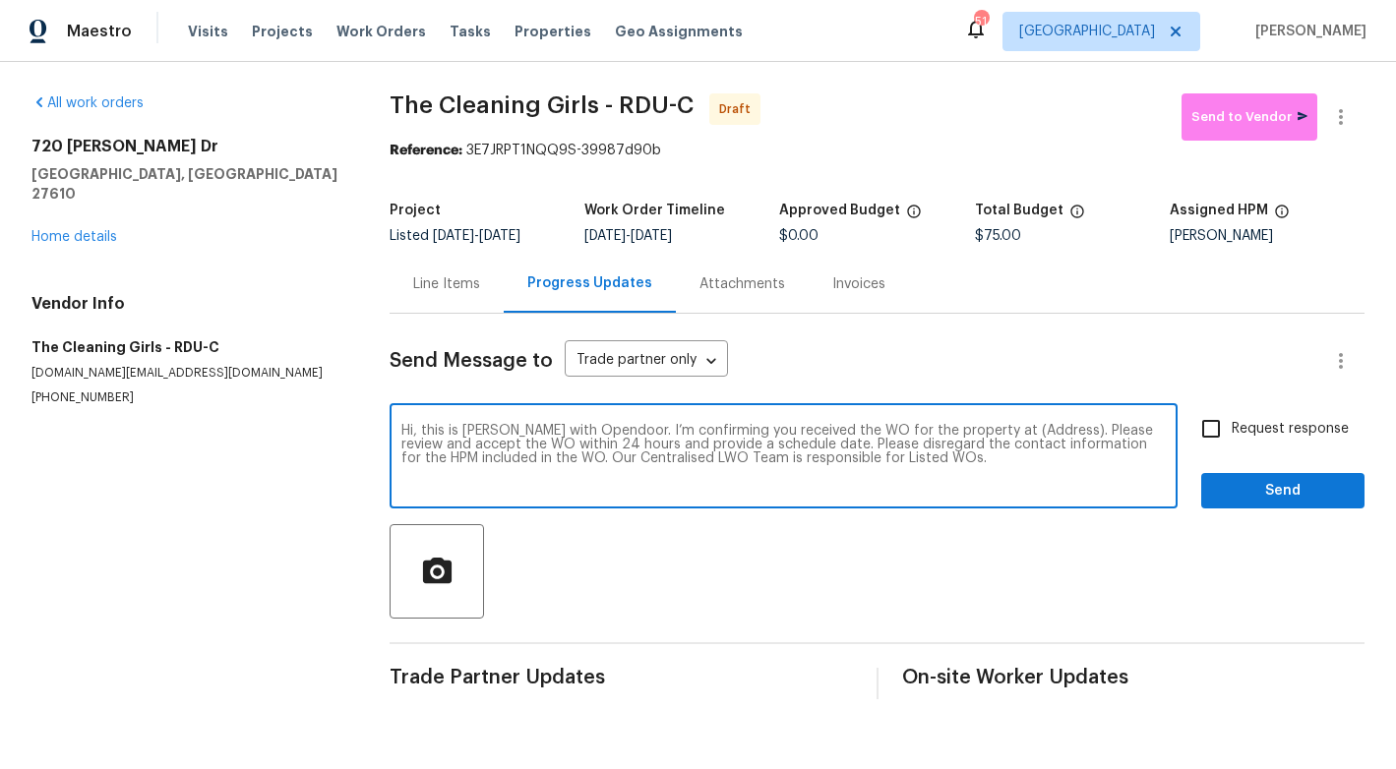
drag, startPoint x: 1032, startPoint y: 434, endPoint x: 971, endPoint y: 431, distance: 61.1
click at [971, 431] on textarea "Hi, this is [PERSON_NAME] with Opendoor. I’m confirming you received the WO for…" at bounding box center [783, 458] width 764 height 69
paste textarea "[STREET_ADDRESS][PERSON_NAME]"
click at [1085, 461] on textarea "Hi, this is [PERSON_NAME] with Opendoor. I’m confirming you received the WO for…" at bounding box center [783, 458] width 764 height 69
type textarea "Hi, this is [PERSON_NAME] with Opendoor. I’m confirming you received the WO for…"
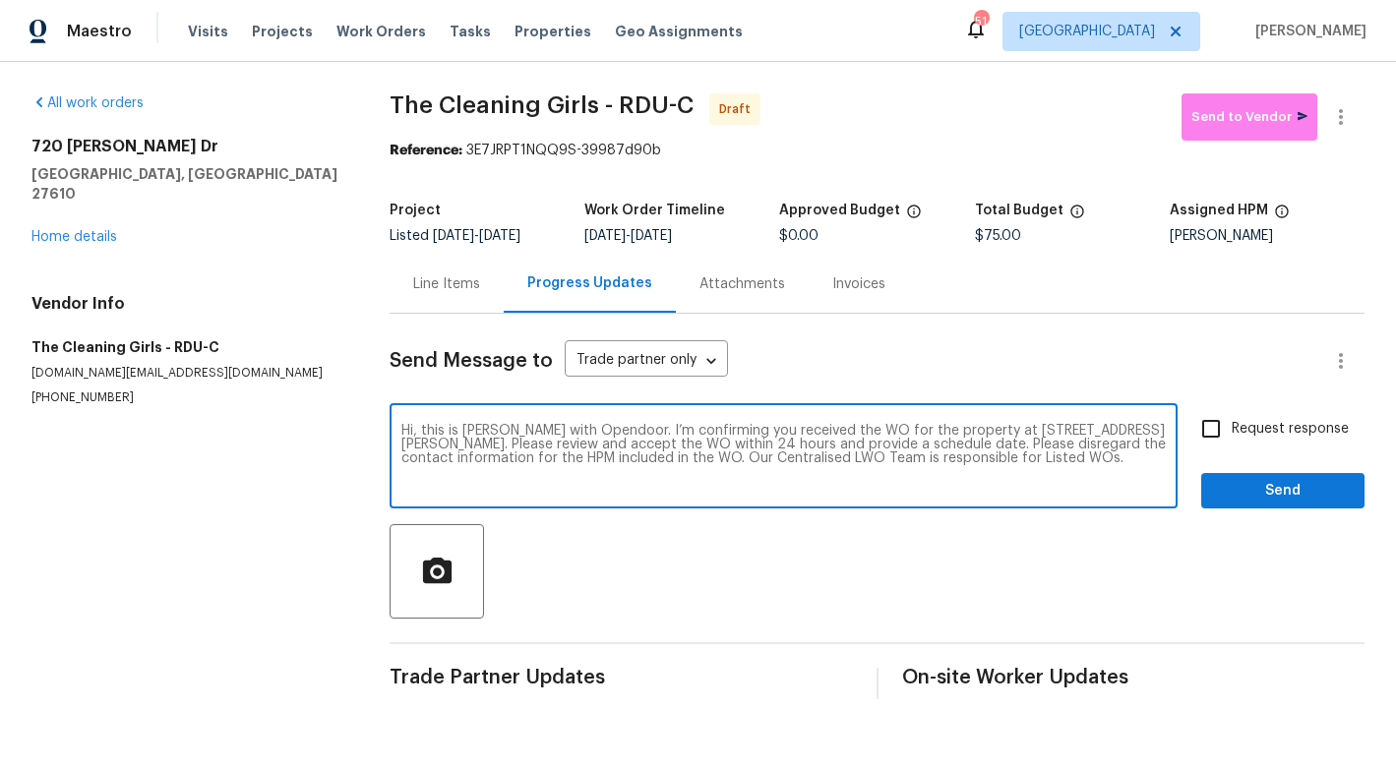
click at [1213, 428] on input "Request response" at bounding box center [1210, 428] width 41 height 41
checkbox input "true"
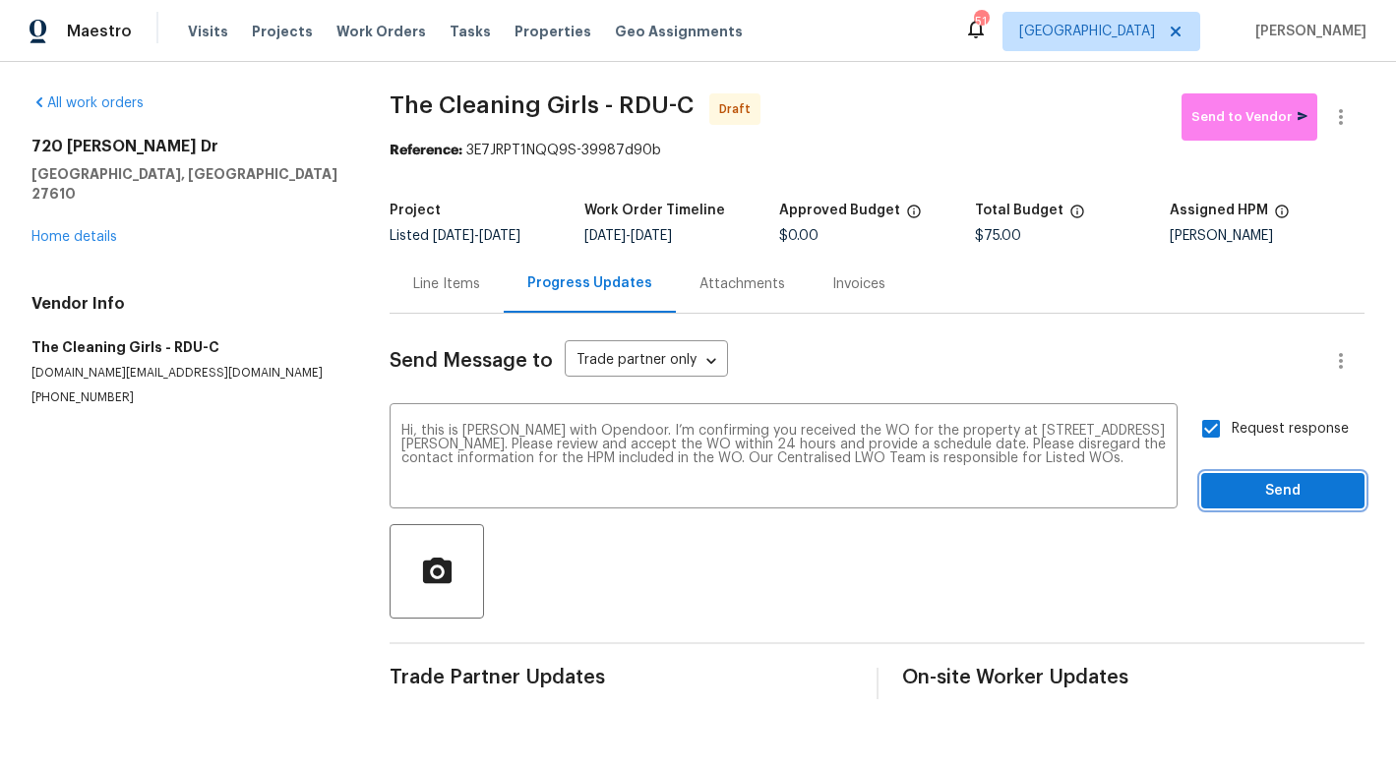
click at [1263, 500] on span "Send" at bounding box center [1283, 491] width 132 height 25
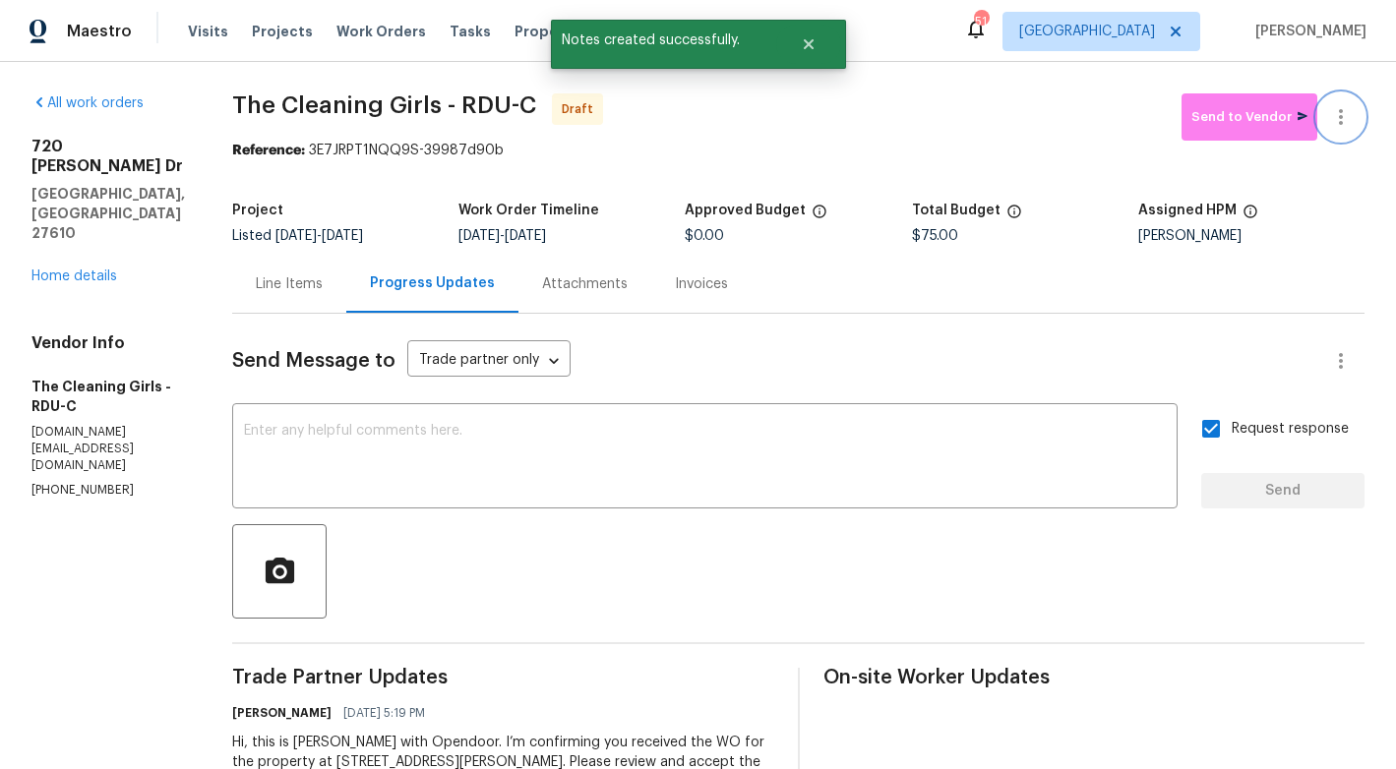
click at [1347, 122] on icon "button" at bounding box center [1341, 117] width 24 height 24
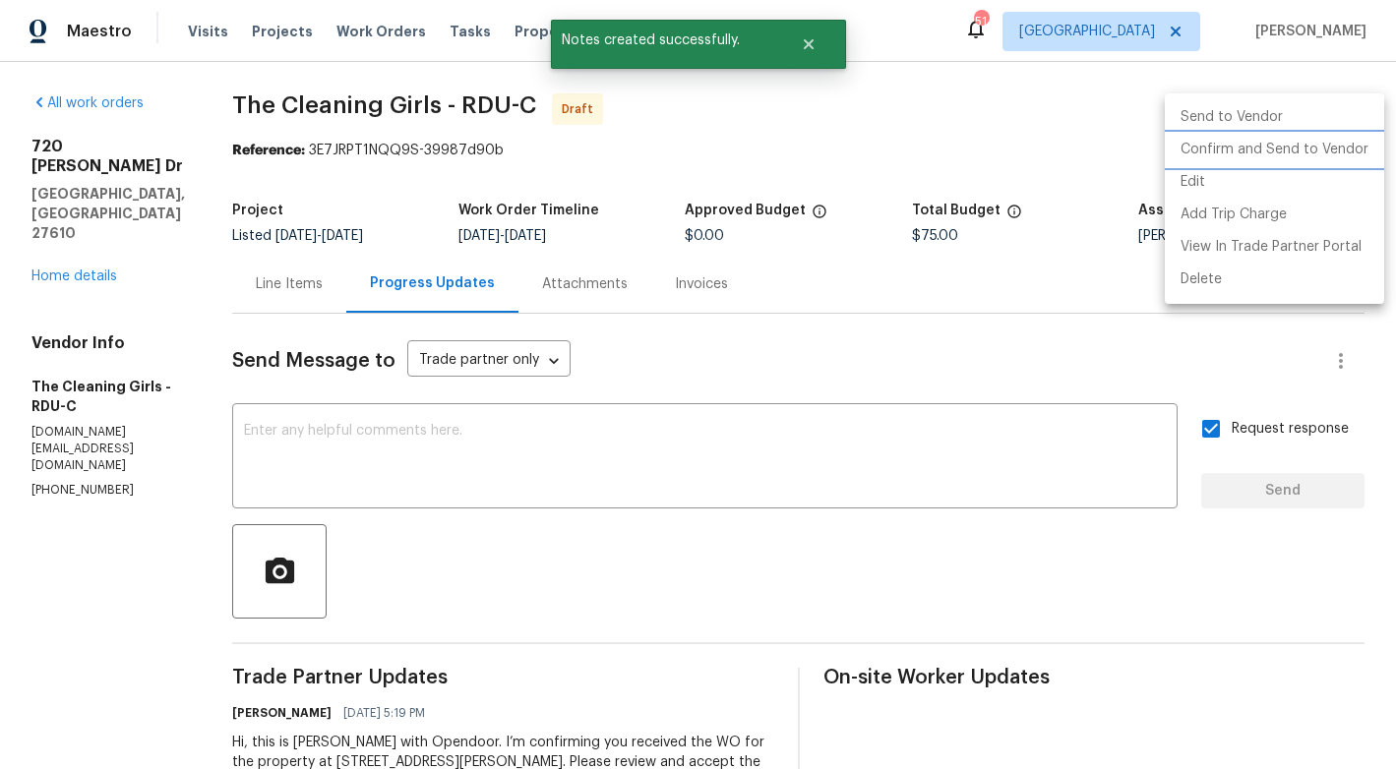
click at [1245, 151] on li "Confirm and Send to Vendor" at bounding box center [1274, 150] width 219 height 32
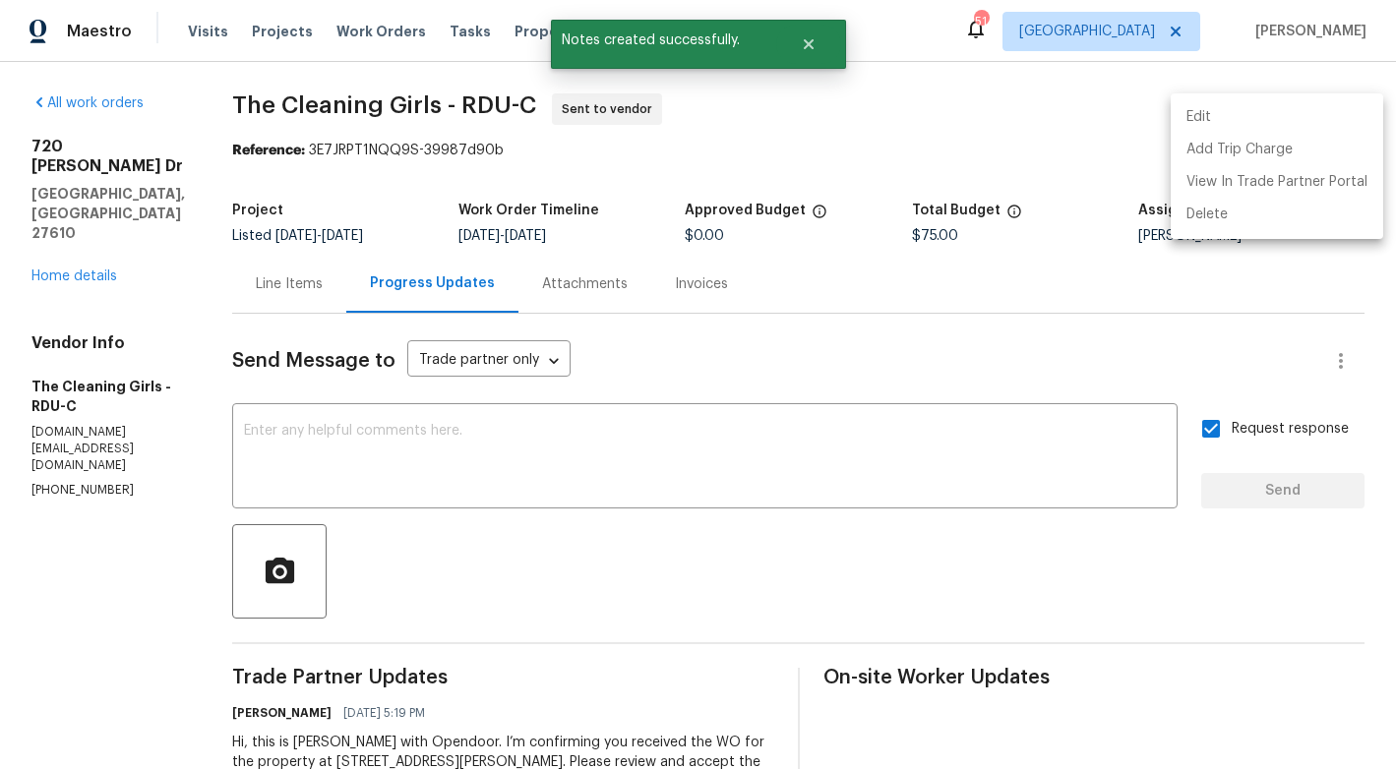
click at [819, 43] on div at bounding box center [698, 384] width 1396 height 769
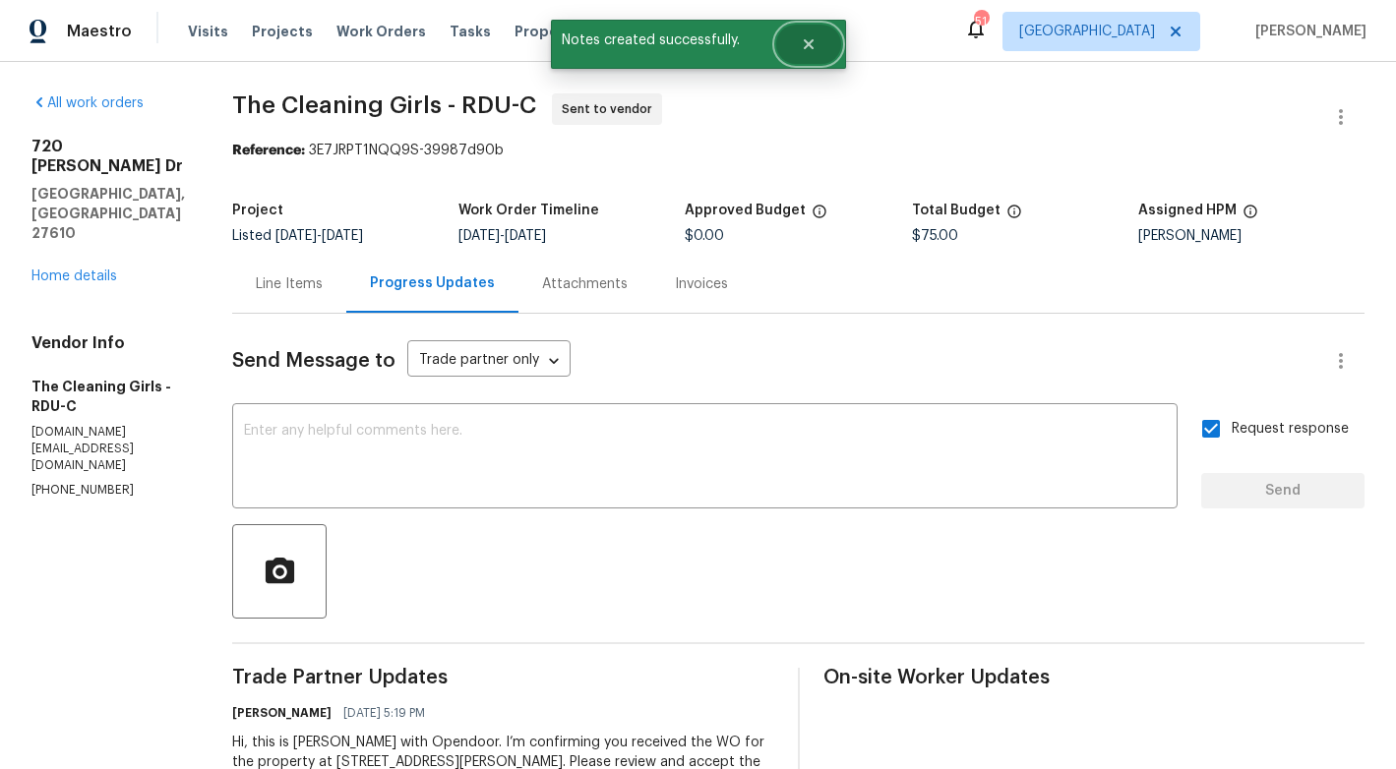
click at [802, 45] on icon "Close" at bounding box center [809, 44] width 16 height 16
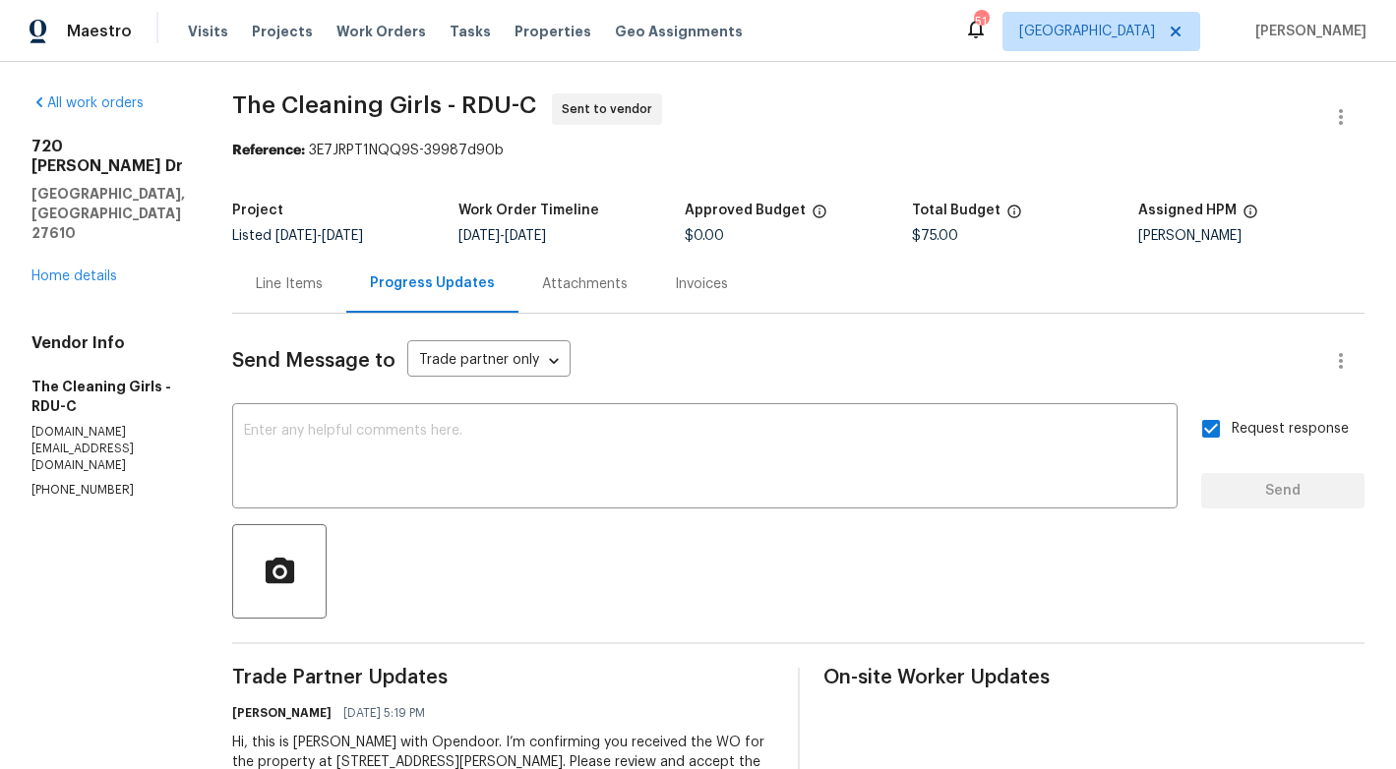
click at [309, 112] on span "The Cleaning Girls - RDU-C" at bounding box center [384, 105] width 304 height 24
copy span "The Cleaning Girls - RDU-C"
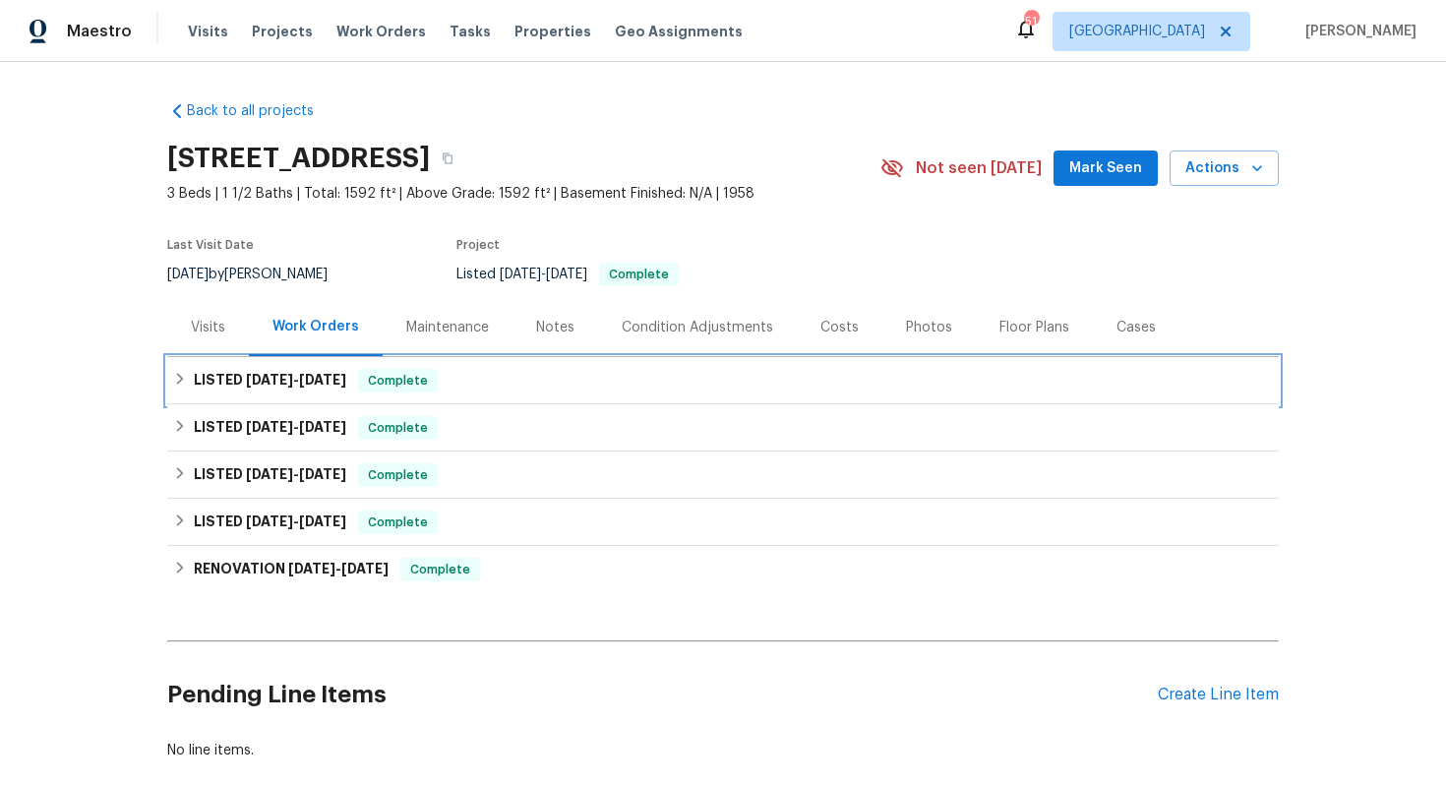
click at [323, 376] on span "8/20/25" at bounding box center [322, 380] width 47 height 14
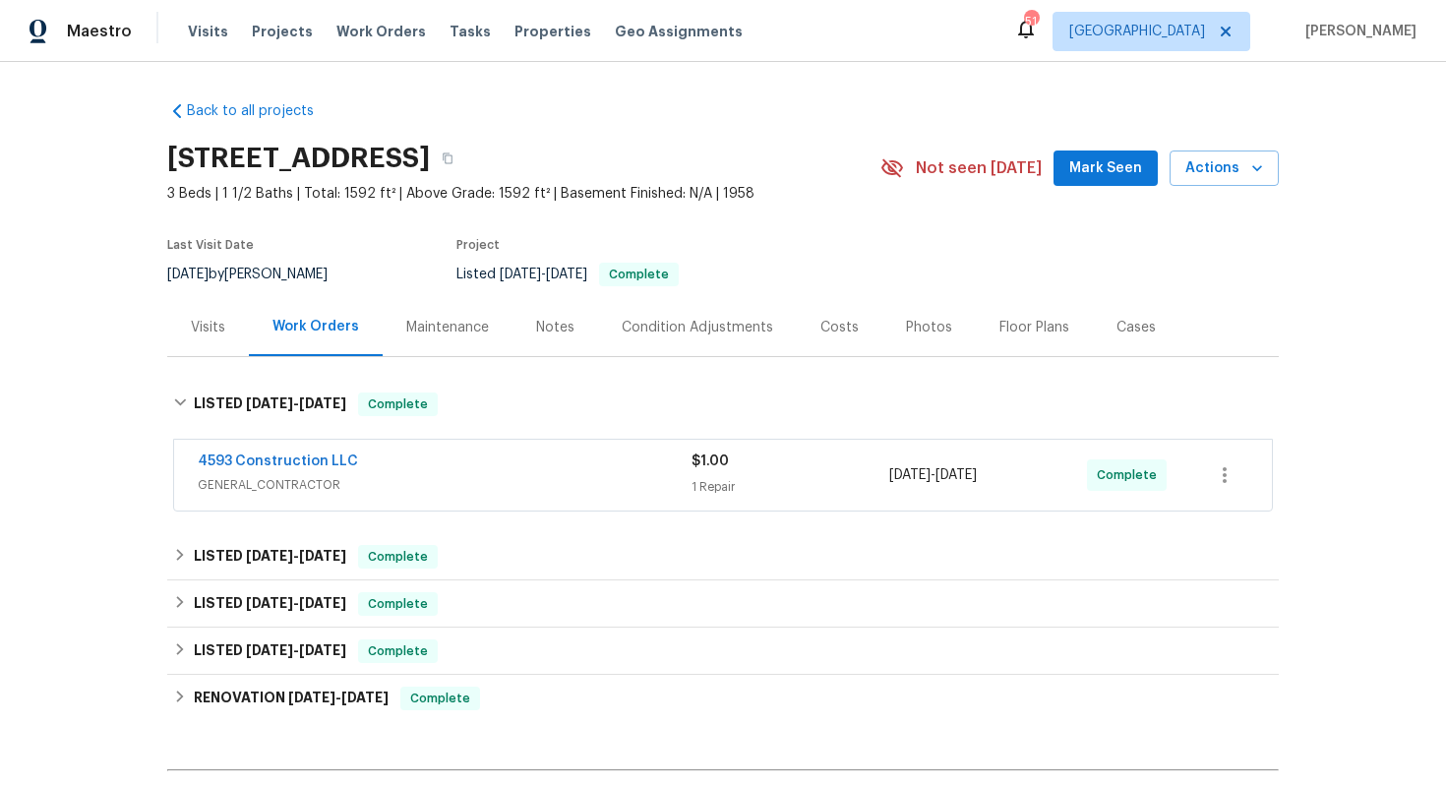
click at [369, 458] on div "4593 Construction LLC" at bounding box center [445, 463] width 494 height 24
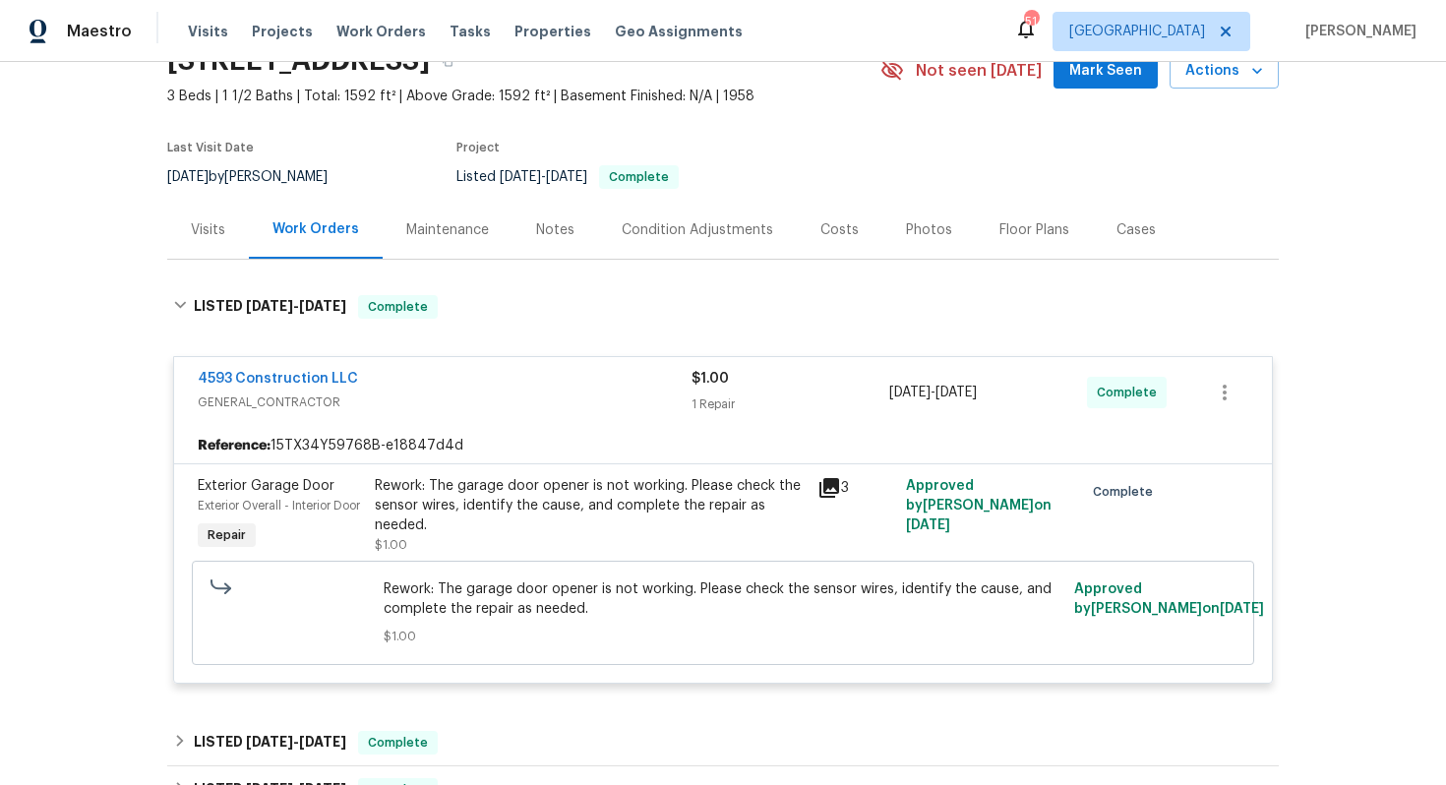
scroll to position [140, 0]
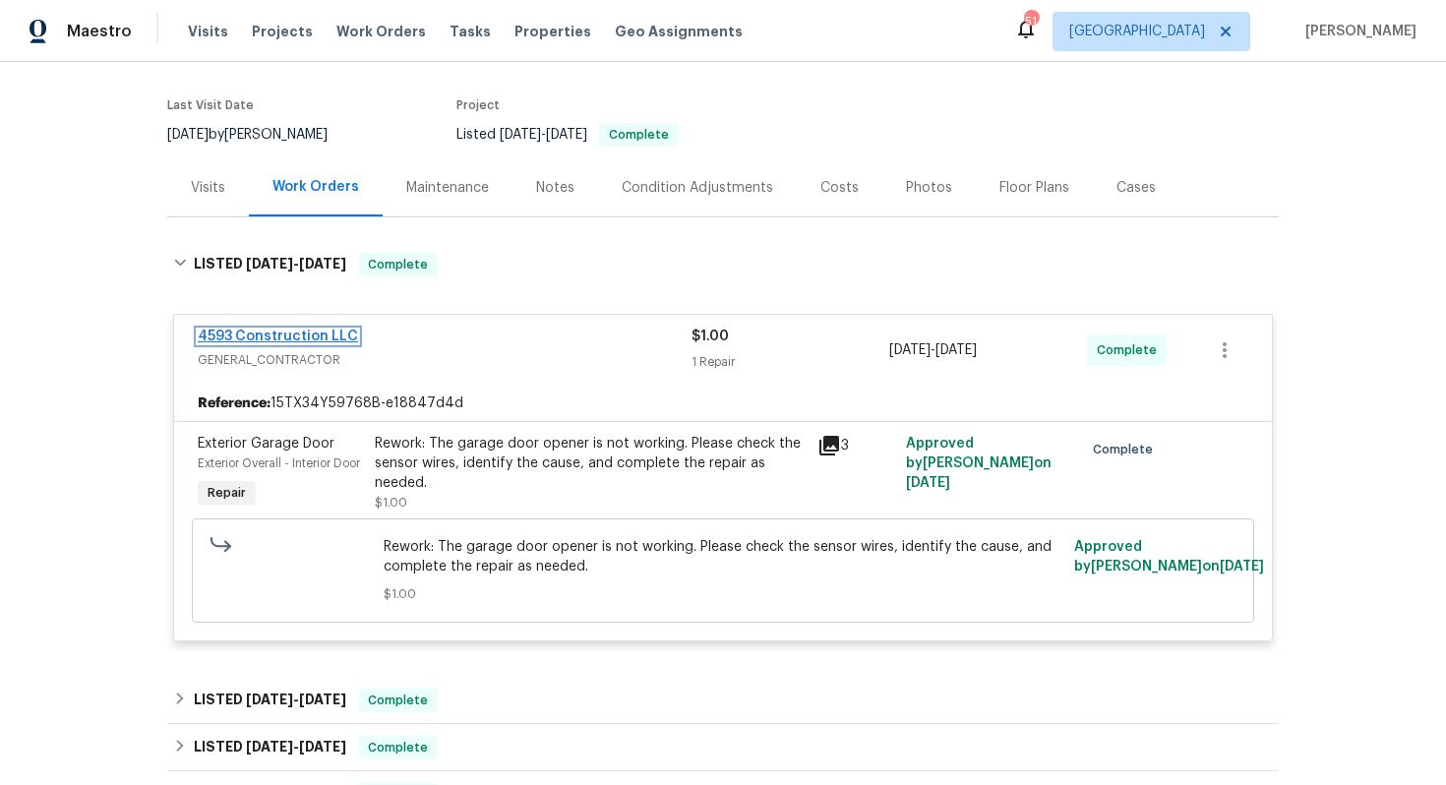
click at [297, 334] on link "4593 Construction LLC" at bounding box center [278, 336] width 160 height 14
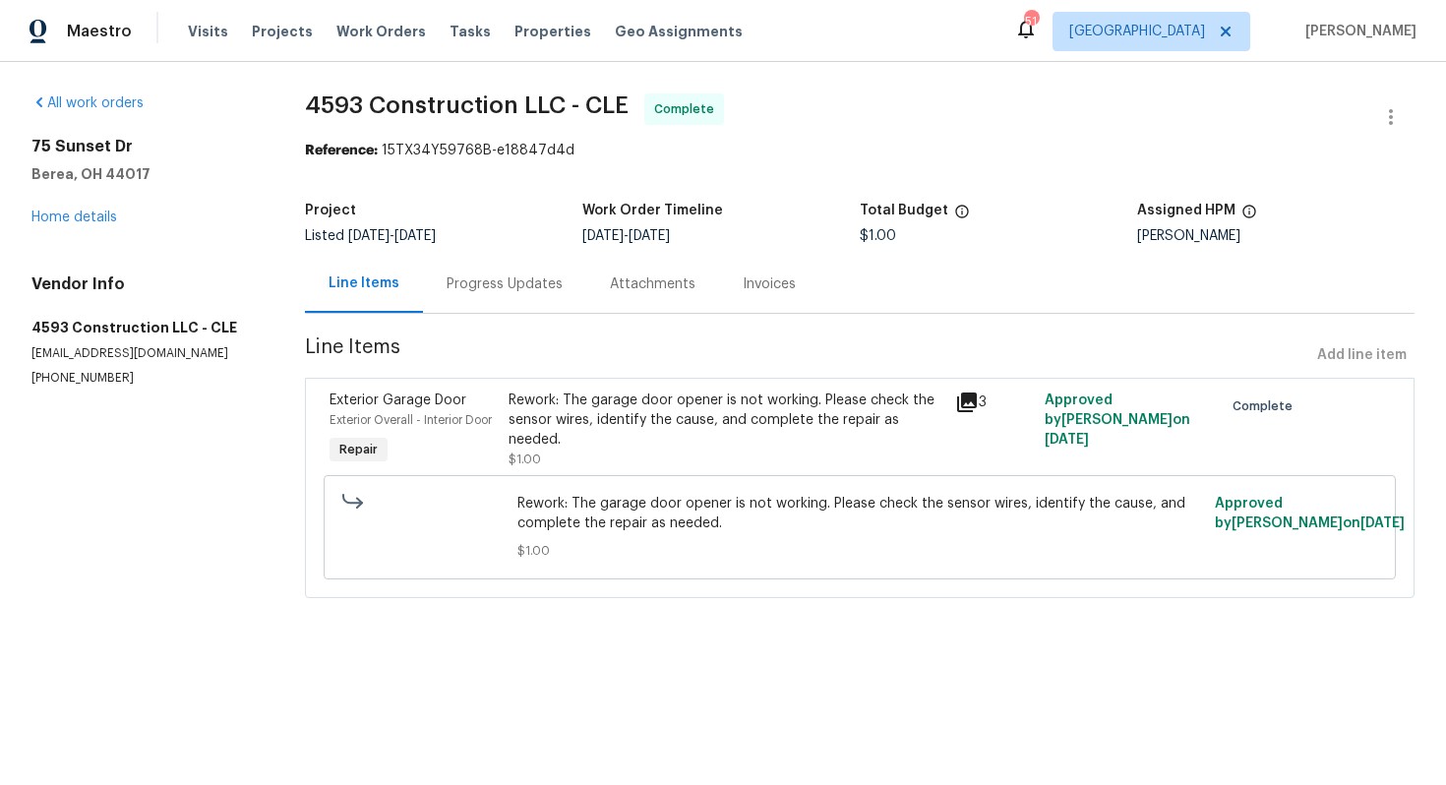
click at [497, 293] on div "Progress Updates" at bounding box center [505, 284] width 116 height 20
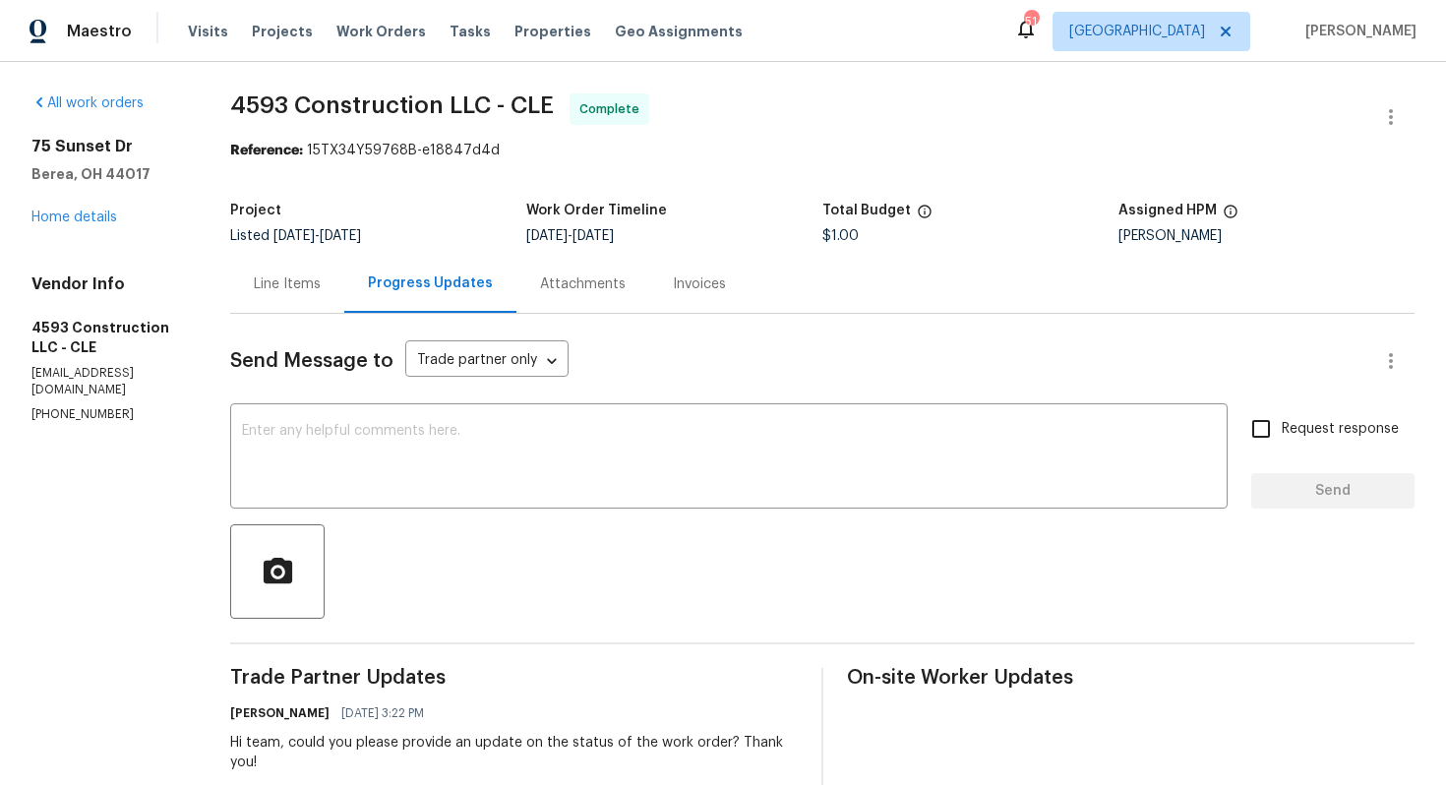
click at [317, 295] on div "Line Items" at bounding box center [287, 284] width 114 height 58
